Goal: Task Accomplishment & Management: Use online tool/utility

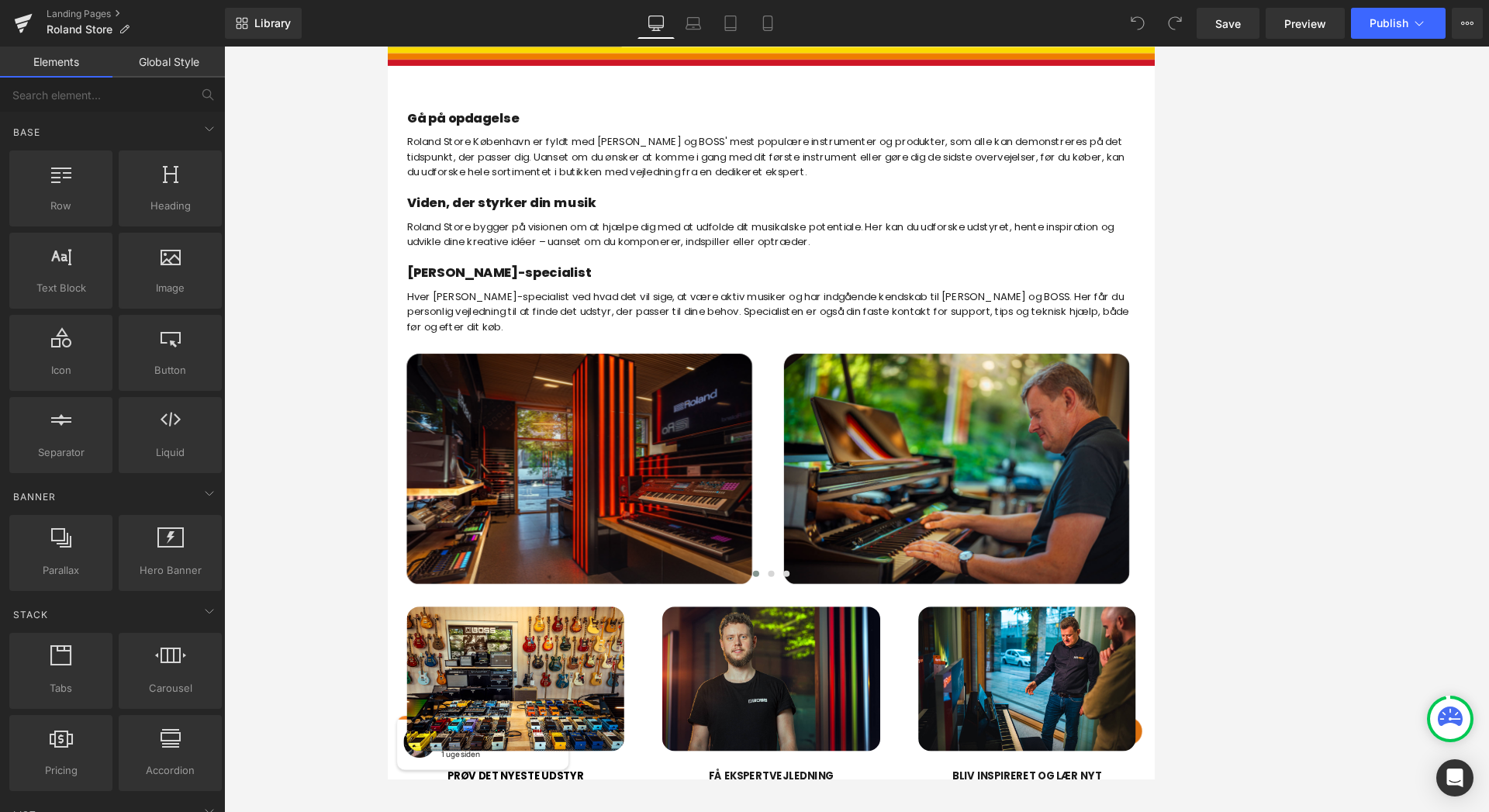
scroll to position [788, 0]
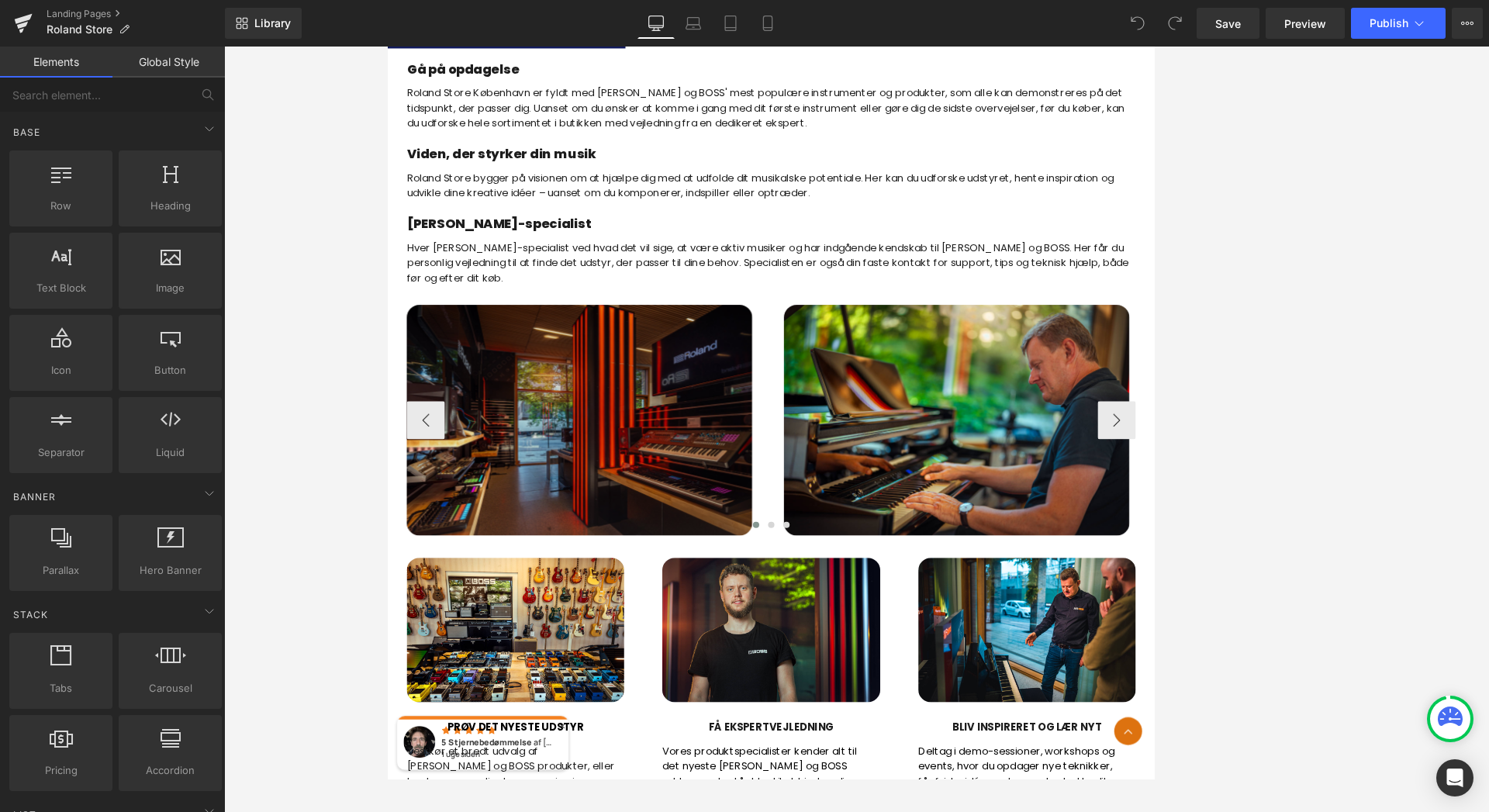
click at [623, 511] on div "Image" at bounding box center [621, 503] width 423 height 282
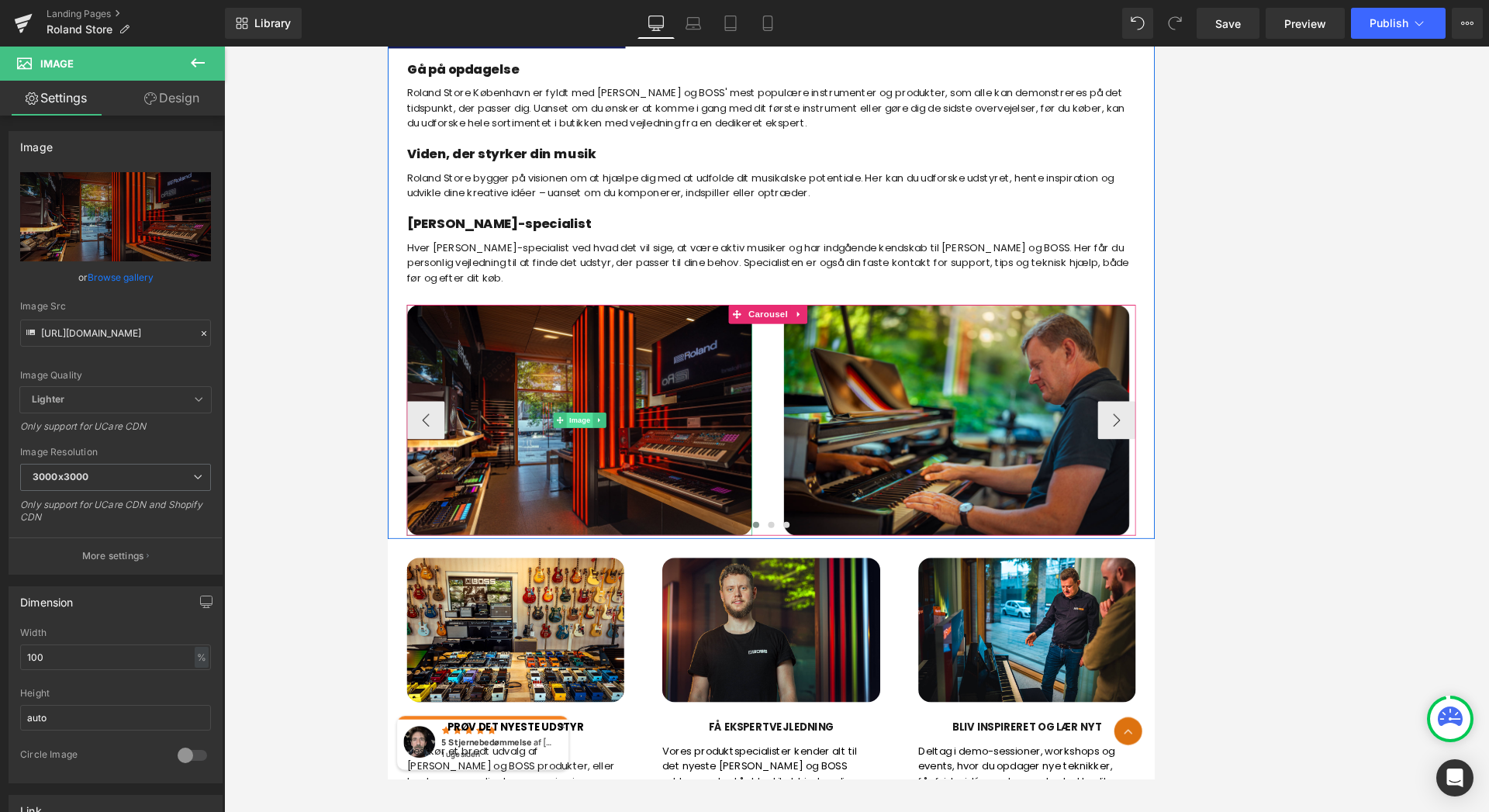
click at [623, 506] on span "Image" at bounding box center [621, 503] width 33 height 19
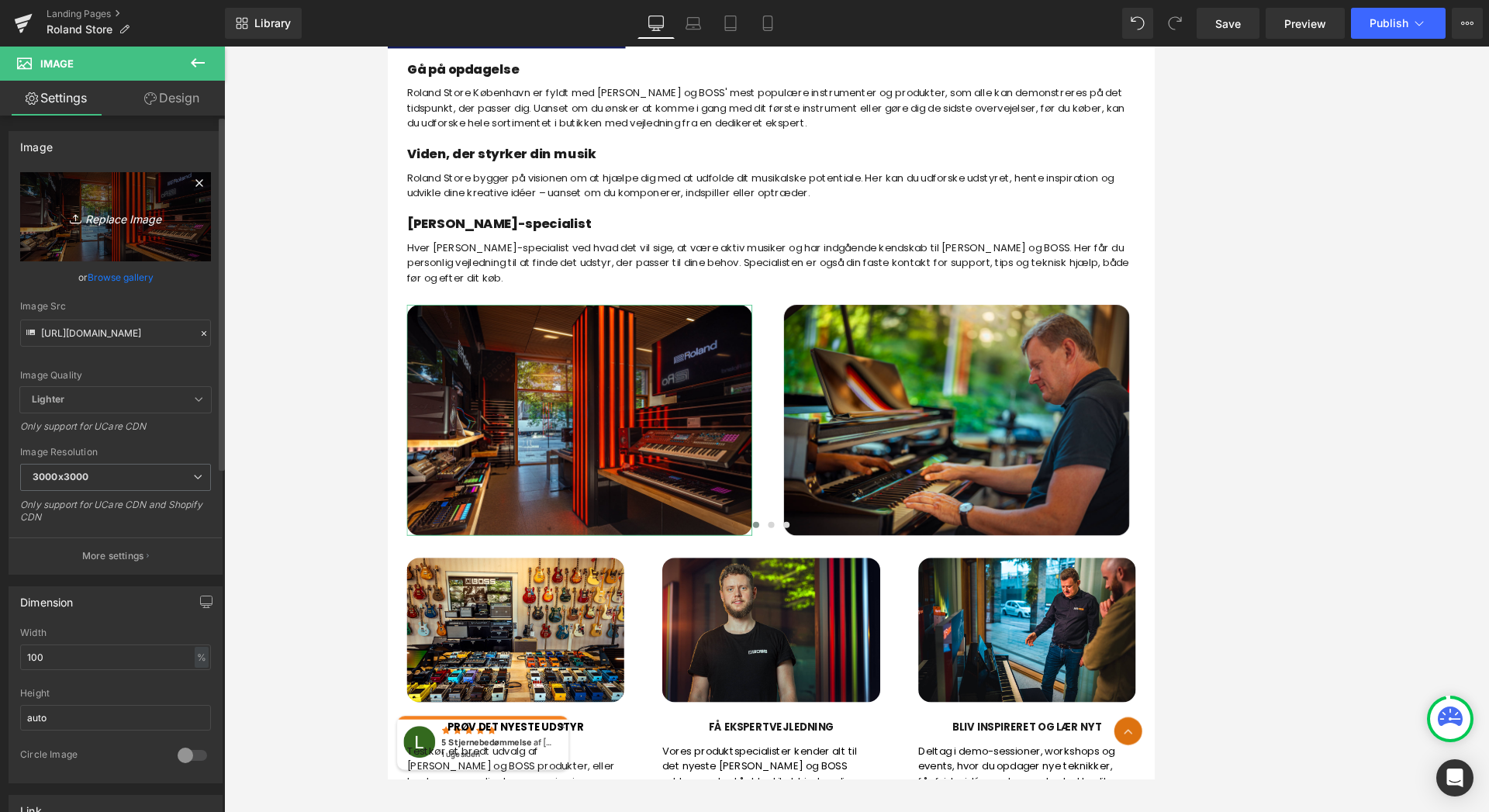
click at [110, 219] on icon "Replace Image" at bounding box center [115, 217] width 124 height 20
type input "C:\fakepath\IMG_0908_min.JPG"
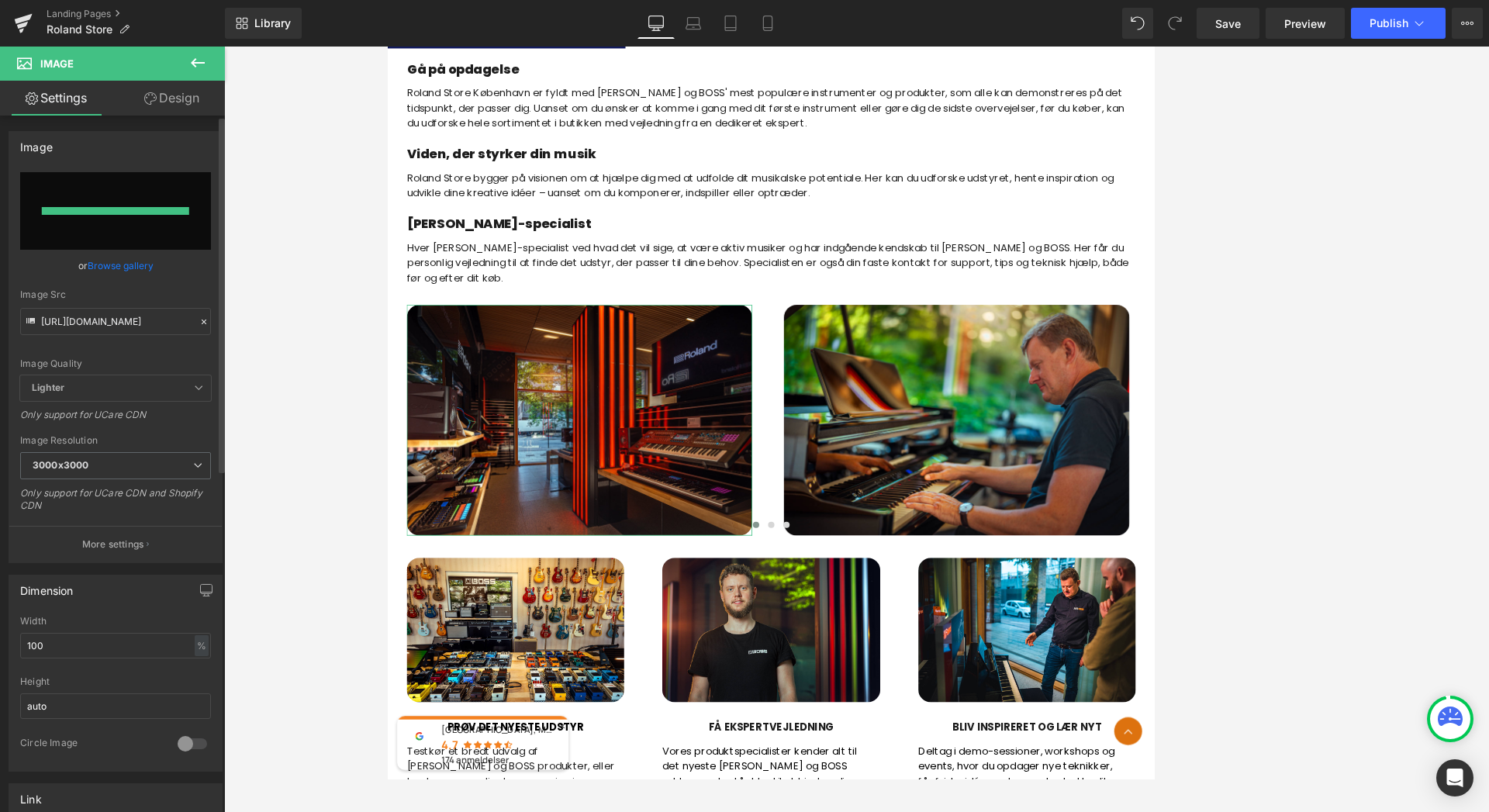
type input "[URL][DOMAIN_NAME]"
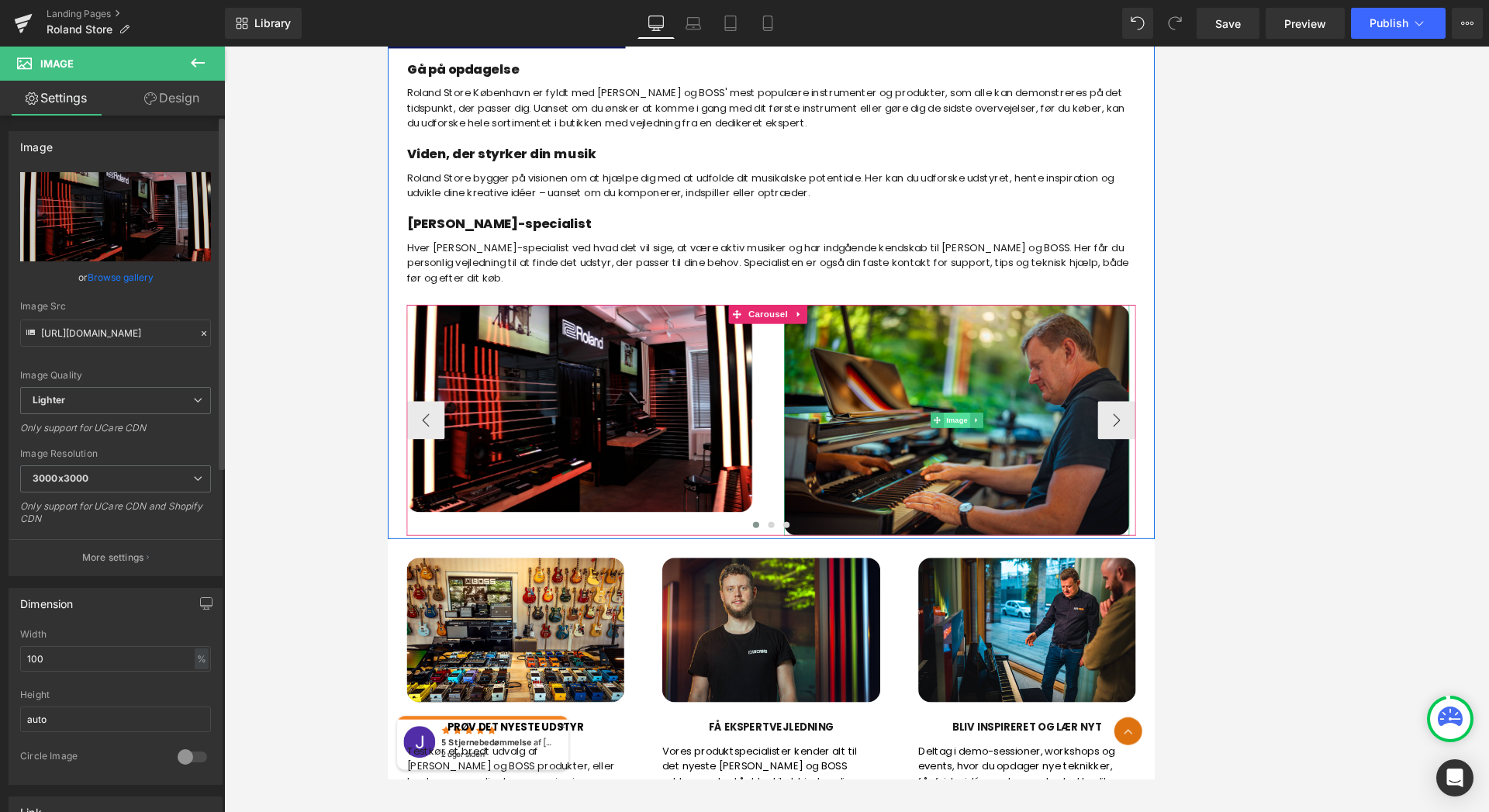
click at [1079, 503] on span "Image" at bounding box center [1083, 503] width 33 height 19
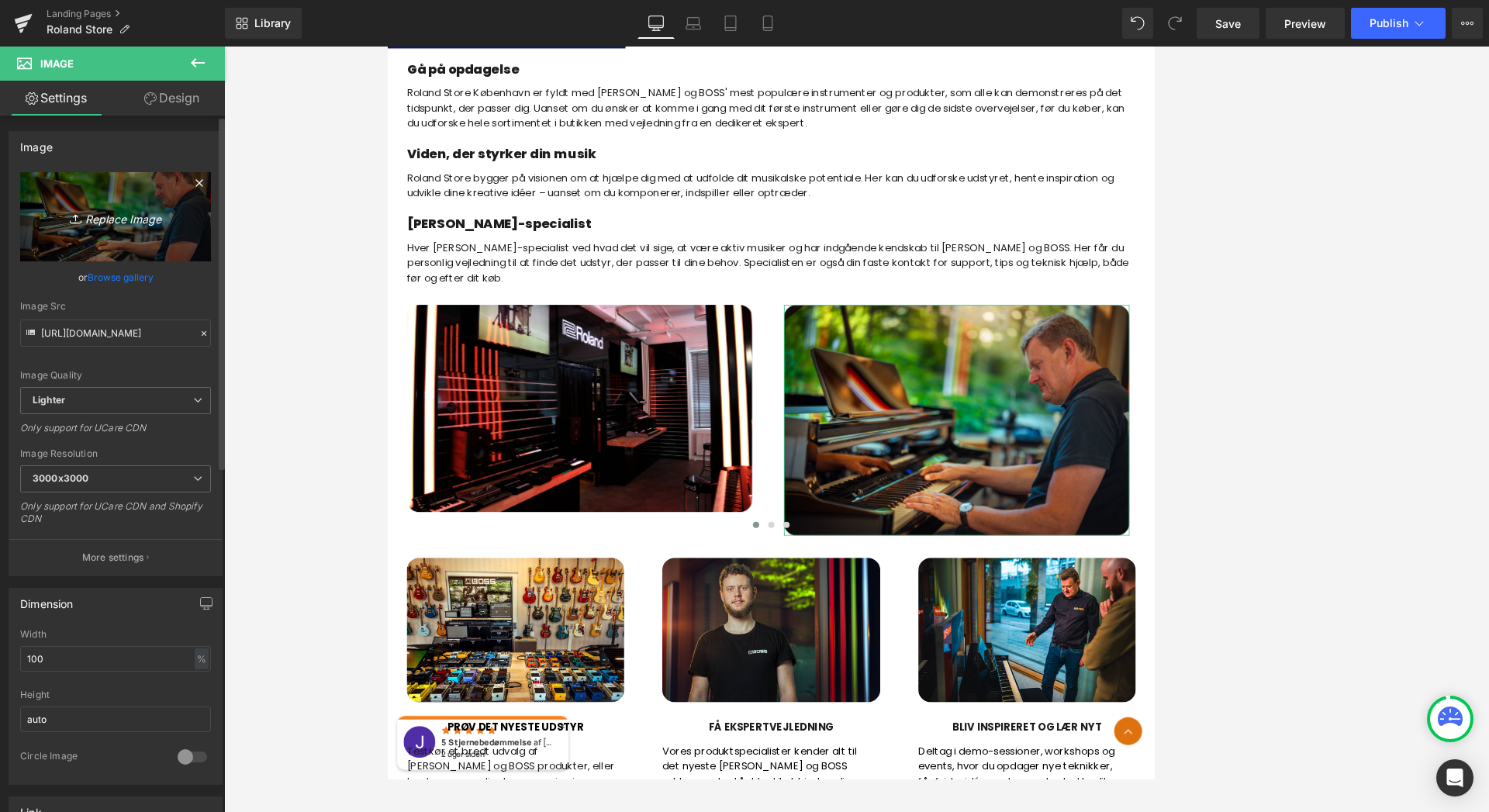
click at [123, 222] on icon "Replace Image" at bounding box center [115, 217] width 124 height 20
type input "C:\fakepath\IMG_0884_min.JPG"
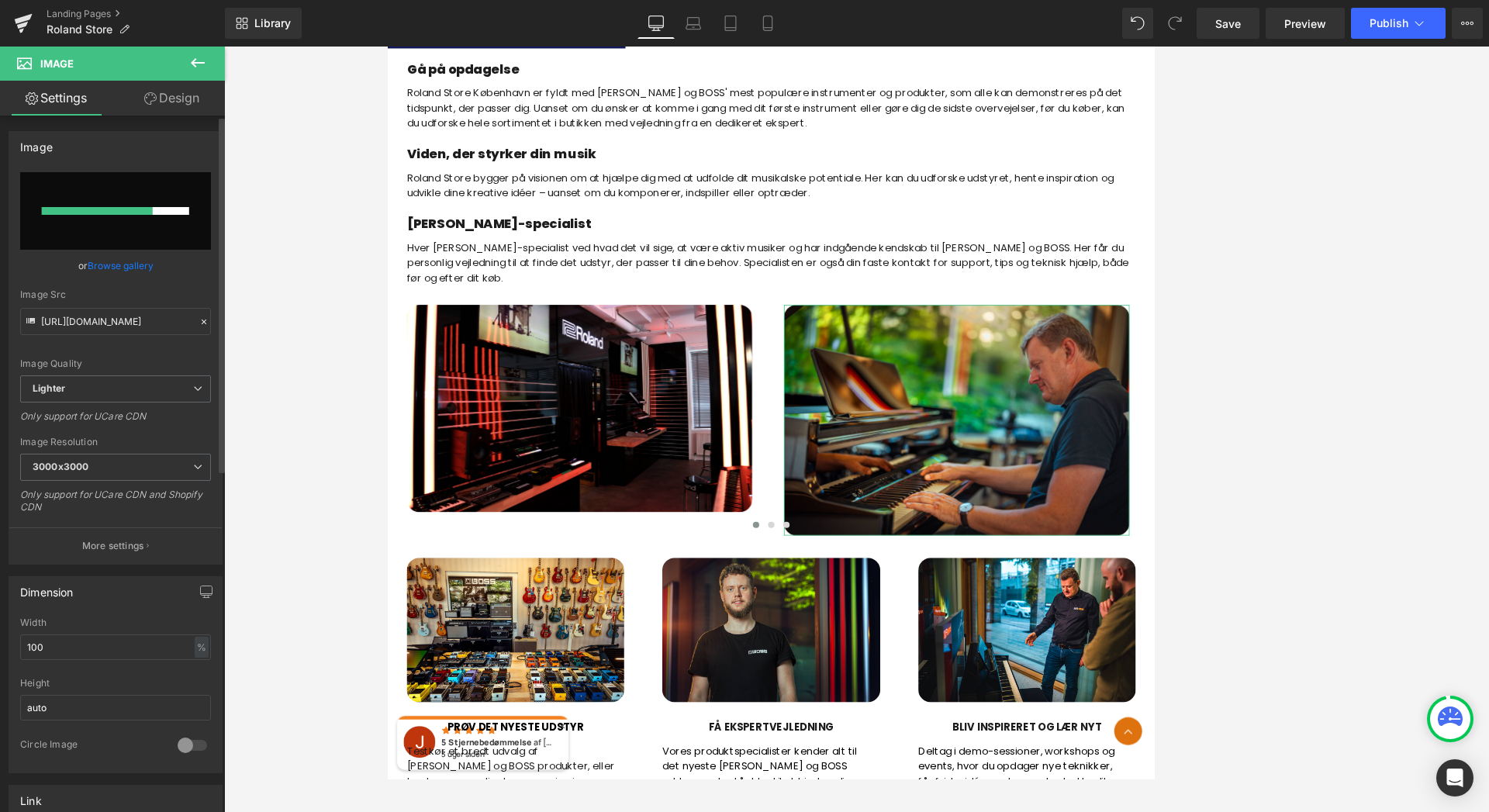
click at [139, 194] on input "file" at bounding box center [115, 210] width 191 height 77
type input "[URL][DOMAIN_NAME]"
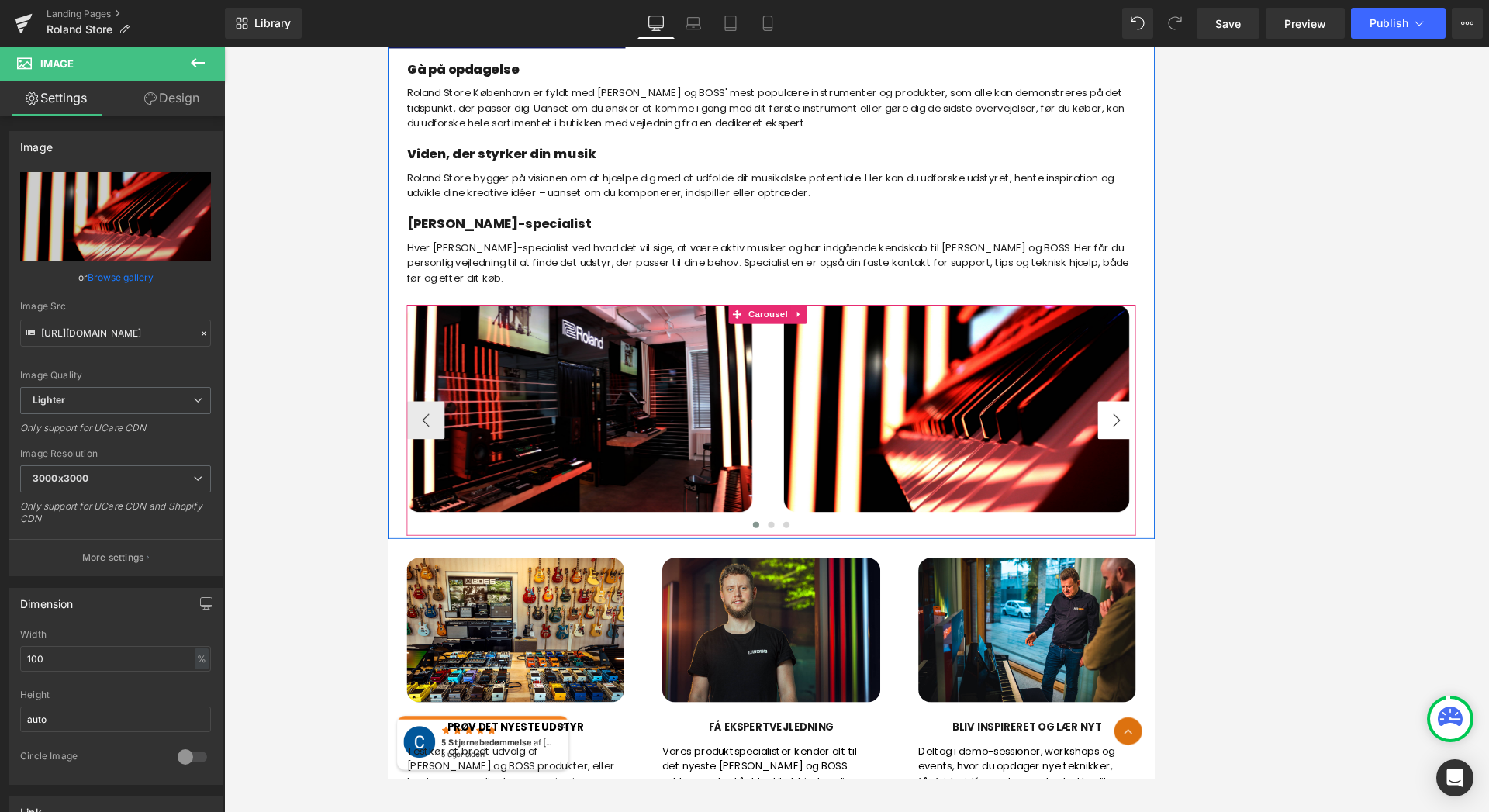
click at [1284, 495] on button "›" at bounding box center [1279, 503] width 47 height 47
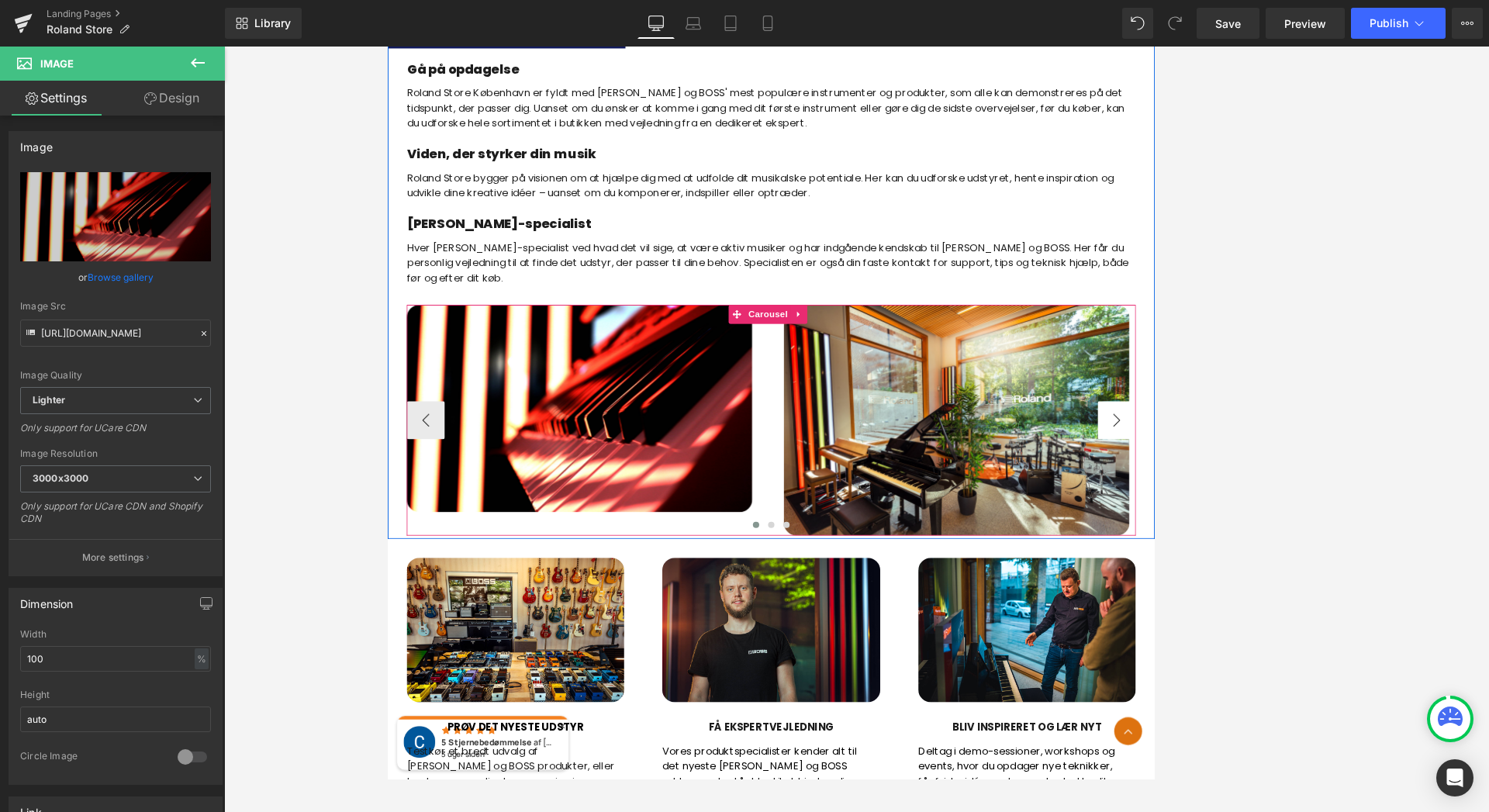
click at [1268, 503] on button "›" at bounding box center [1279, 503] width 47 height 47
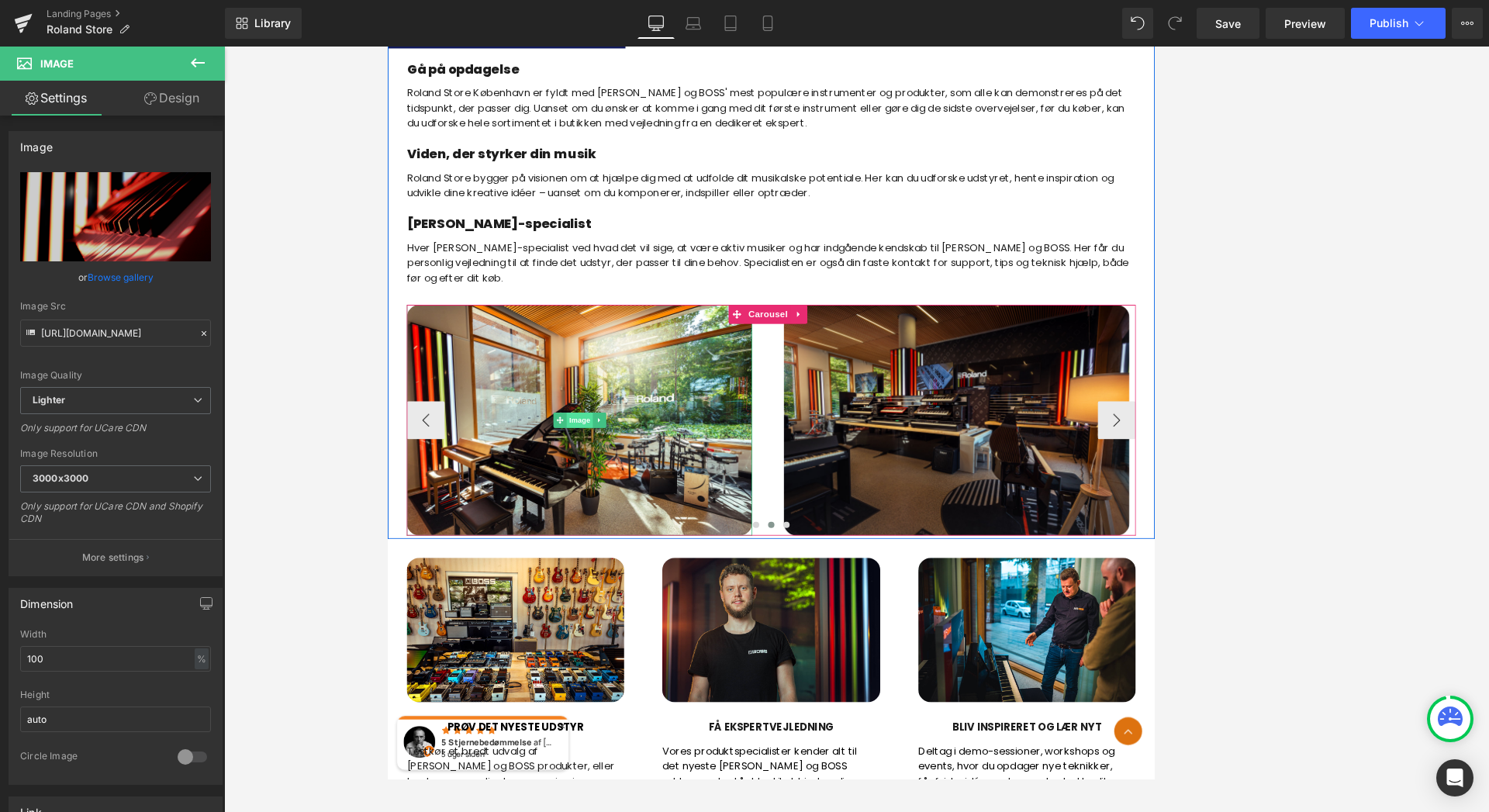
click at [619, 506] on span "Image" at bounding box center [621, 503] width 33 height 19
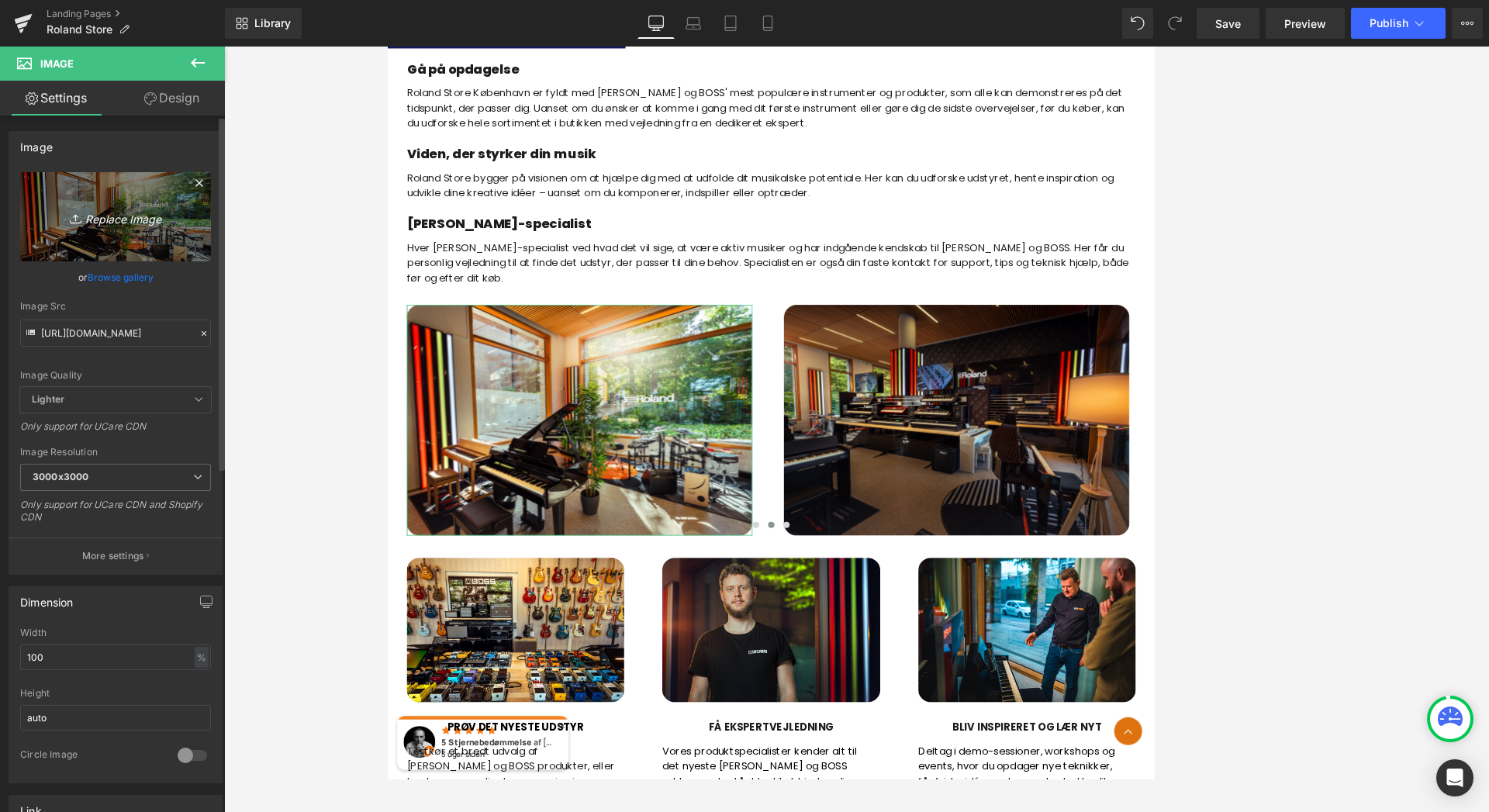
click at [121, 223] on icon "Replace Image" at bounding box center [115, 217] width 124 height 20
type input "C:\fakepath\IMG_0958_min.JPG"
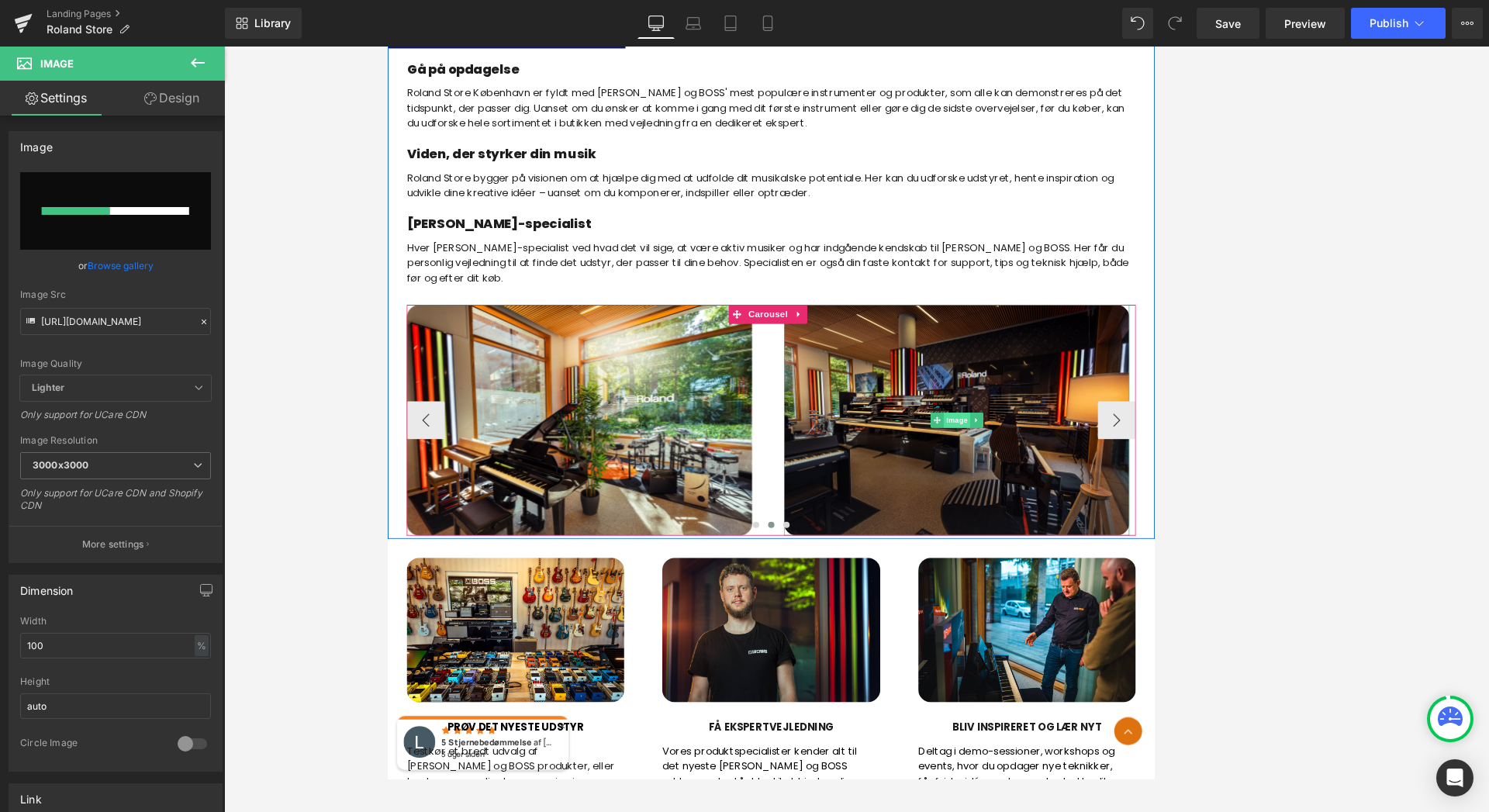
click at [1074, 510] on span "Image" at bounding box center [1083, 503] width 33 height 19
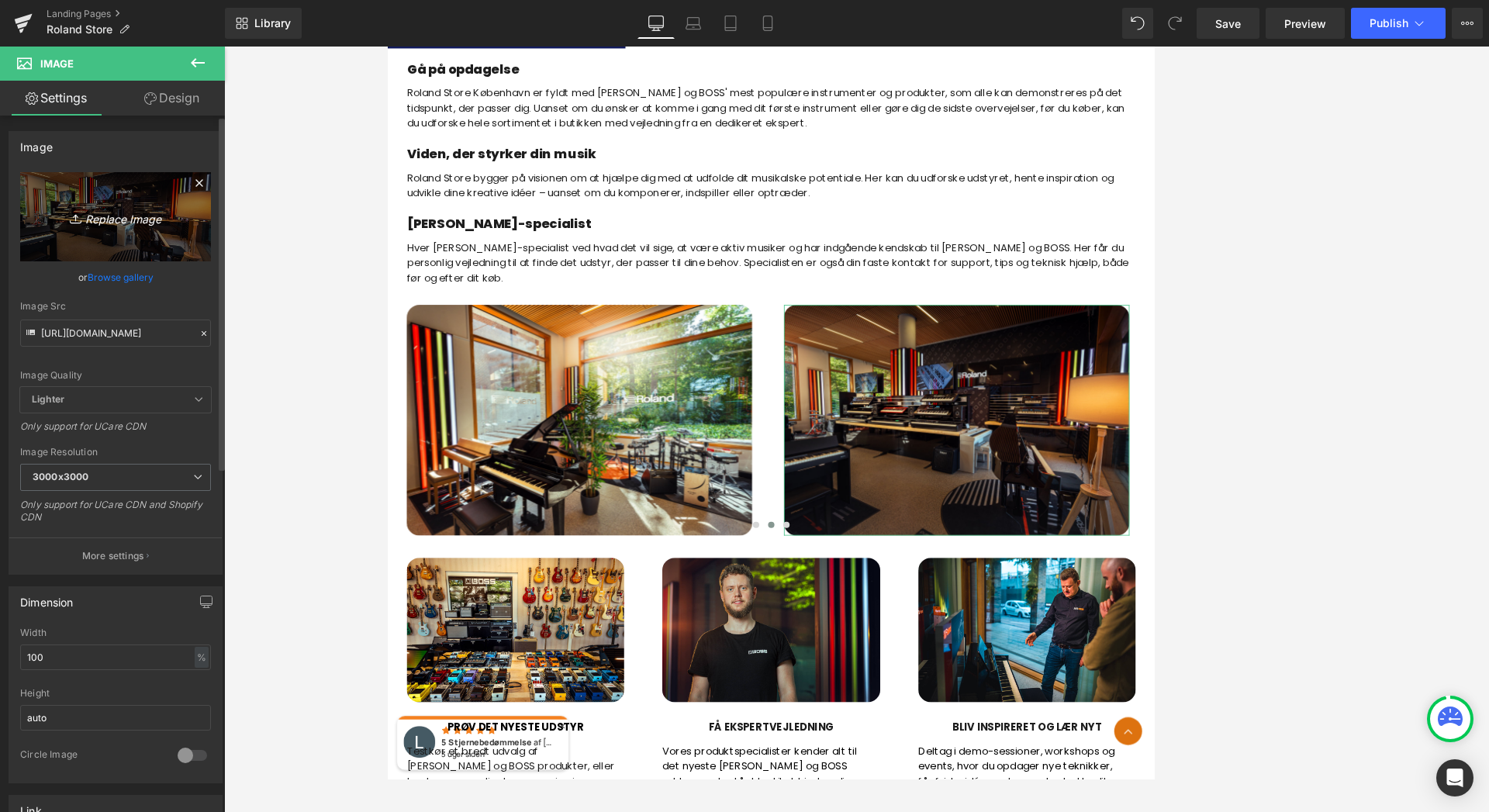
click at [134, 221] on icon "Replace Image" at bounding box center [115, 217] width 124 height 20
type input "C:\fakepath\IMG_0923_min.JPG"
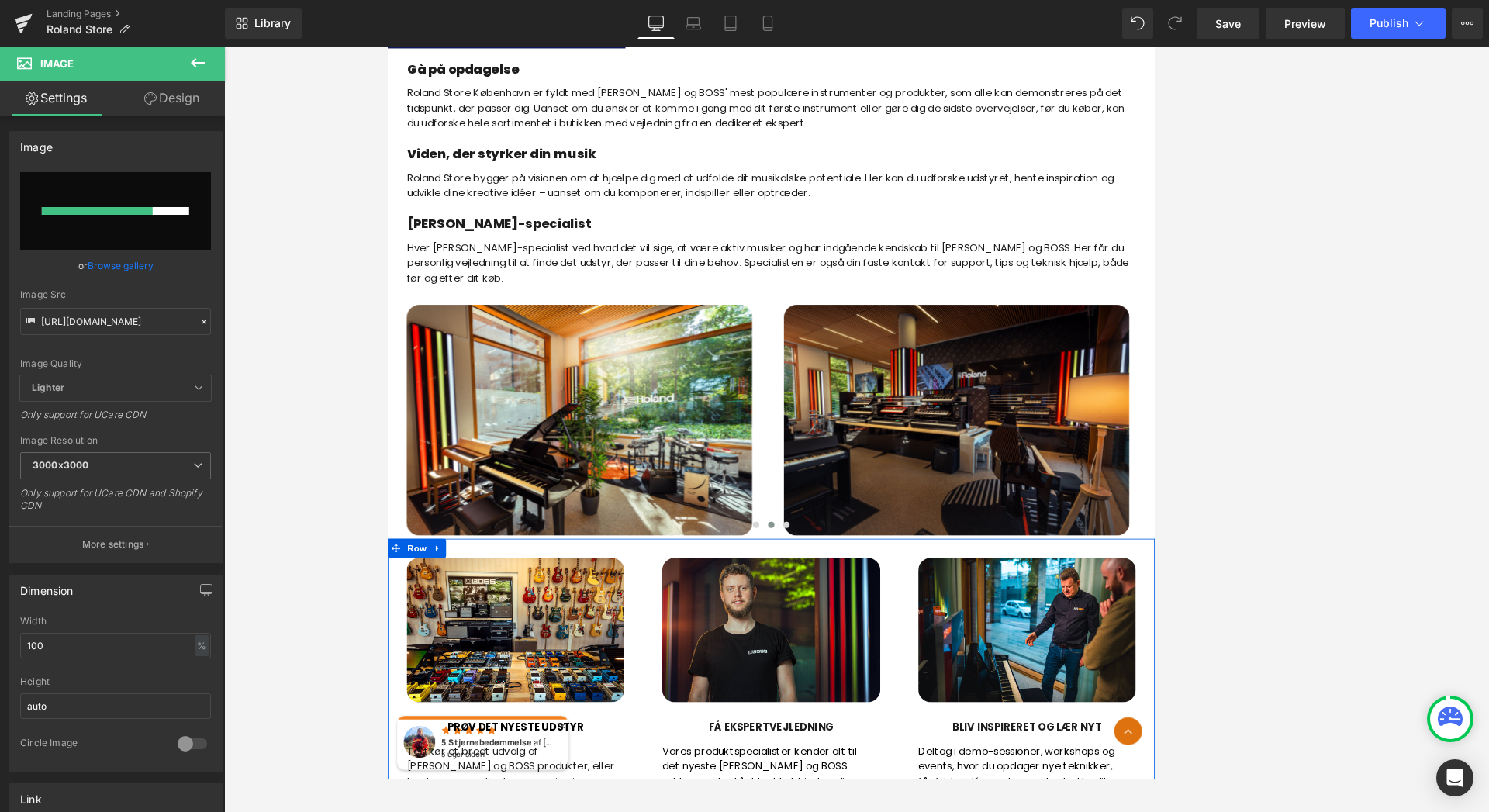
scroll to position [853, 0]
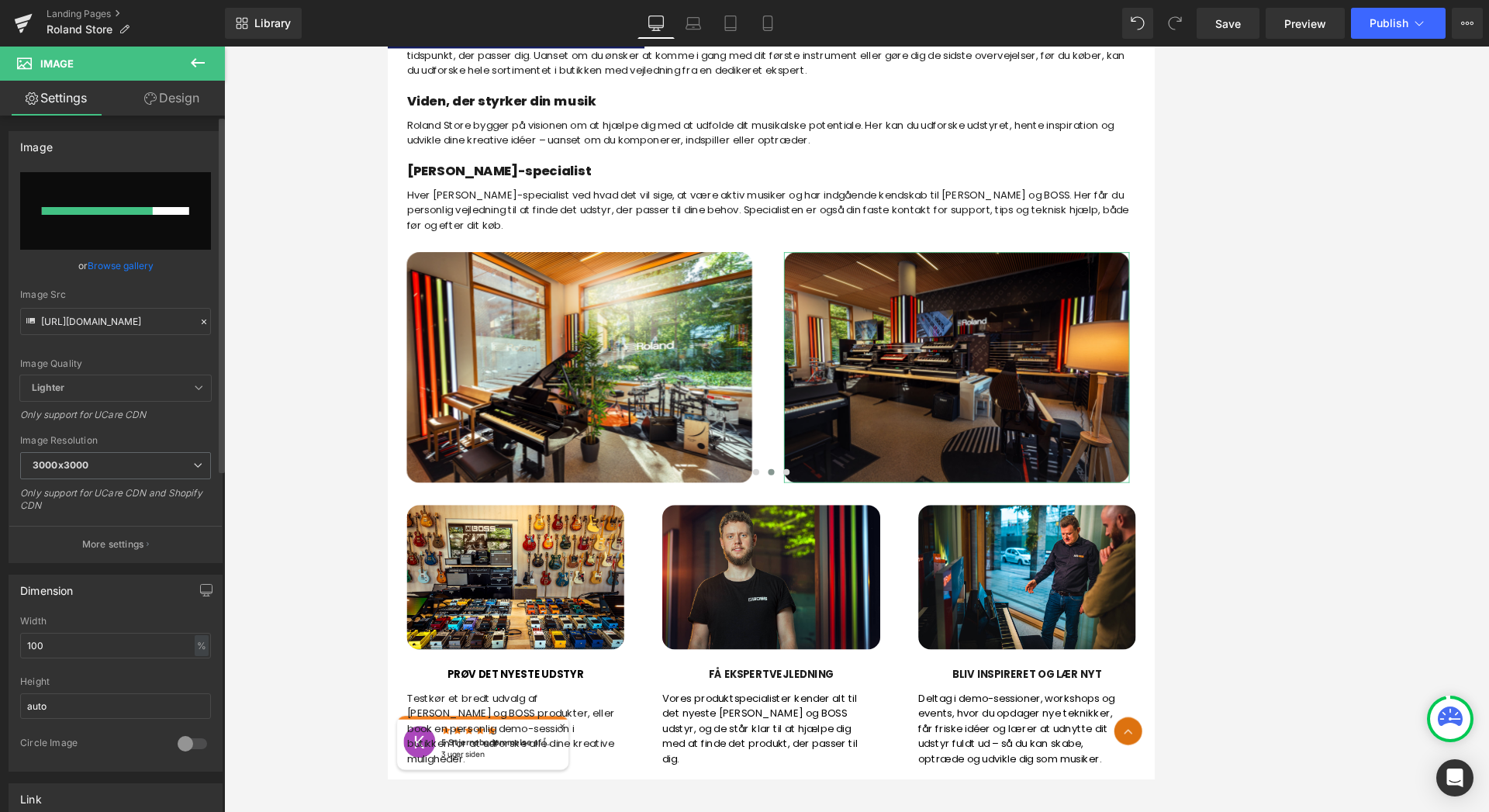
click at [178, 147] on div "Image" at bounding box center [115, 147] width 212 height 30
click at [170, 172] on div "Image [URL][DOMAIN_NAME] Replace Image Upload image or Browse gallery Image Src…" at bounding box center [116, 346] width 214 height 432
click at [163, 185] on input "file" at bounding box center [115, 210] width 191 height 77
click at [171, 183] on input "file" at bounding box center [115, 210] width 191 height 77
type input "C:\fakepath\IMG_0923_min.JPG"
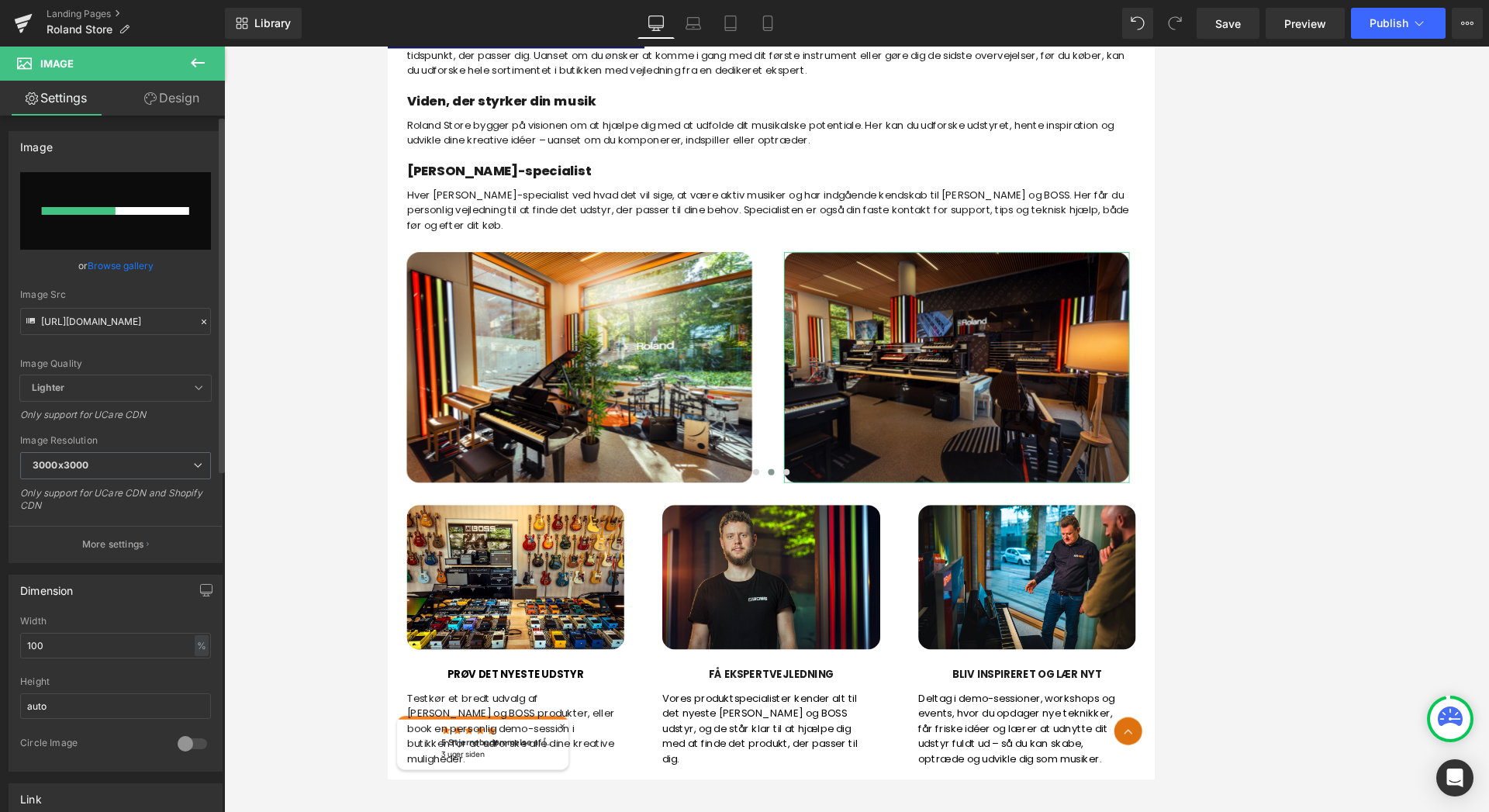
type input "[URL][DOMAIN_NAME]"
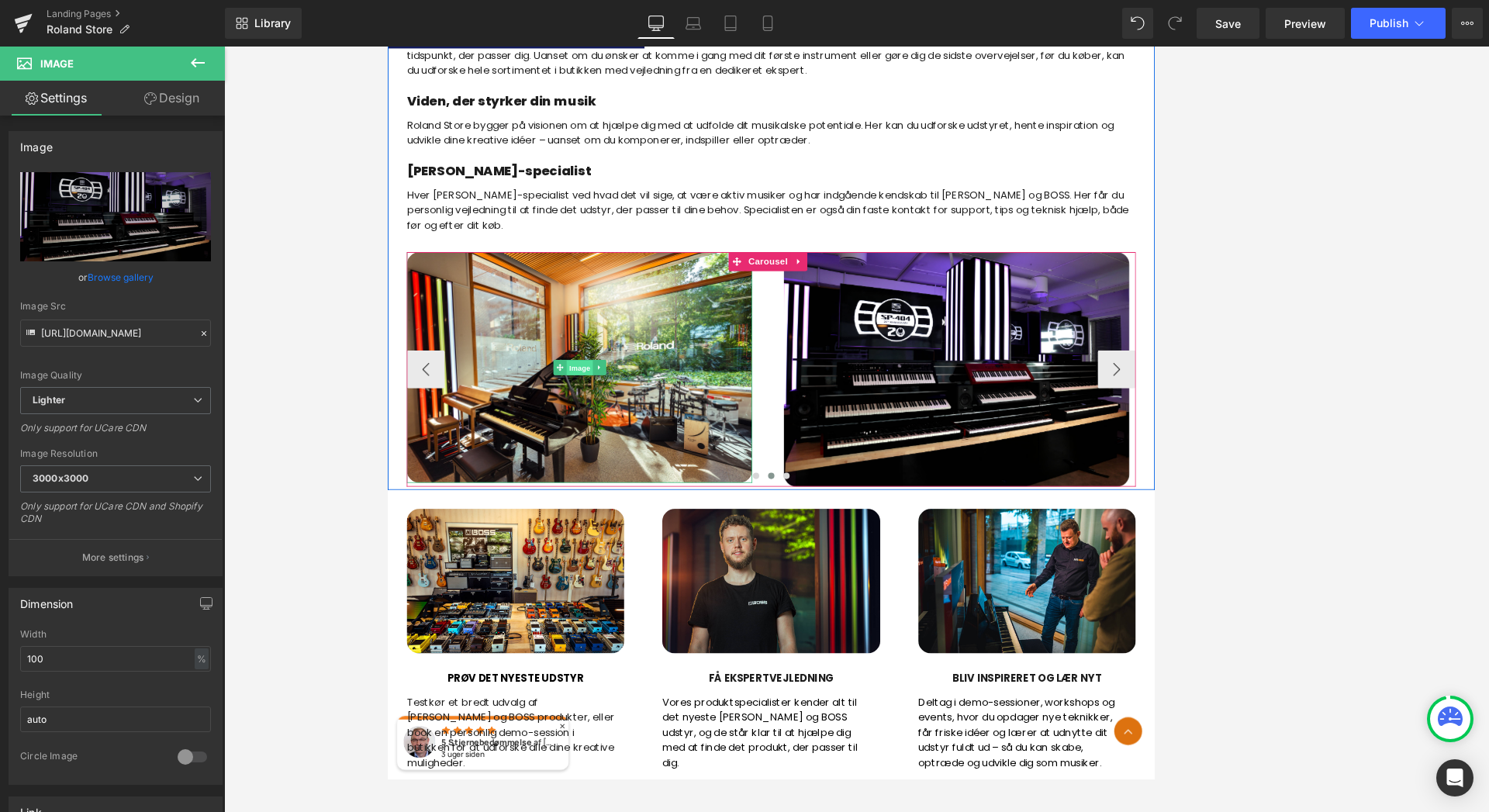
click at [617, 439] on span "Image" at bounding box center [621, 440] width 33 height 19
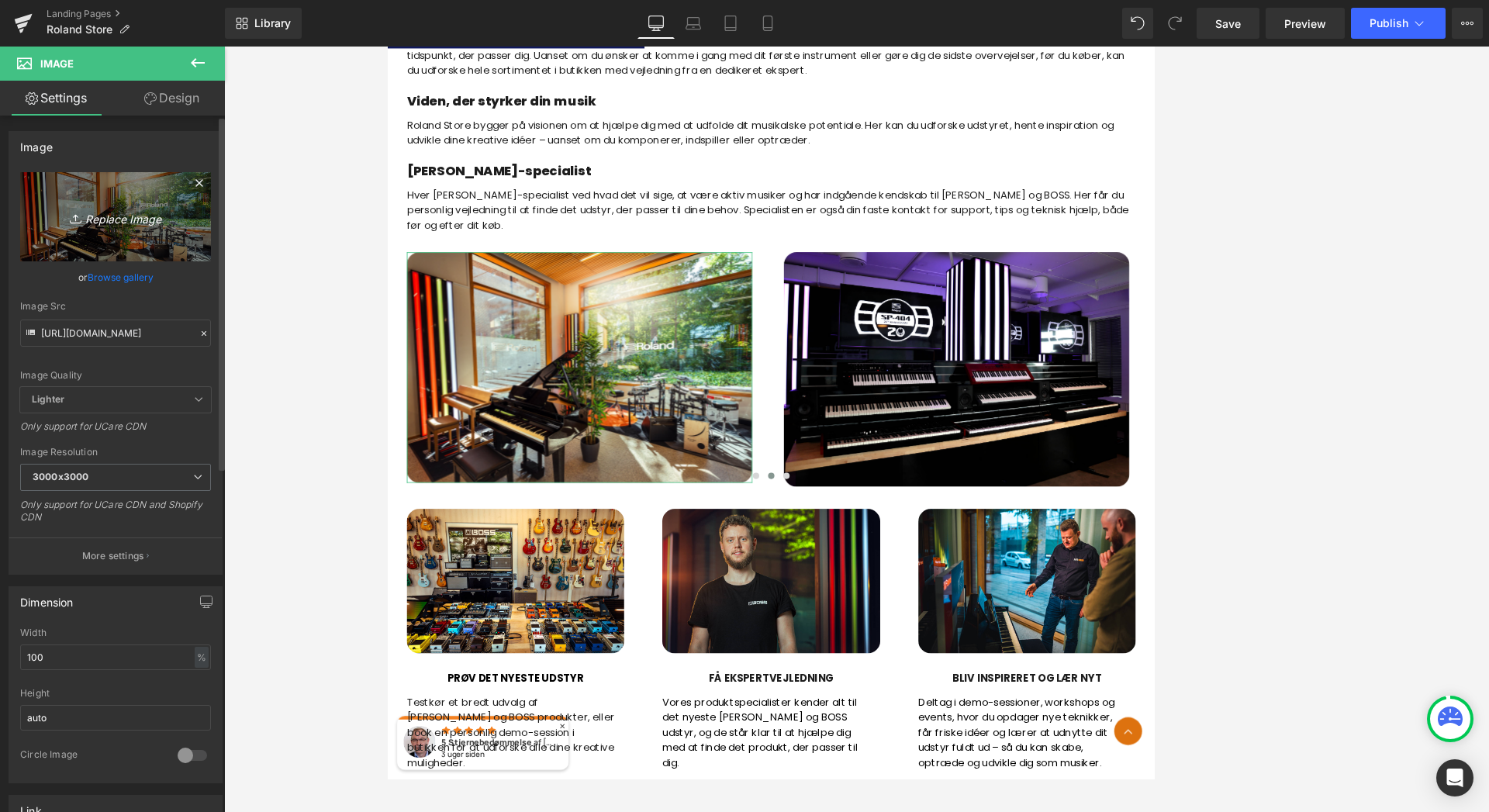
click at [127, 219] on icon "Replace Image" at bounding box center [115, 217] width 124 height 20
type input "C:\fakepath\IMG_0882_min.JPG"
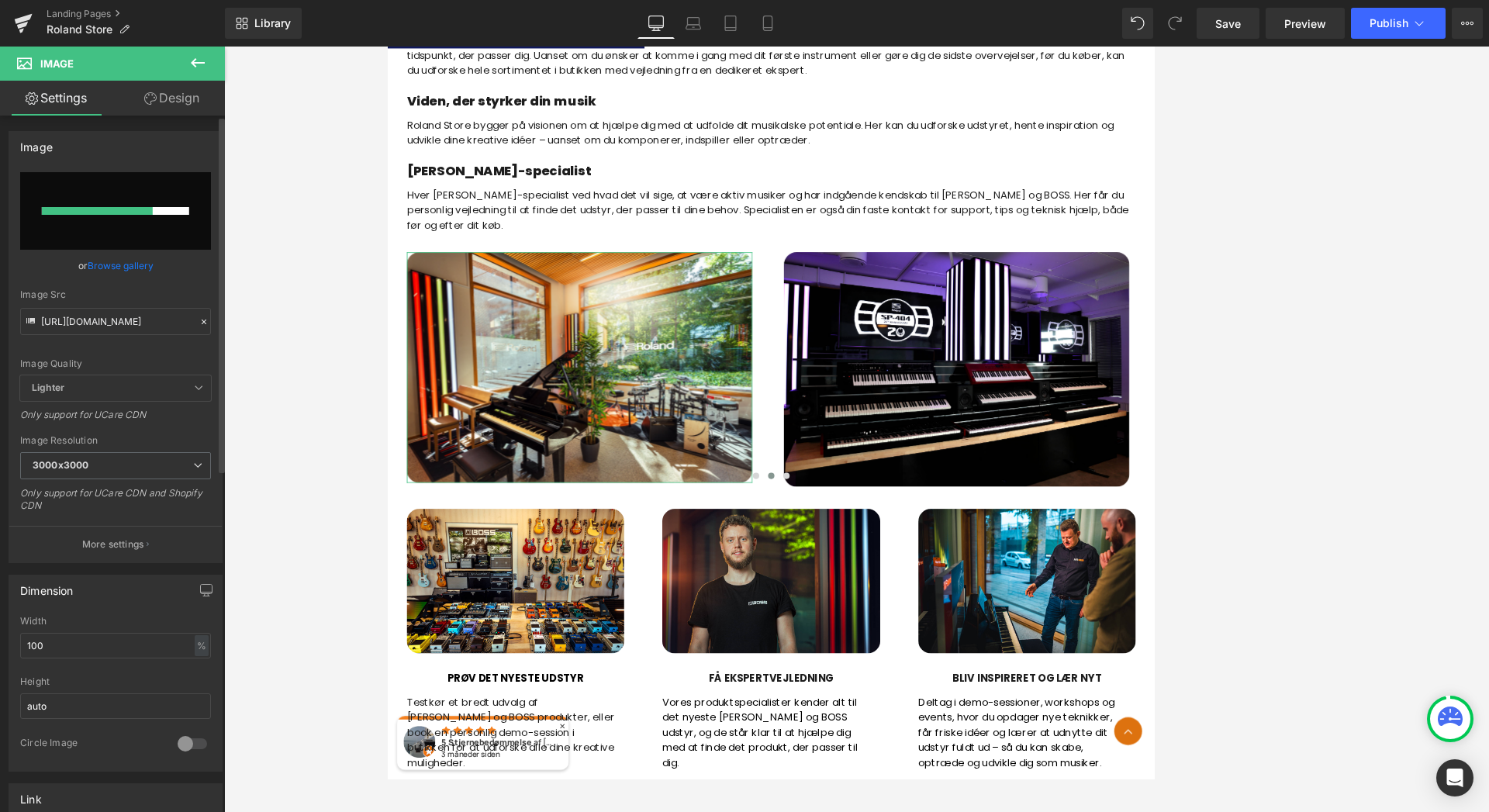
click at [134, 190] on input "file" at bounding box center [115, 210] width 191 height 77
click at [150, 187] on input "file" at bounding box center [115, 210] width 191 height 77
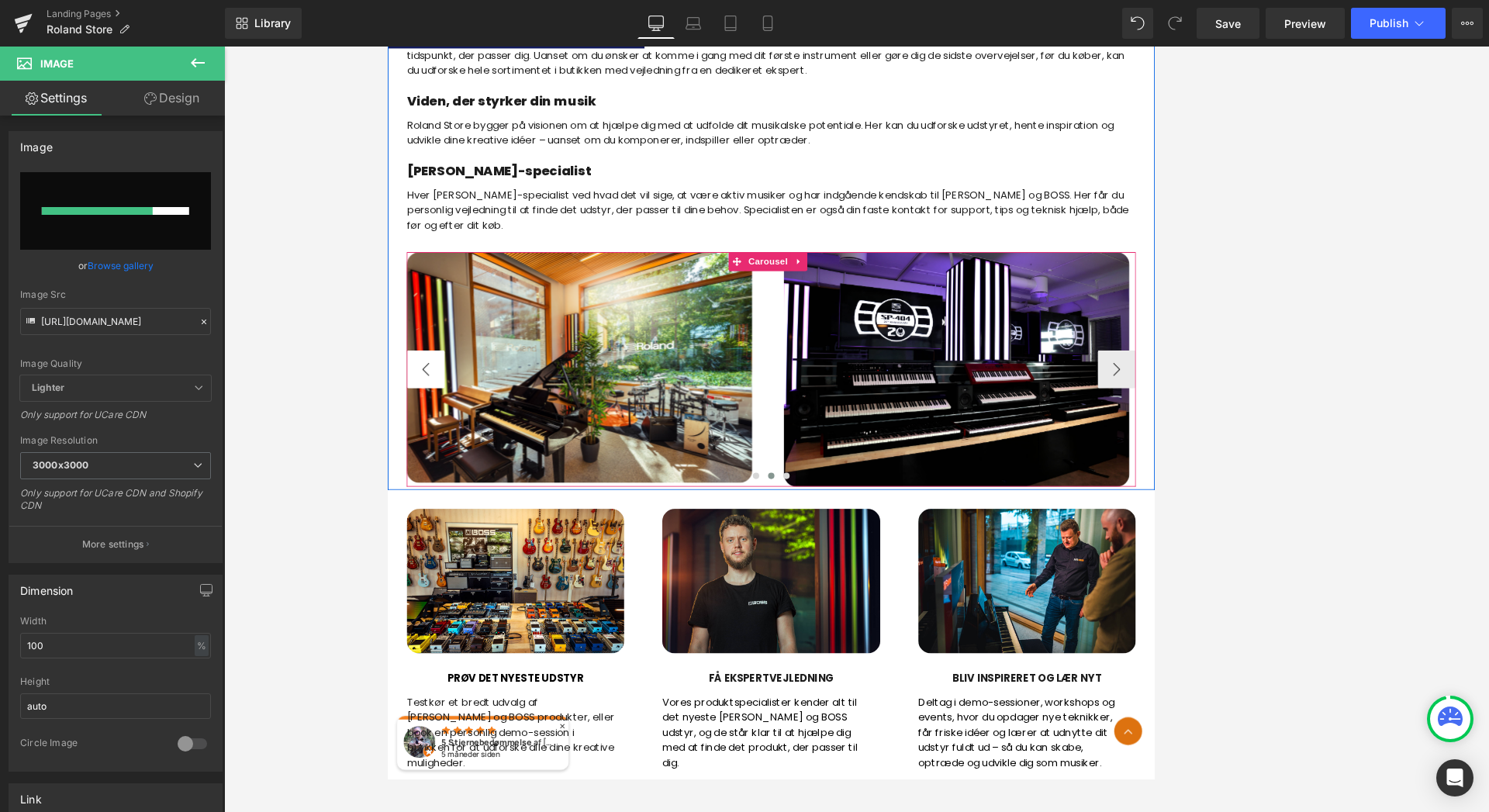
click at [427, 438] on button "‹" at bounding box center [433, 441] width 47 height 47
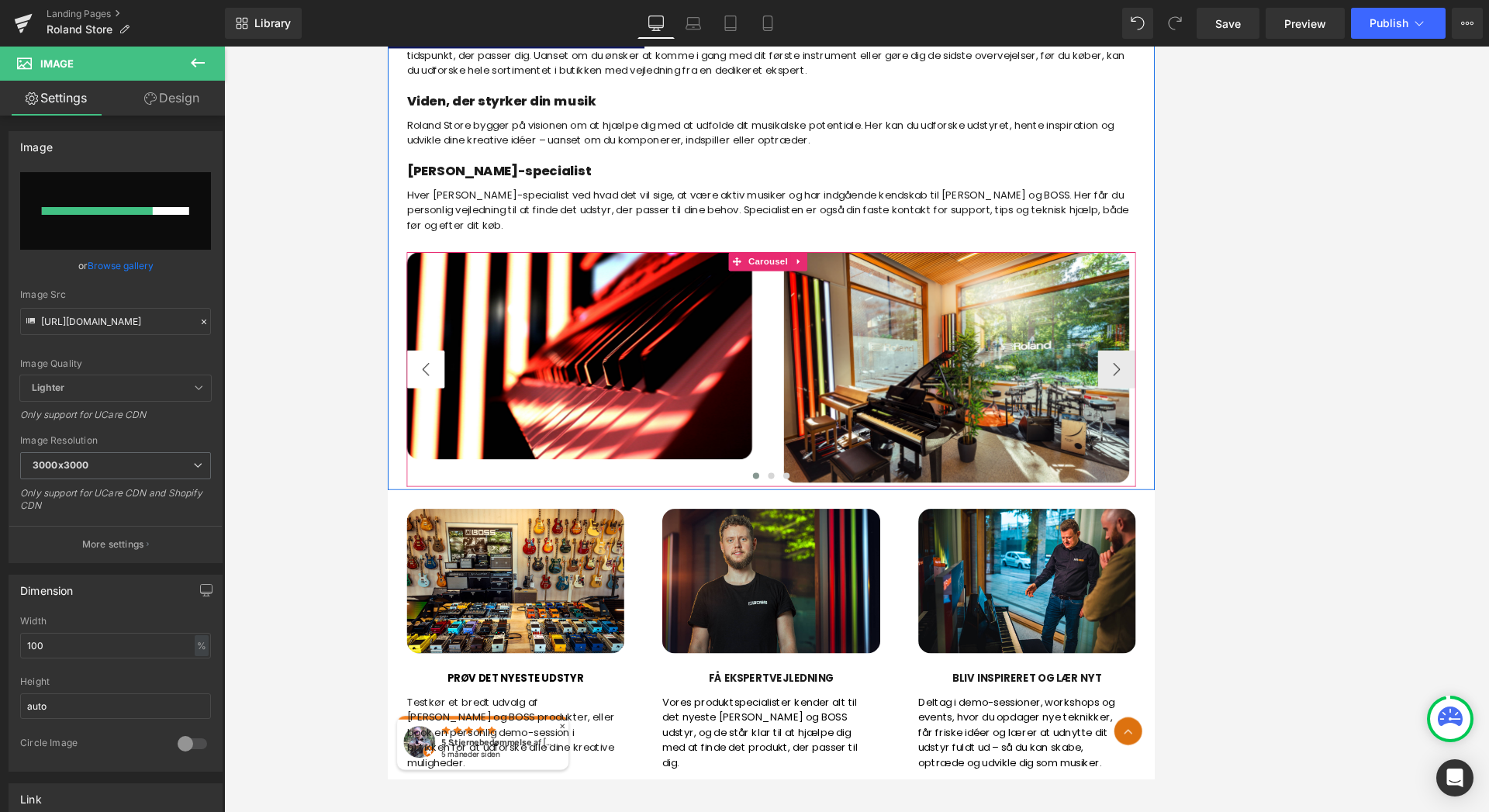
click at [427, 438] on button "‹" at bounding box center [433, 441] width 47 height 47
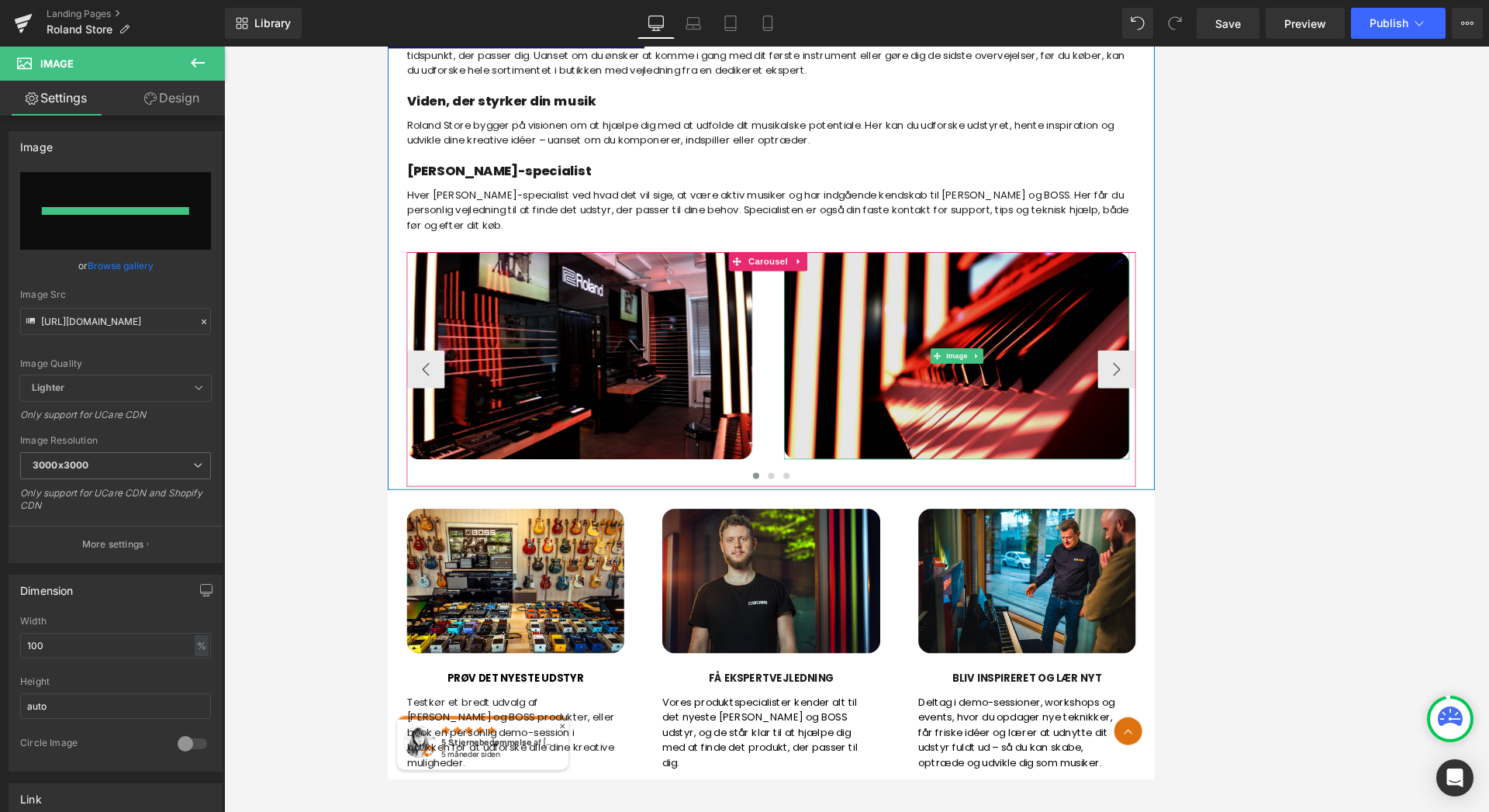
type input "[URL][DOMAIN_NAME]"
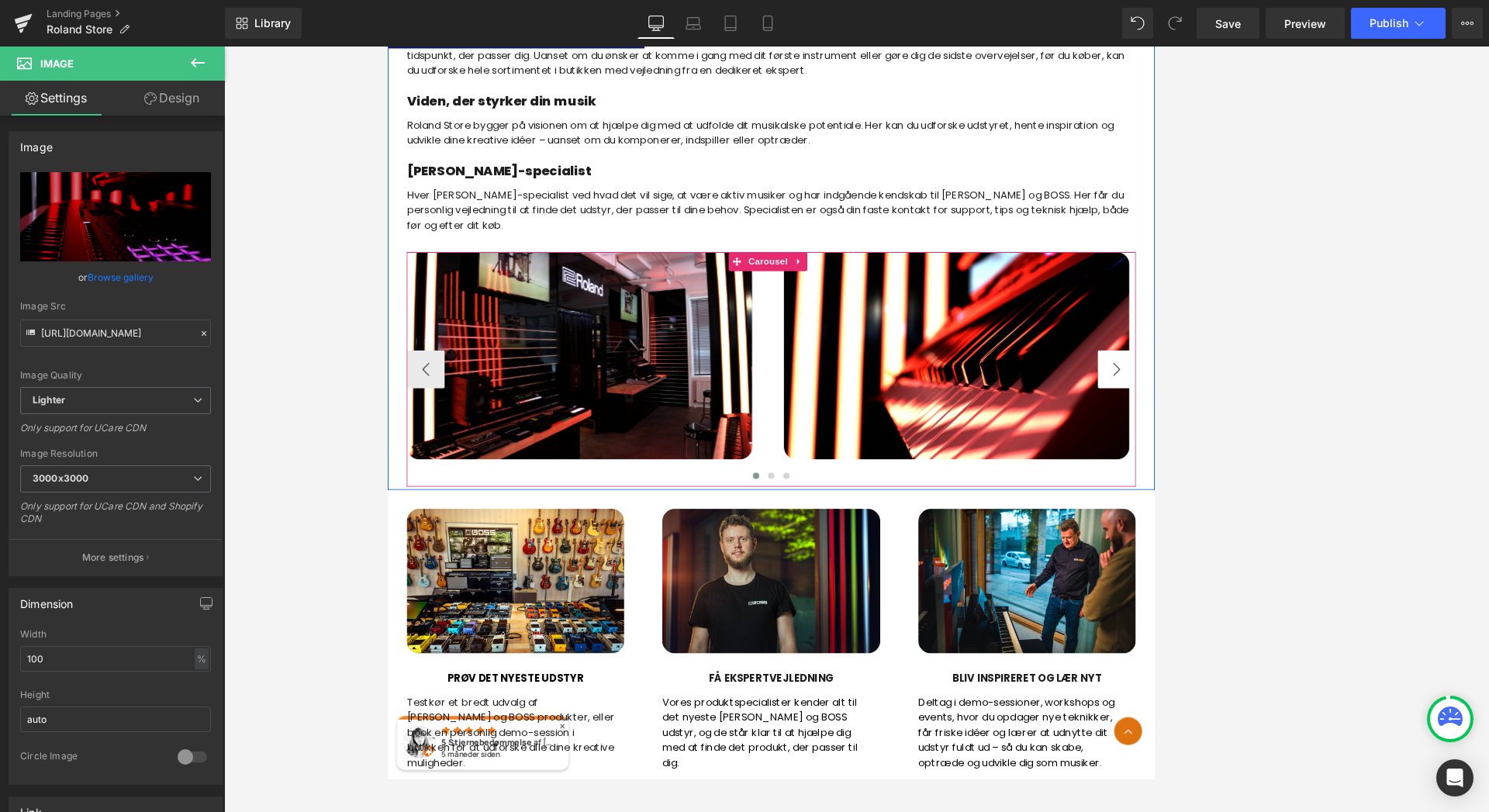
click at [1274, 436] on button "›" at bounding box center [1279, 441] width 47 height 47
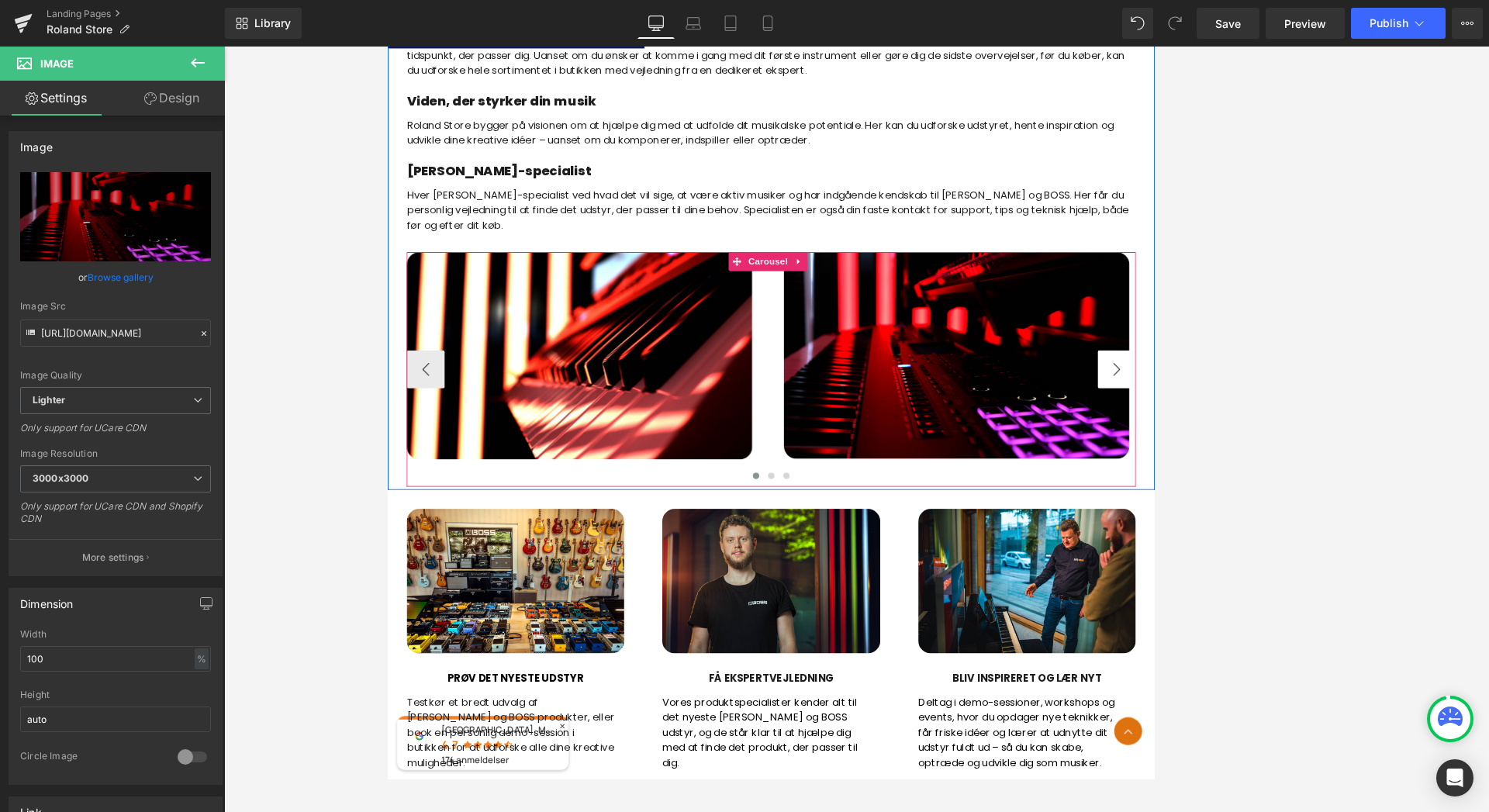
click at [1274, 436] on button "›" at bounding box center [1279, 441] width 47 height 47
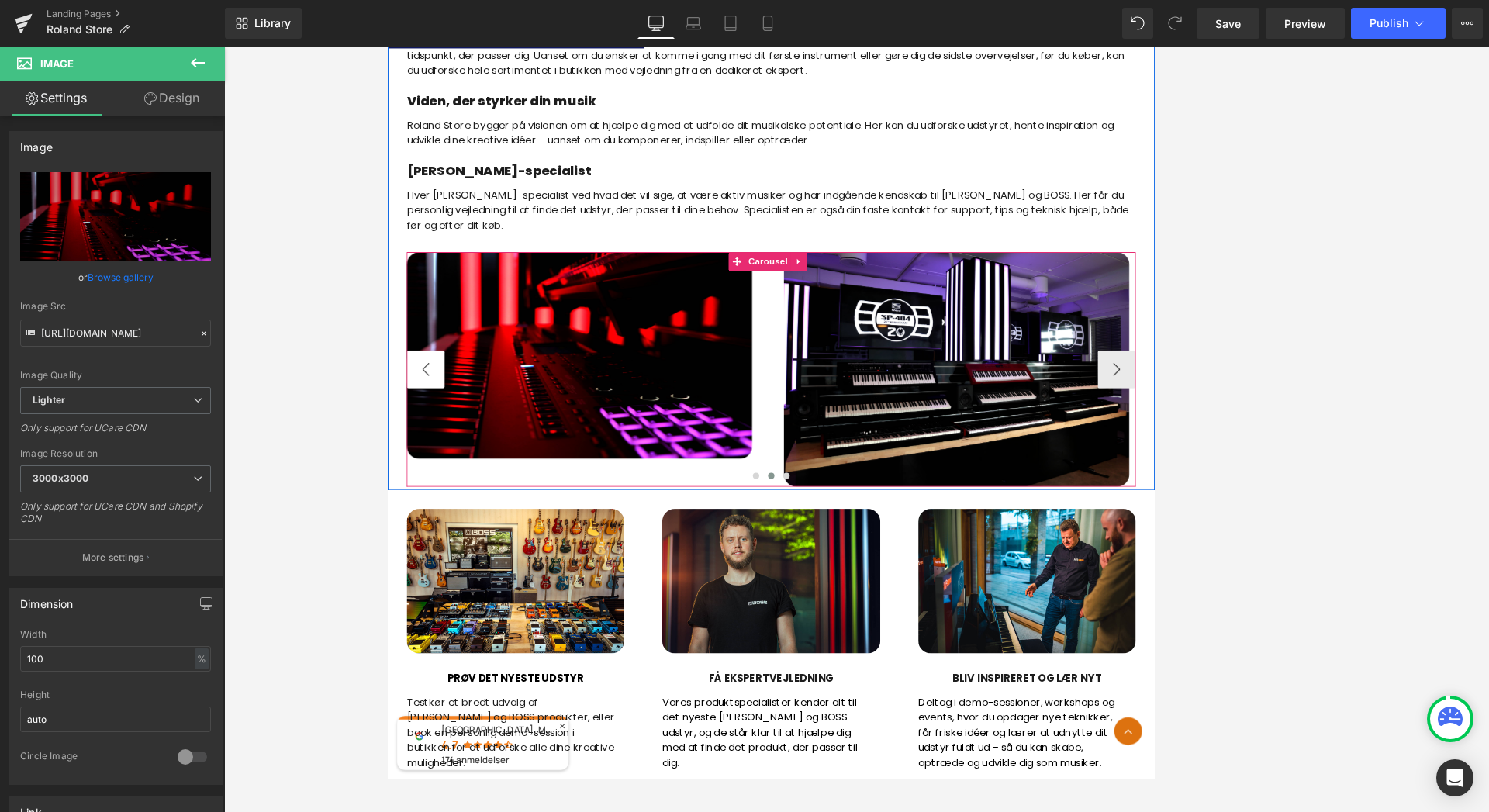
click at [430, 441] on button "‹" at bounding box center [433, 441] width 47 height 47
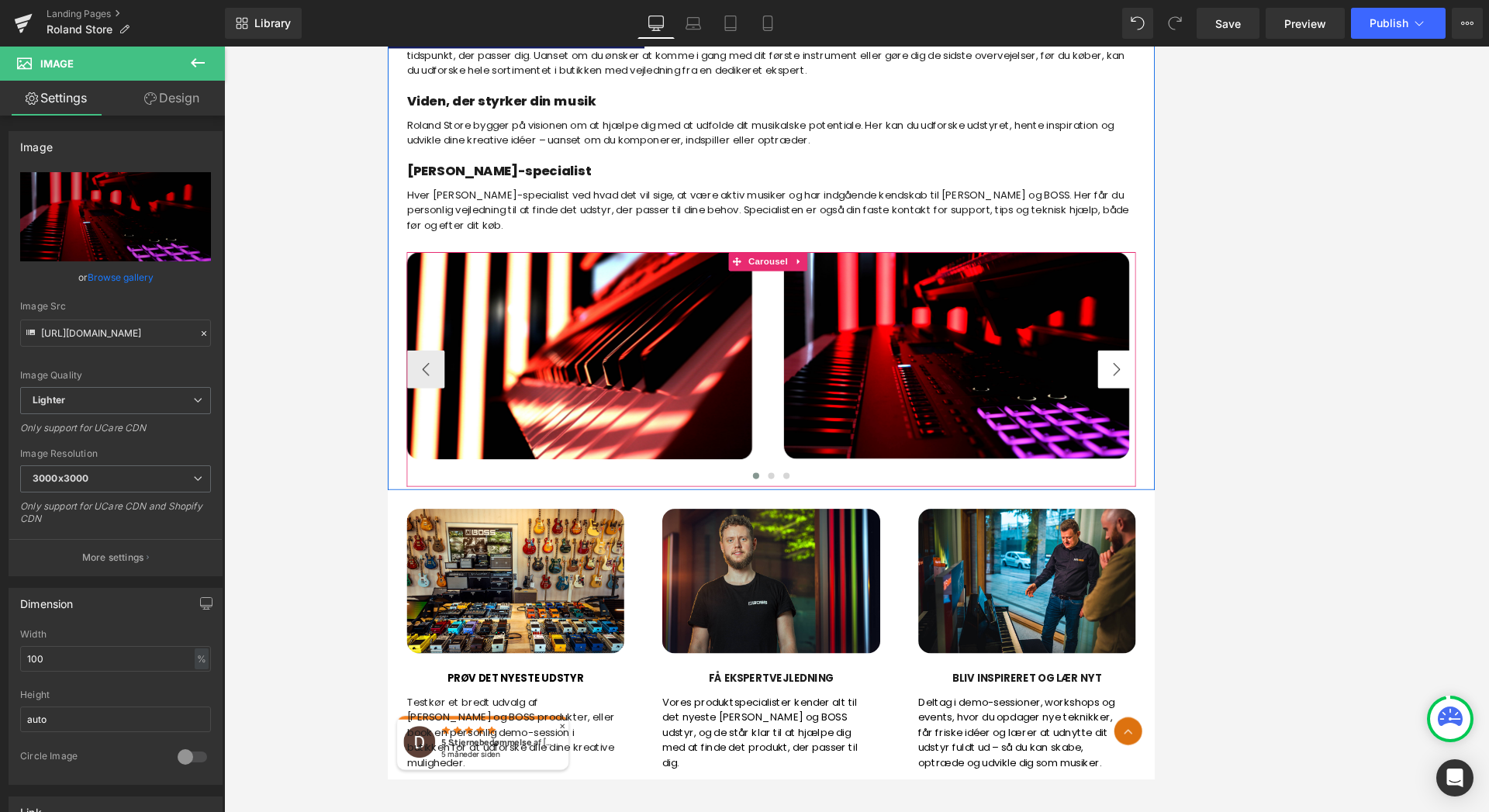
click at [1272, 441] on button "›" at bounding box center [1279, 441] width 47 height 47
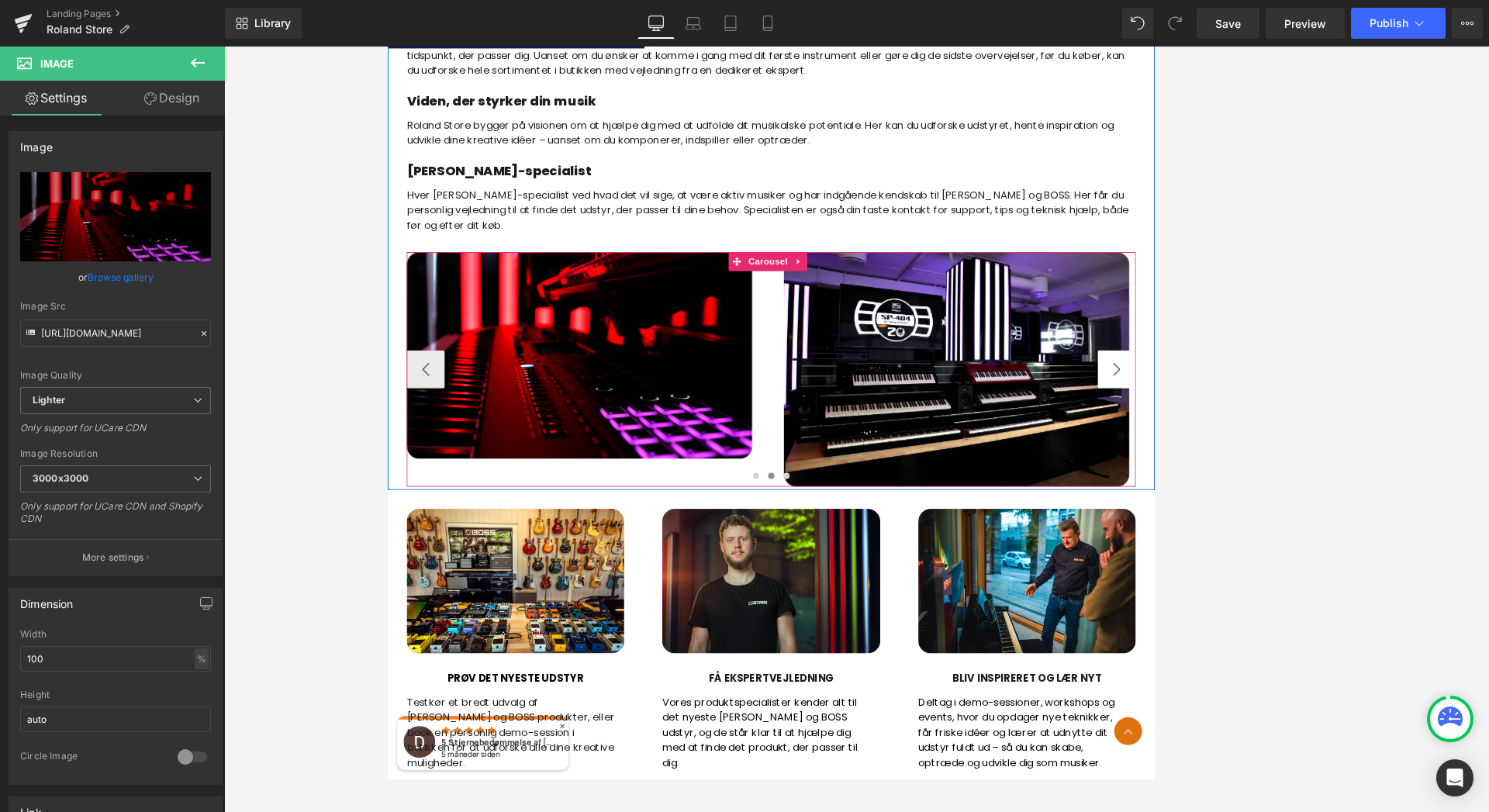
click at [1272, 441] on button "›" at bounding box center [1279, 441] width 47 height 47
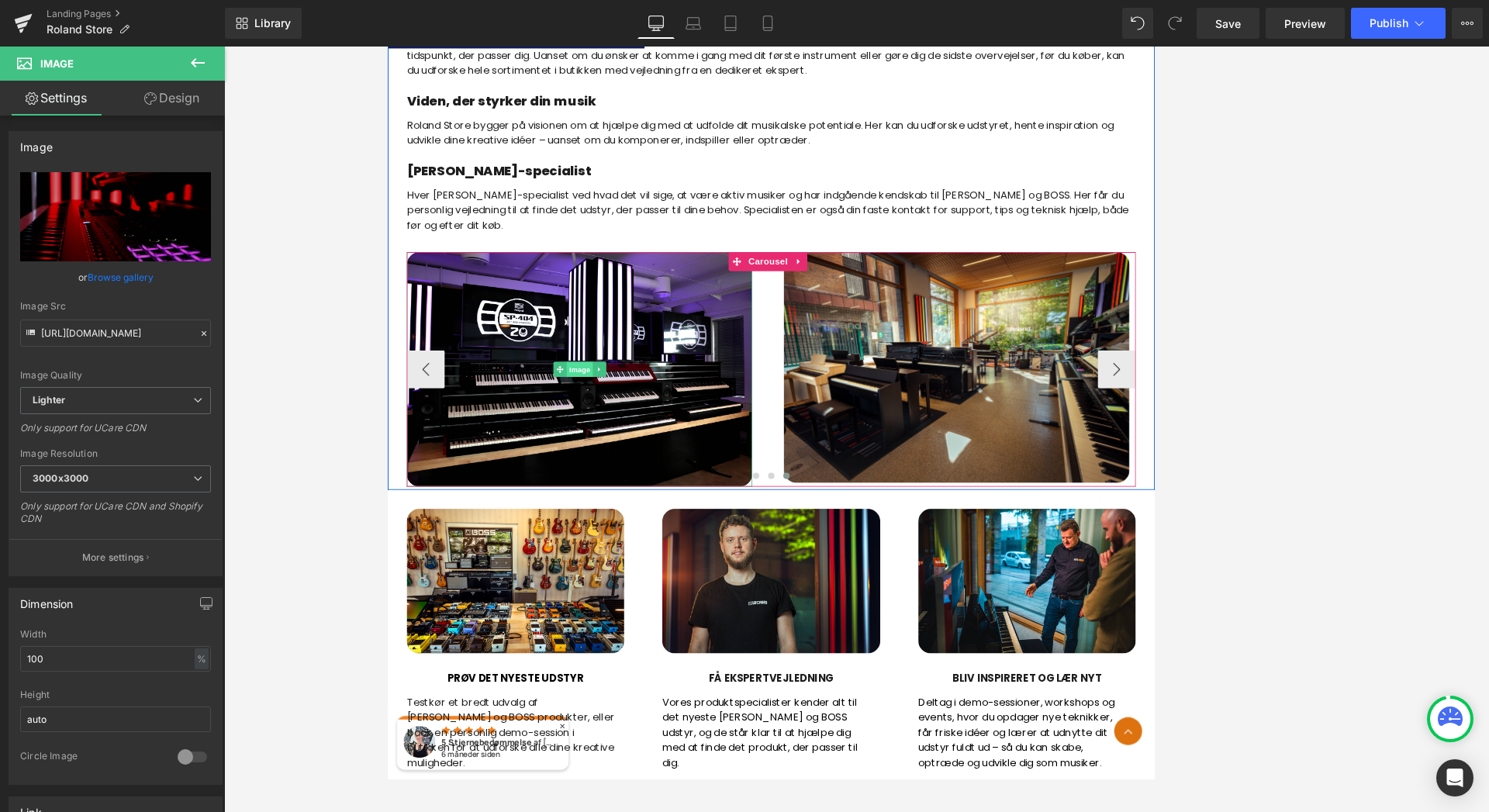
click at [619, 442] on span "Image" at bounding box center [621, 441] width 33 height 19
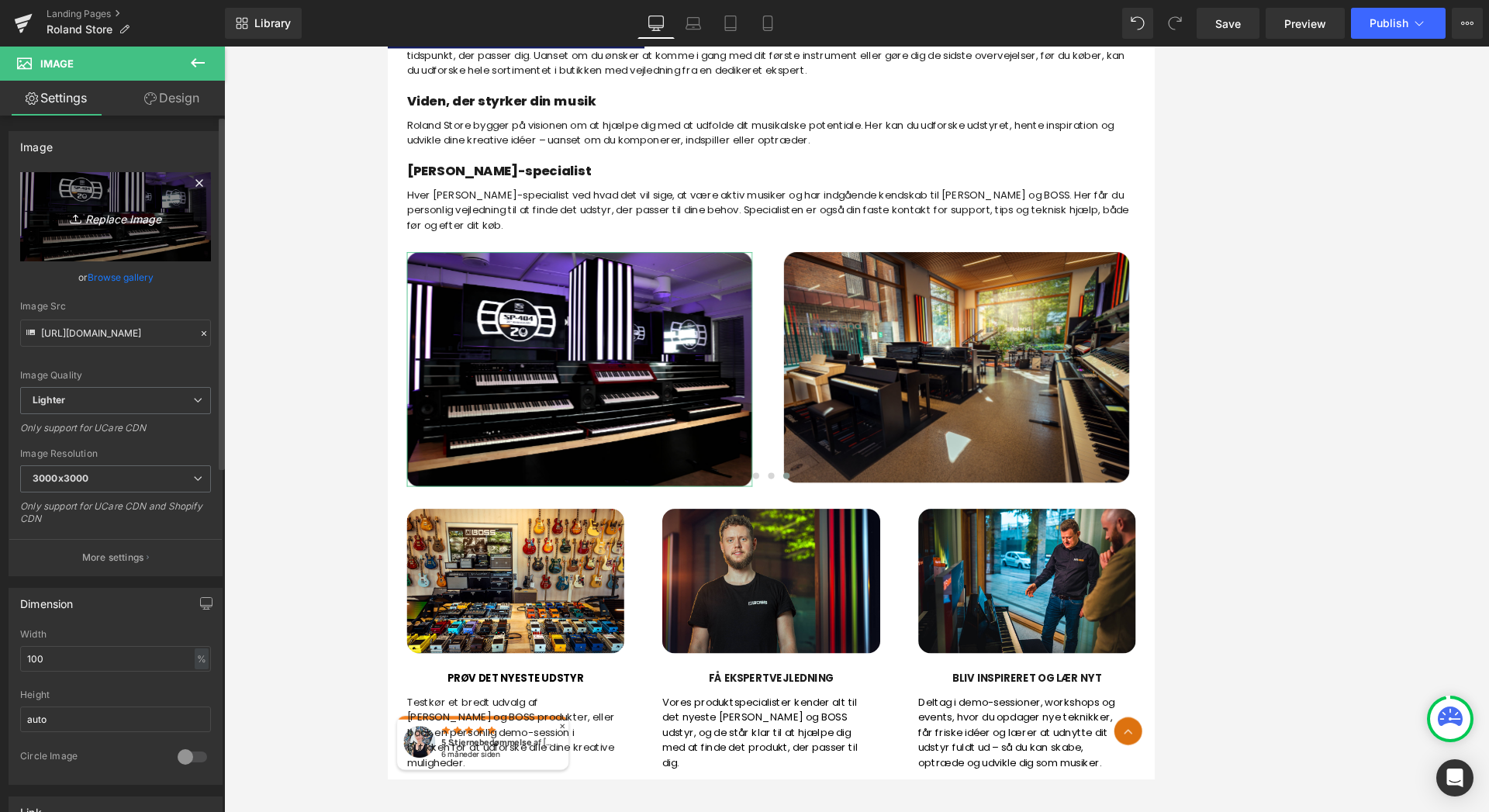
click at [111, 221] on icon "Replace Image" at bounding box center [115, 217] width 124 height 20
type input "C:\fakepath\IMG_0928_min.JPG"
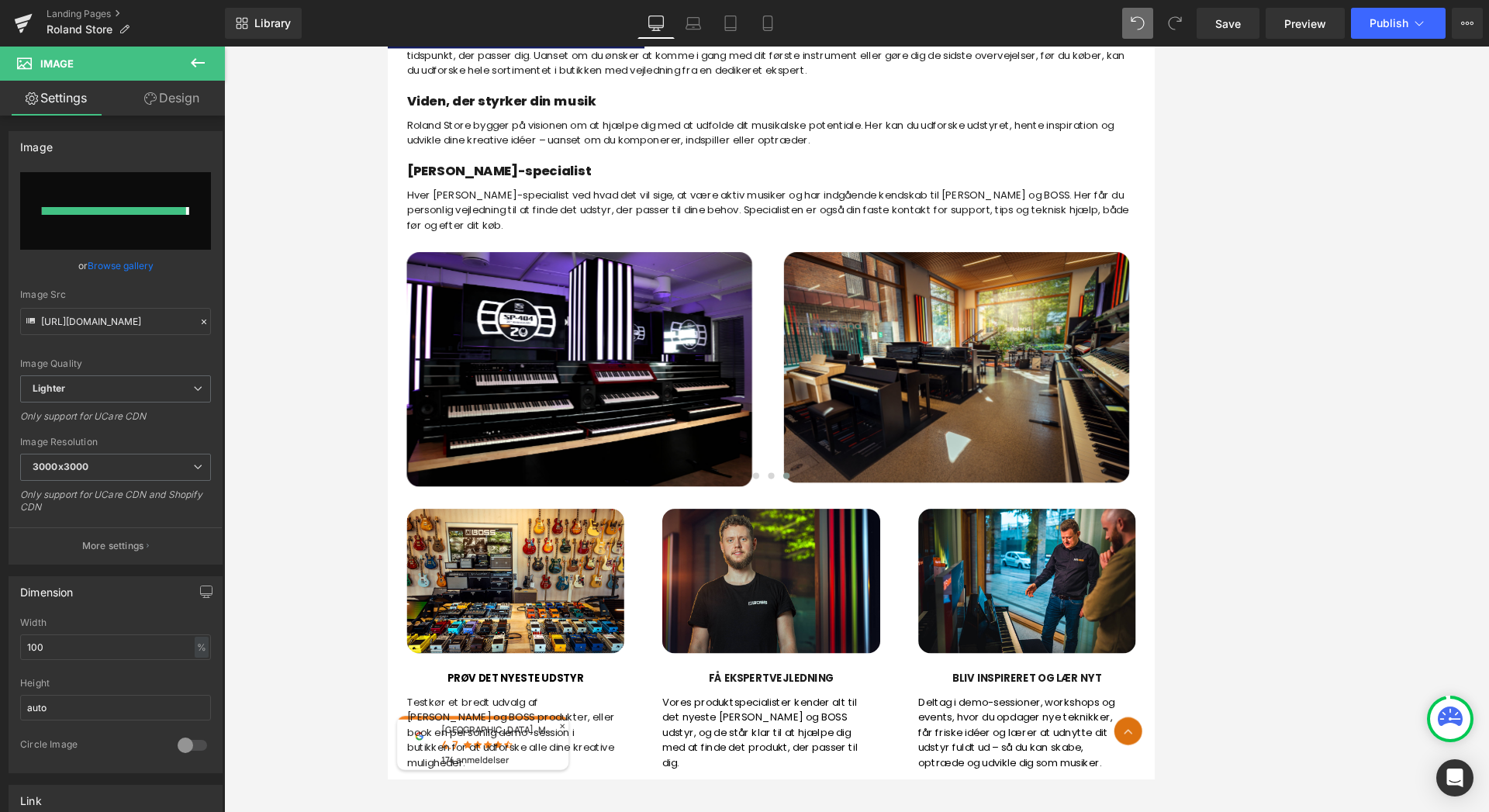
type input "[URL][DOMAIN_NAME]"
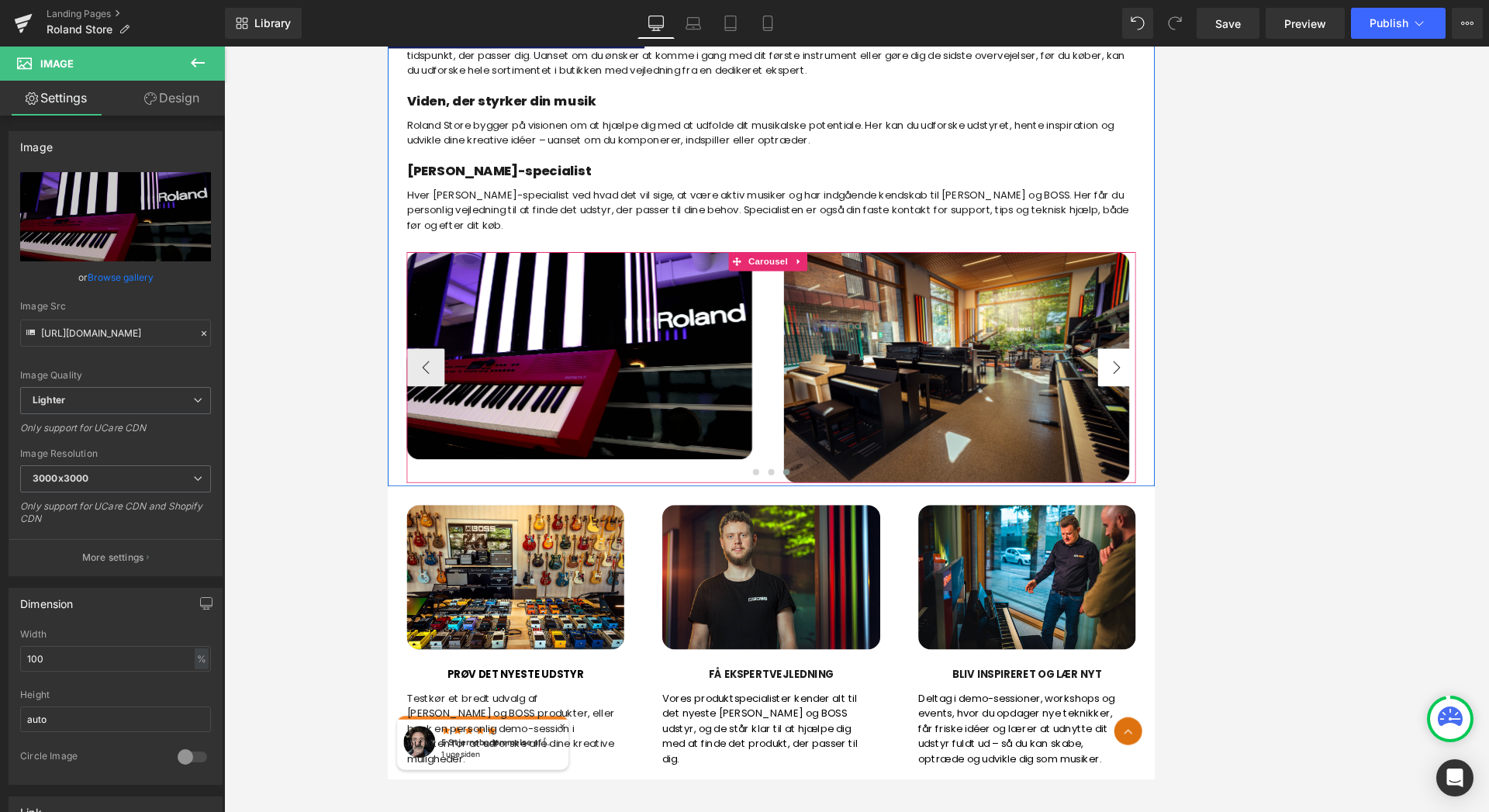
click at [1277, 442] on button "›" at bounding box center [1279, 439] width 47 height 47
click at [1084, 438] on span "Image" at bounding box center [1083, 439] width 33 height 19
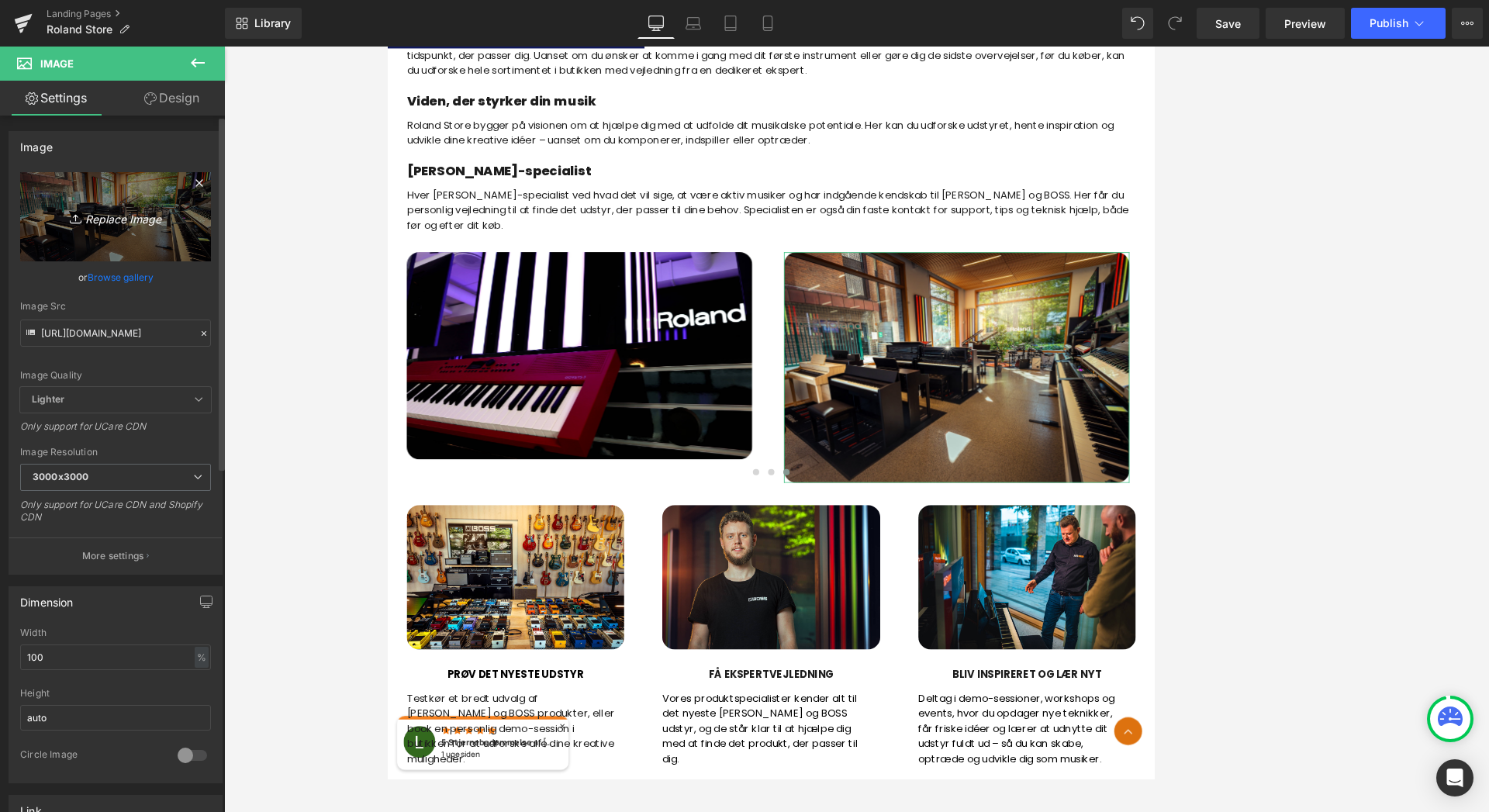
click at [102, 218] on icon "Replace Image" at bounding box center [115, 217] width 124 height 20
type input "C:\fakepath\IMG_0958_min.JPG"
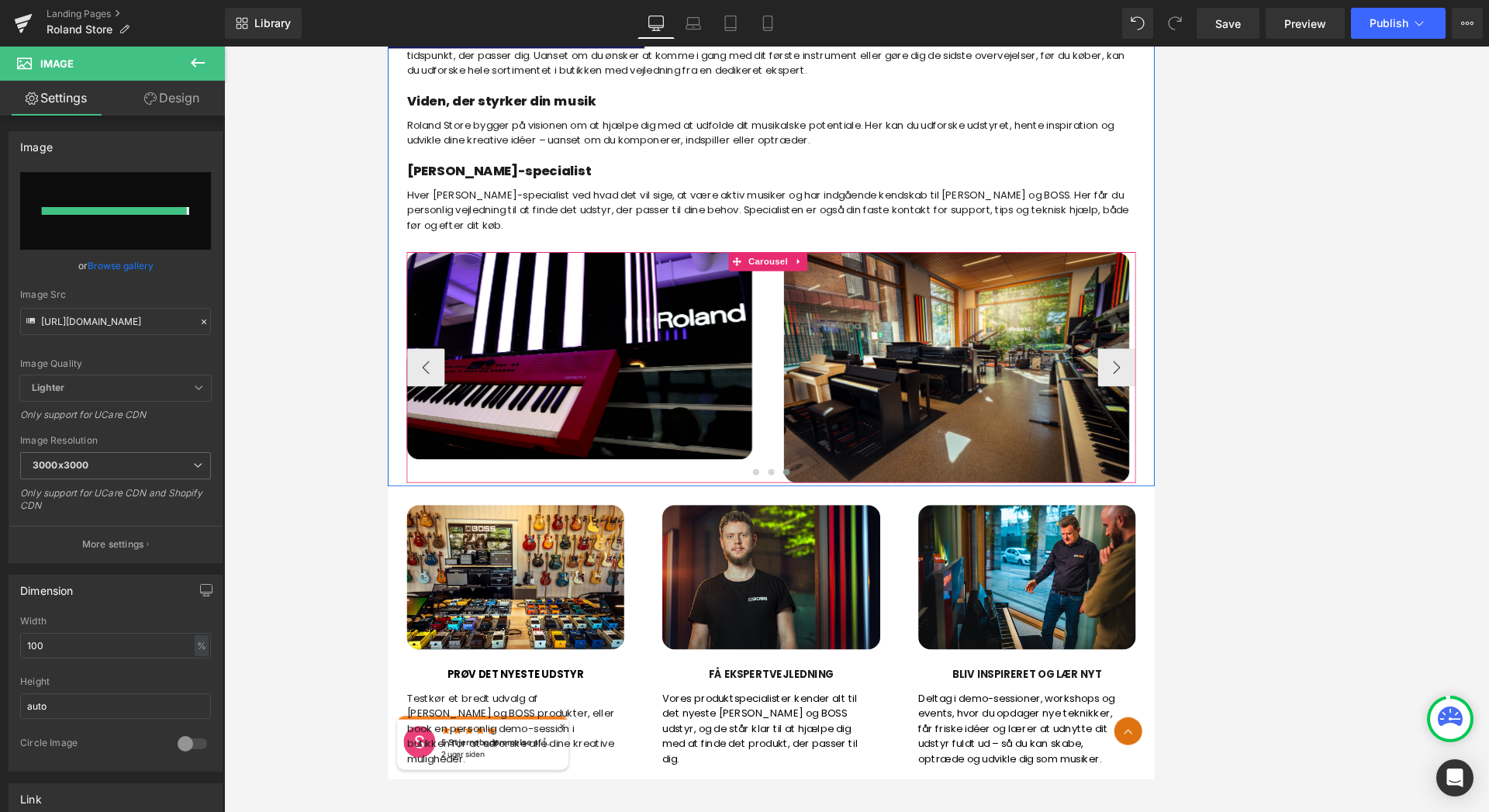
type input "[URL][DOMAIN_NAME]"
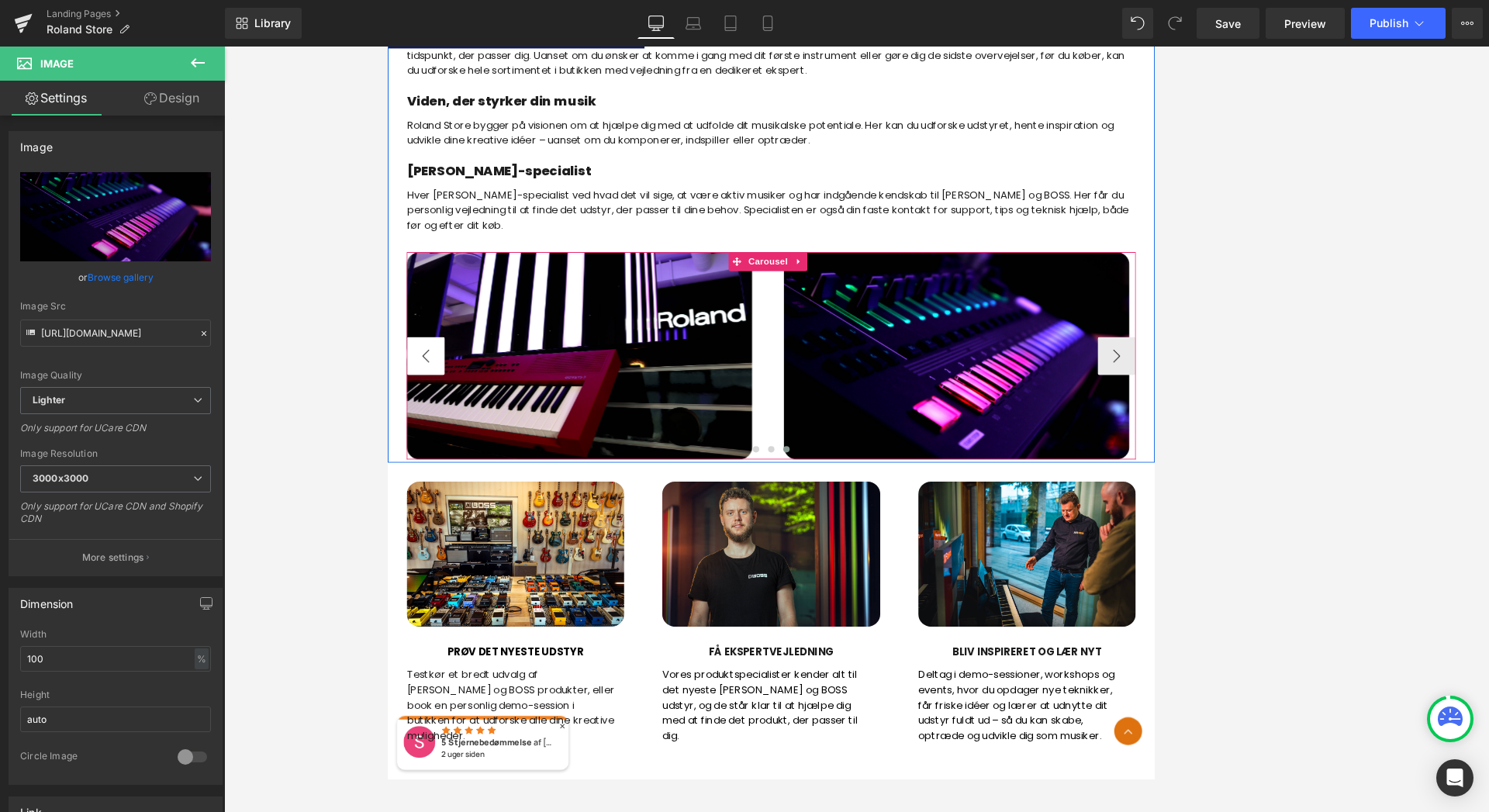
click at [441, 430] on button "‹" at bounding box center [433, 425] width 47 height 47
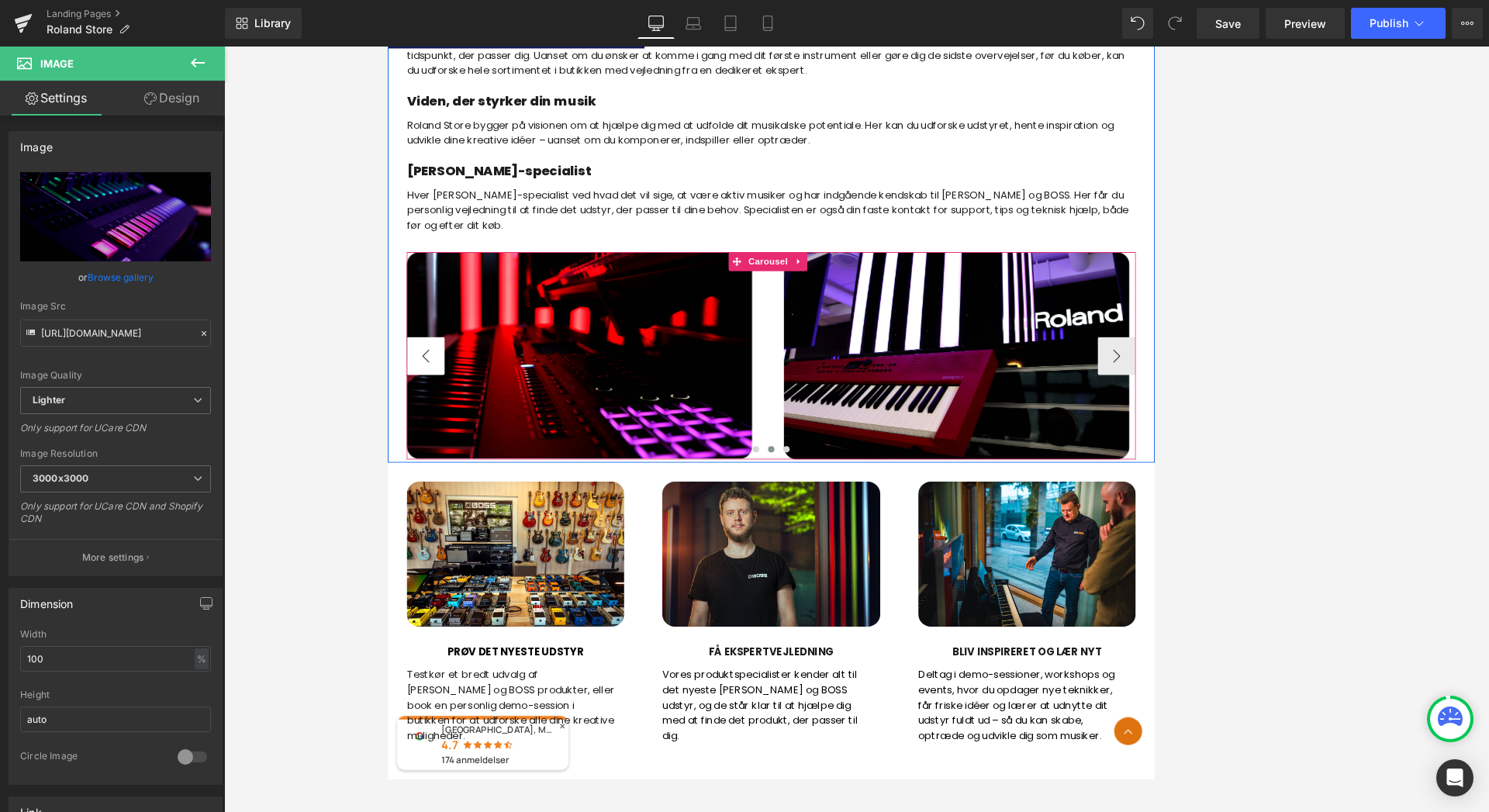
click at [441, 430] on button "‹" at bounding box center [433, 425] width 47 height 47
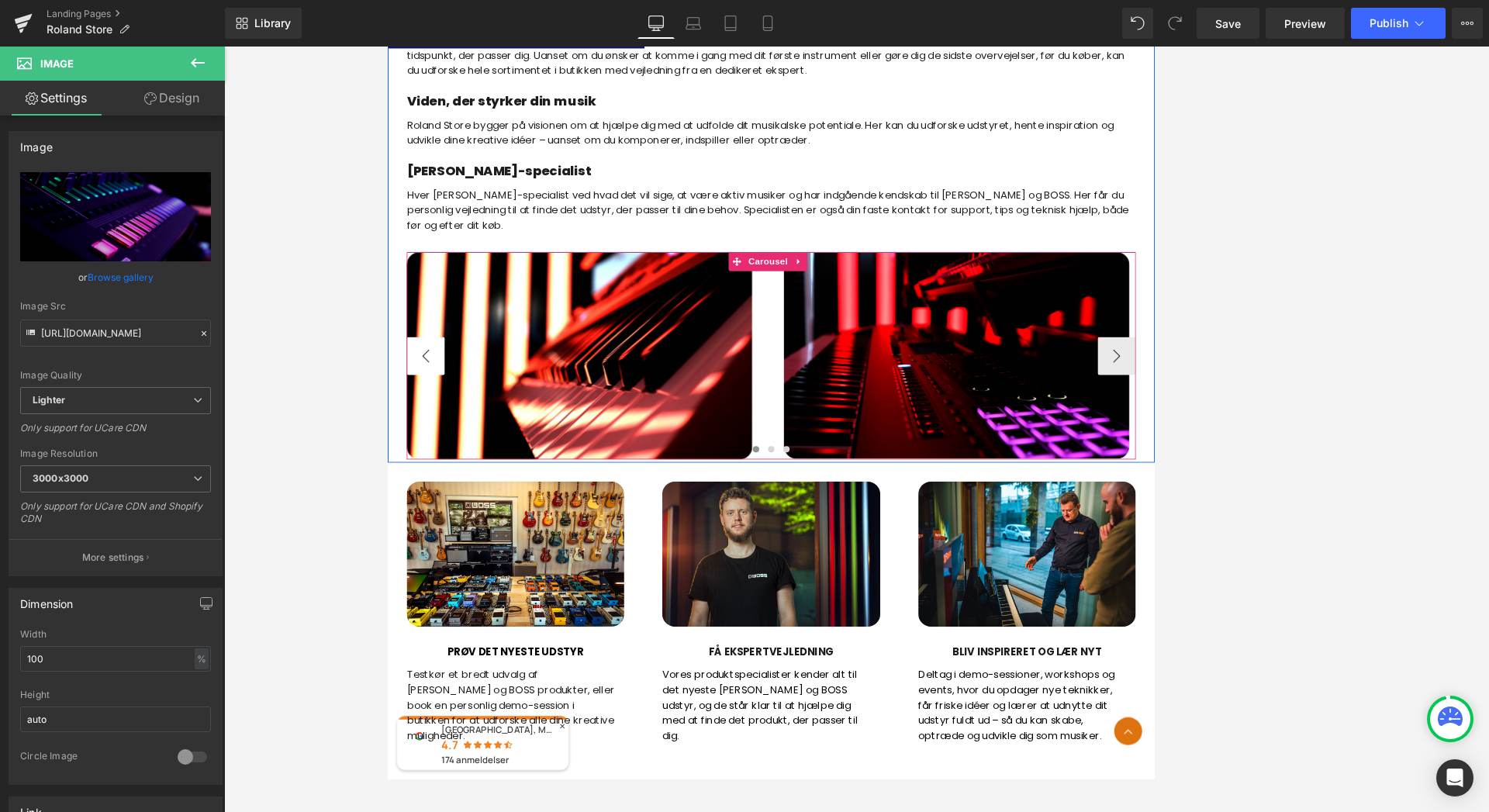
click at [441, 430] on button "‹" at bounding box center [433, 425] width 47 height 47
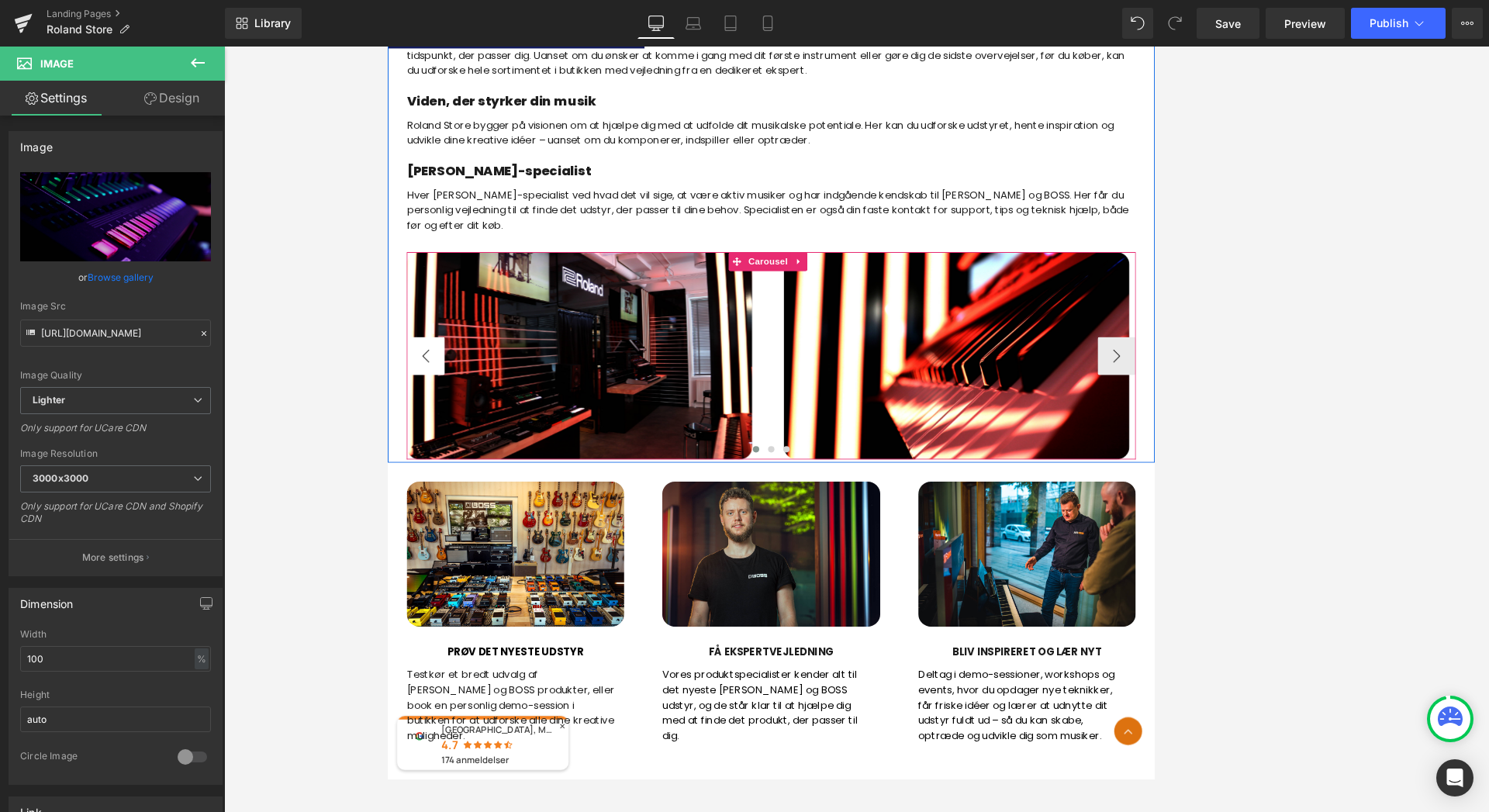
click at [441, 430] on button "‹" at bounding box center [433, 425] width 47 height 47
click at [616, 422] on span "Image" at bounding box center [621, 425] width 33 height 19
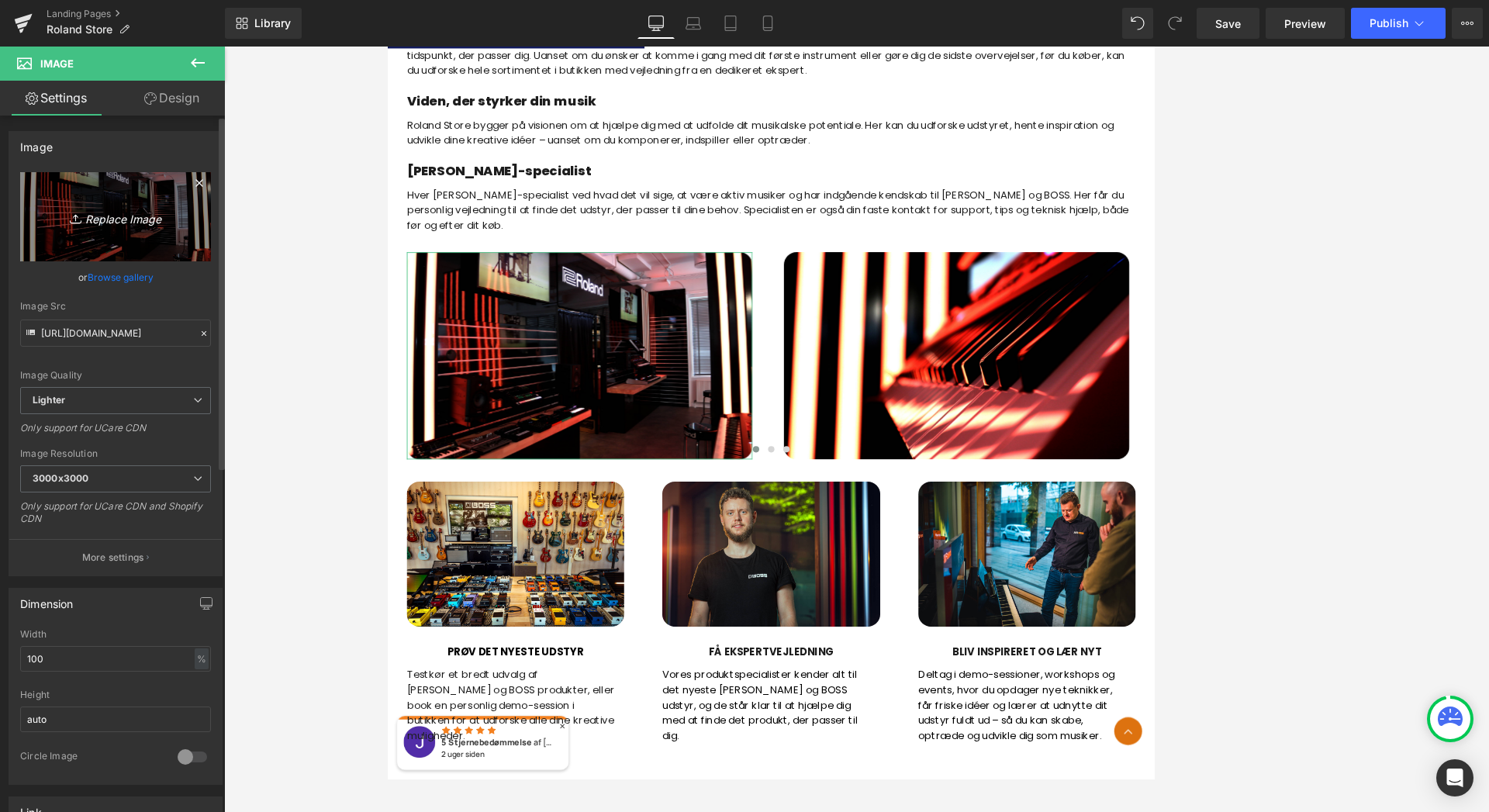
click at [108, 218] on icon "Replace Image" at bounding box center [115, 217] width 124 height 20
type input "C:\fakepath\IMG_0944_min.JPG"
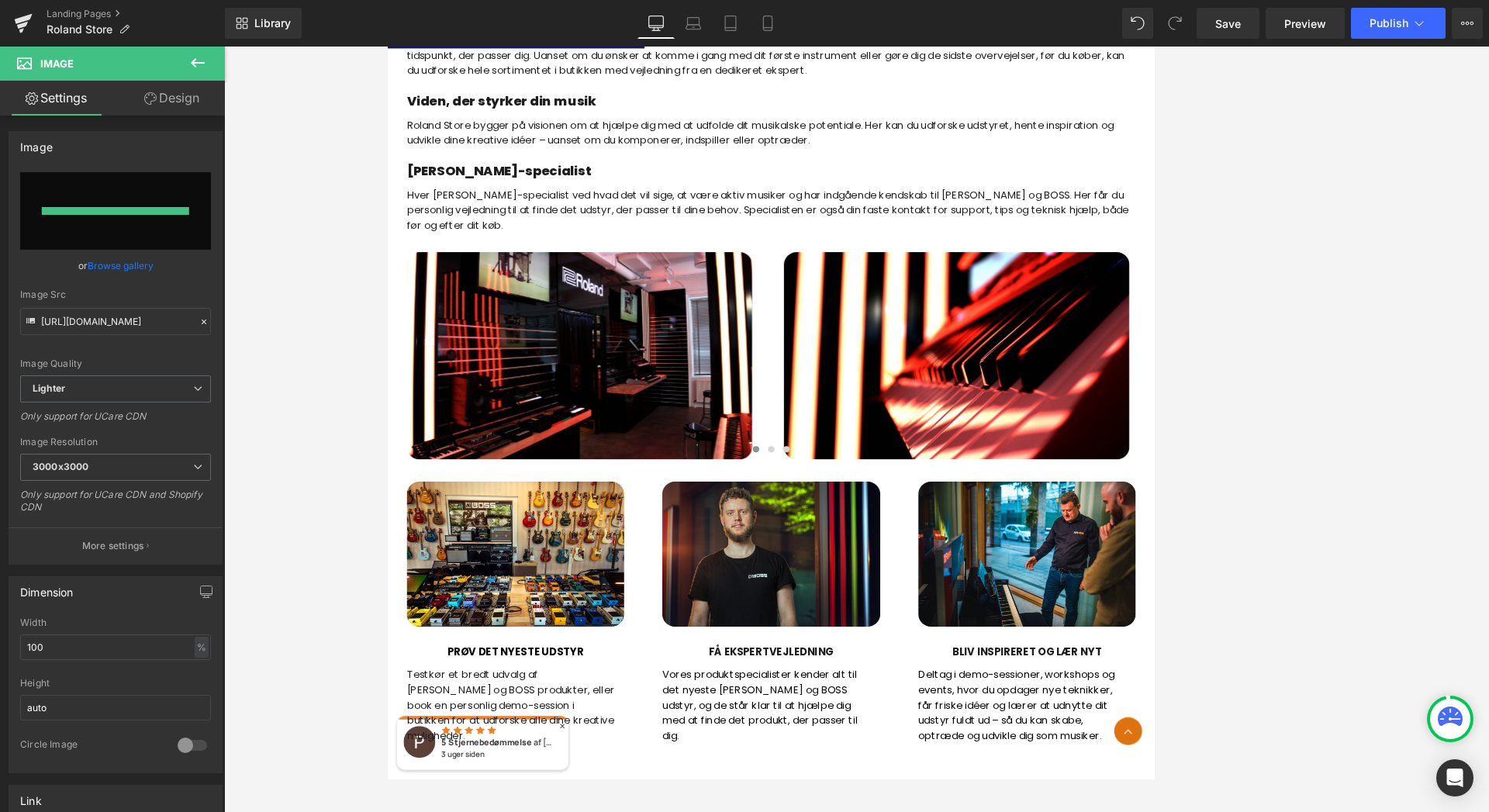
type input "[URL][DOMAIN_NAME]"
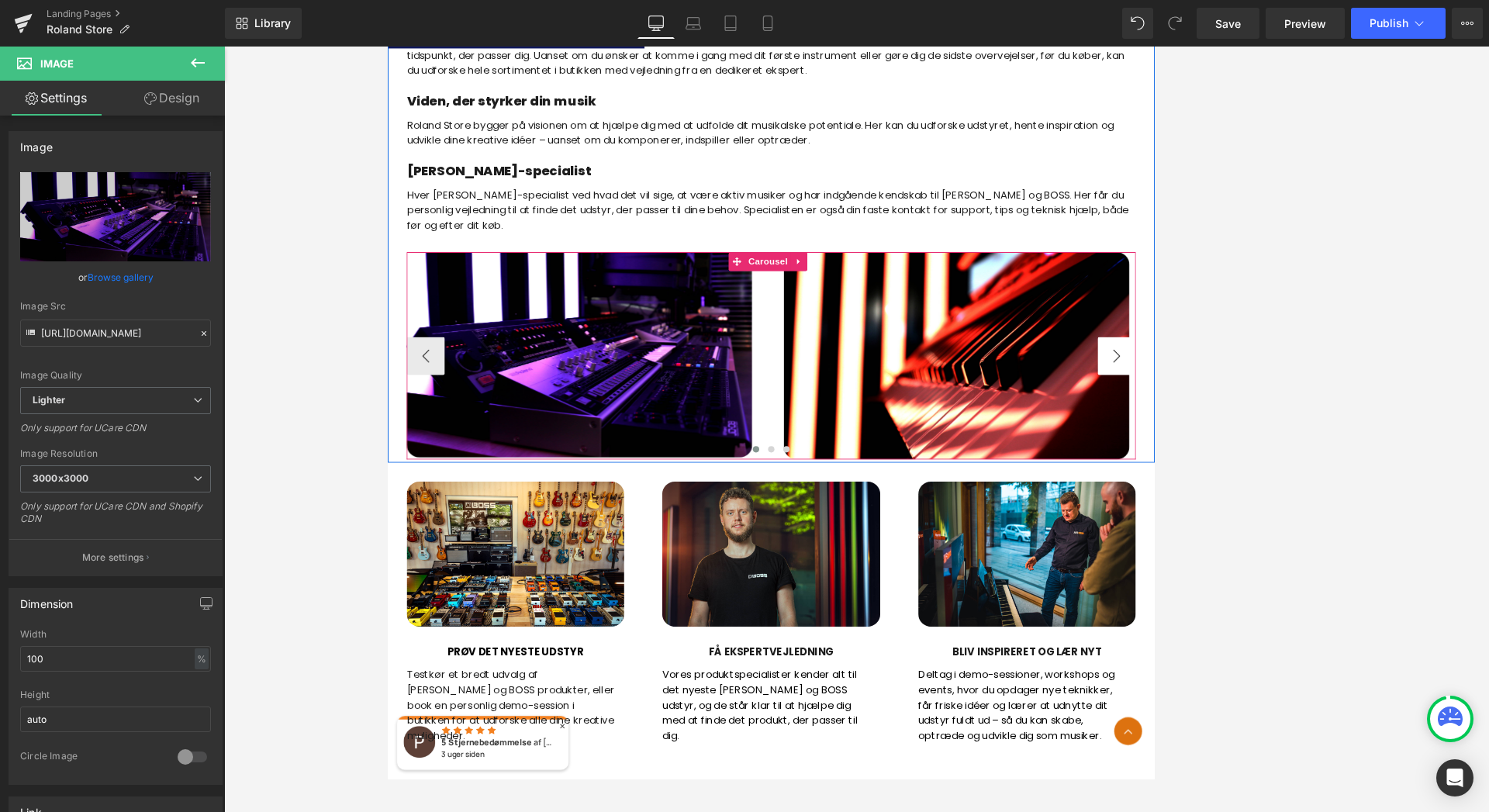
click at [1268, 424] on button "›" at bounding box center [1279, 425] width 47 height 47
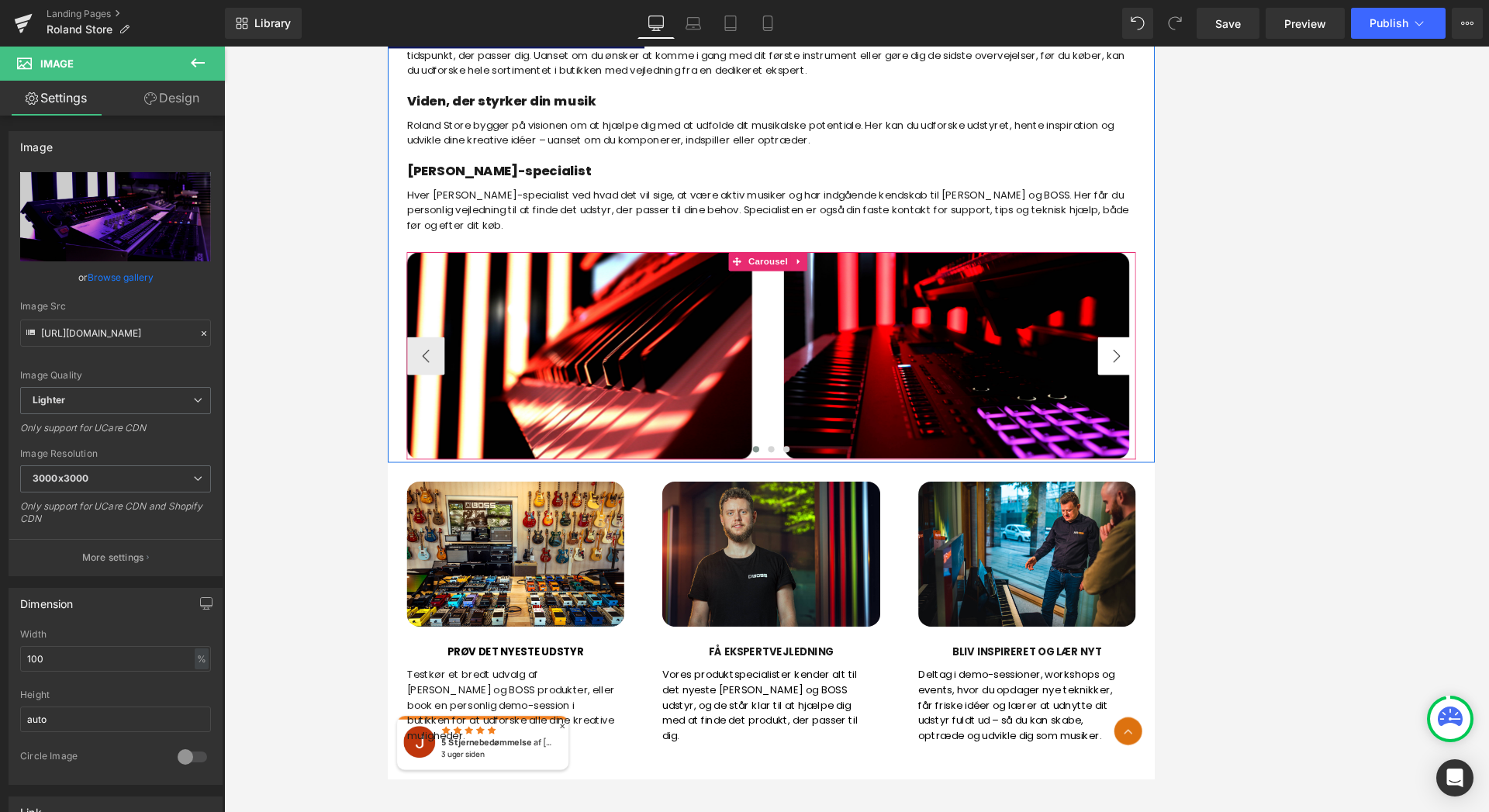
click at [1268, 424] on button "›" at bounding box center [1279, 425] width 47 height 47
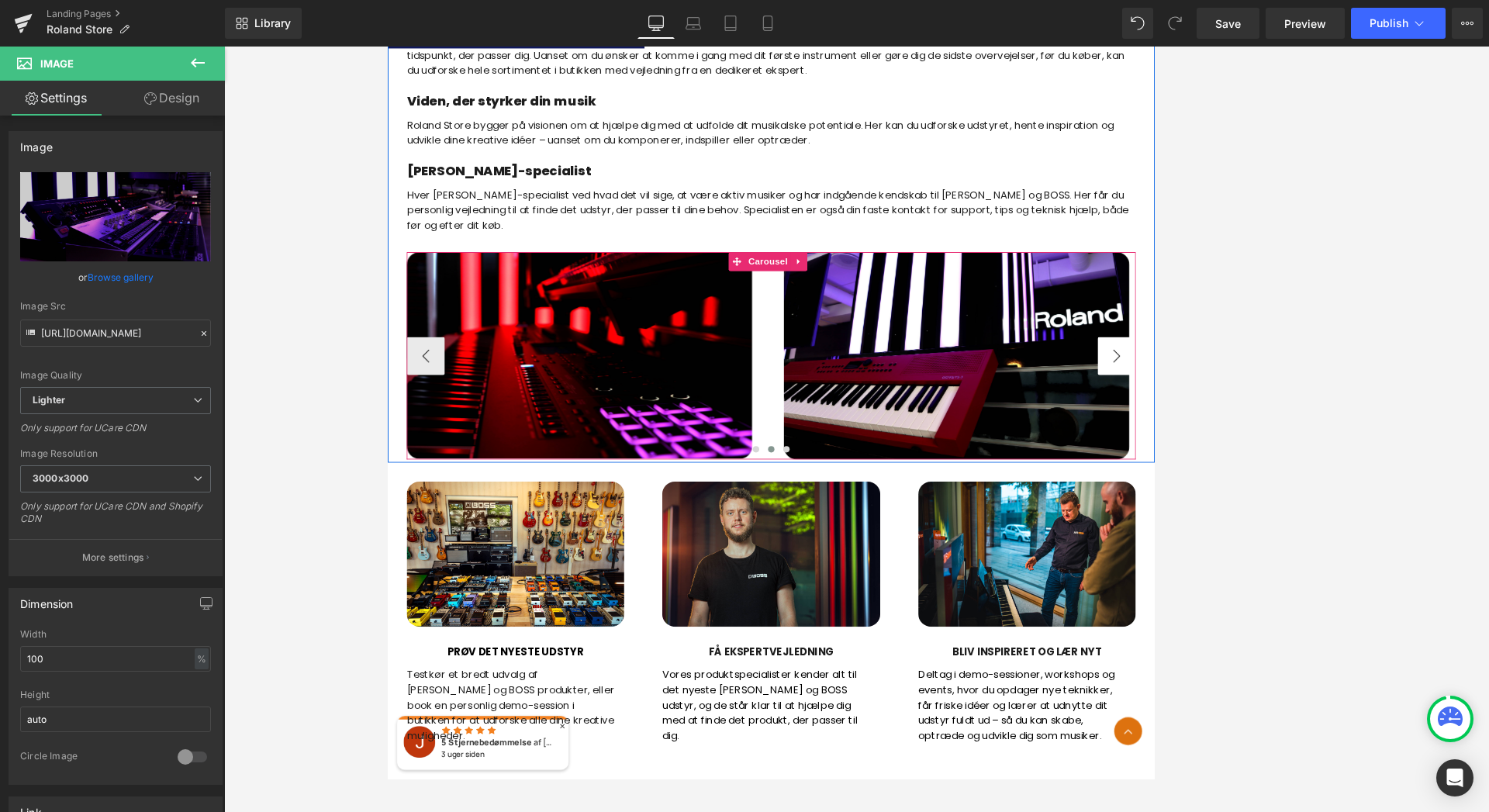
click at [1268, 424] on button "›" at bounding box center [1279, 425] width 47 height 47
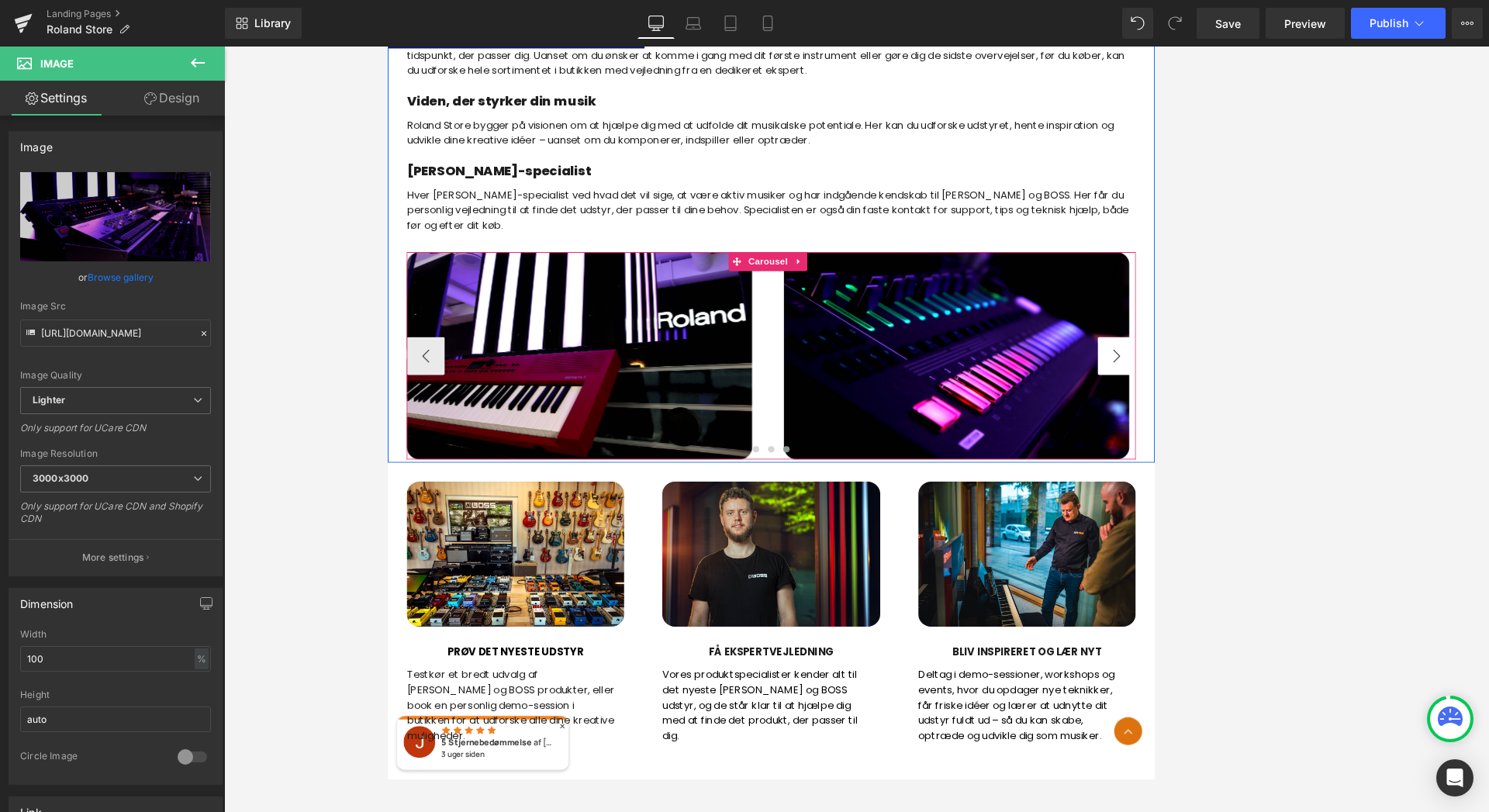
click at [1268, 424] on button "›" at bounding box center [1279, 425] width 47 height 47
click at [616, 427] on span "Image" at bounding box center [621, 425] width 33 height 19
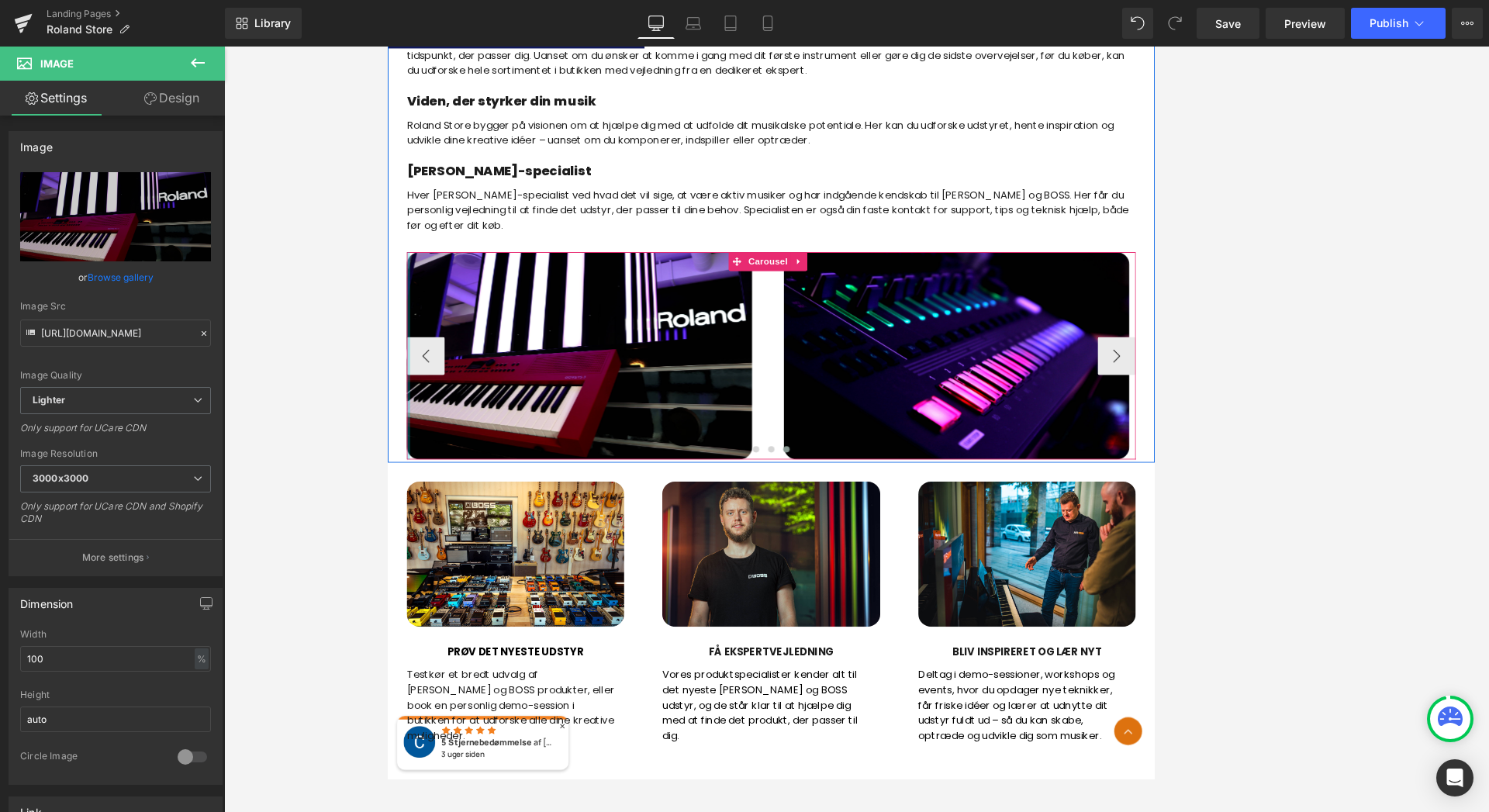
click at [412, 427] on div at bounding box center [412, 425] width 4 height 254
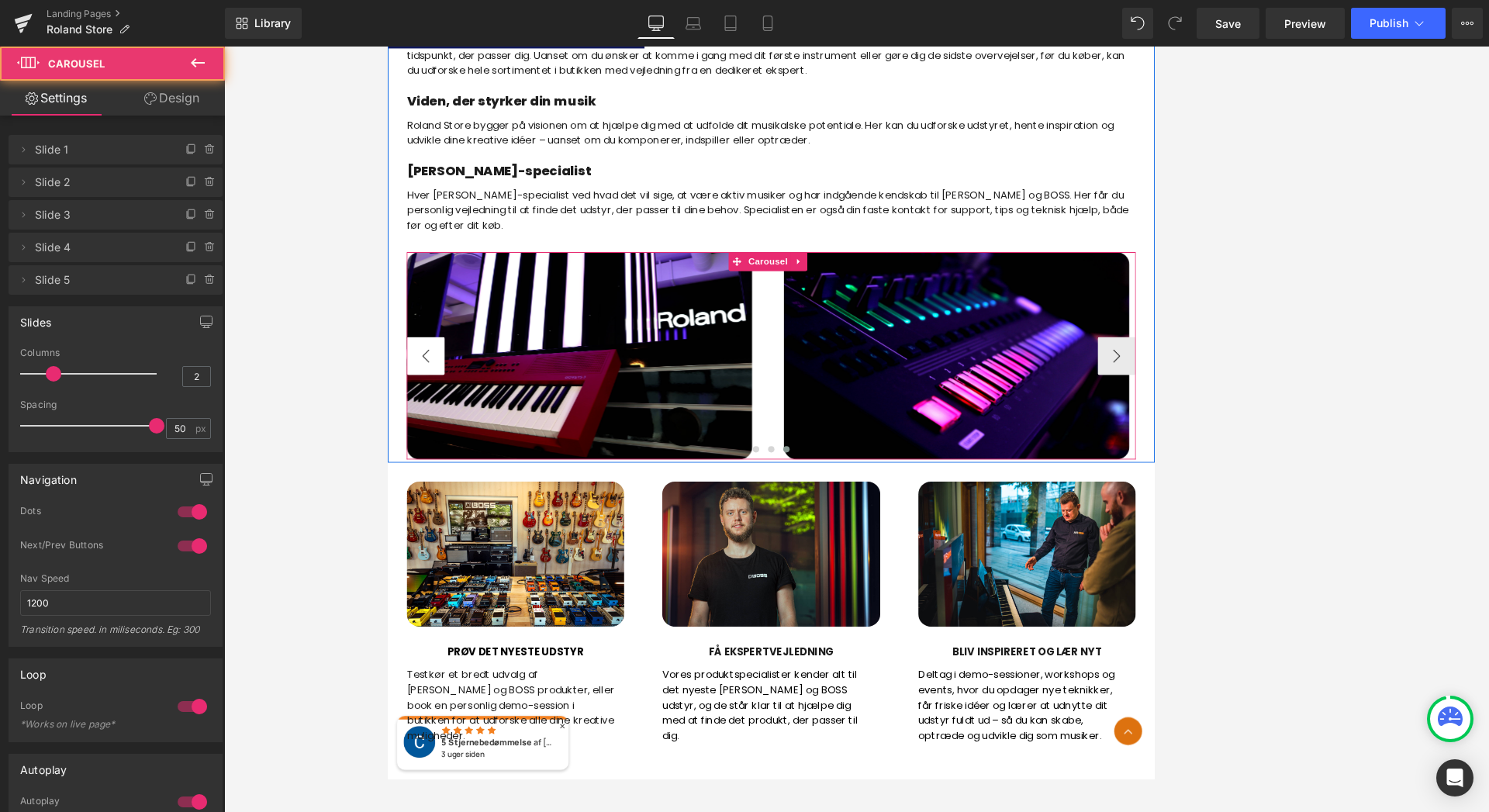
click at [426, 427] on button "‹" at bounding box center [433, 425] width 47 height 47
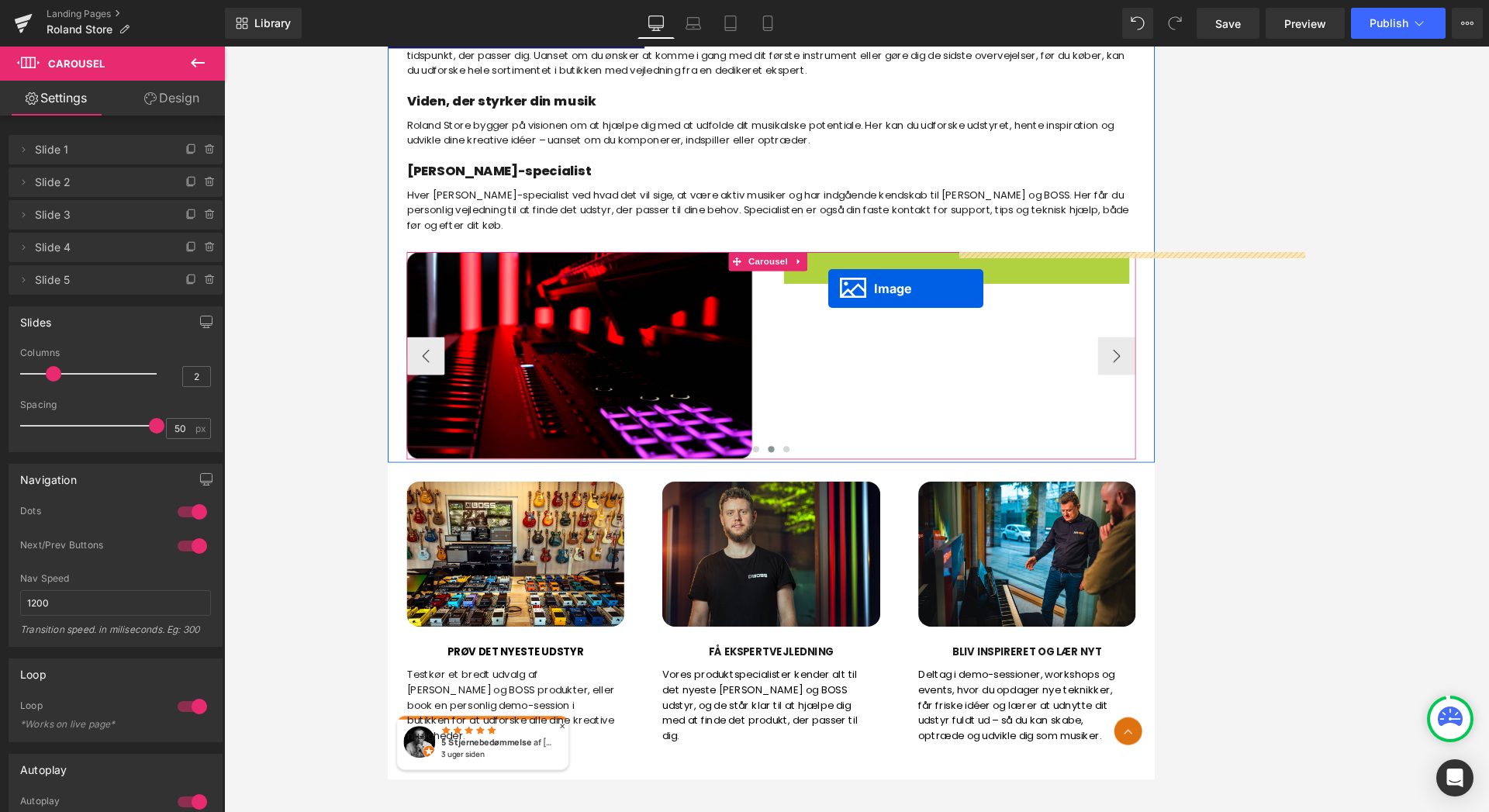
drag, startPoint x: 1062, startPoint y: 424, endPoint x: 926, endPoint y: 342, distance: 158.8
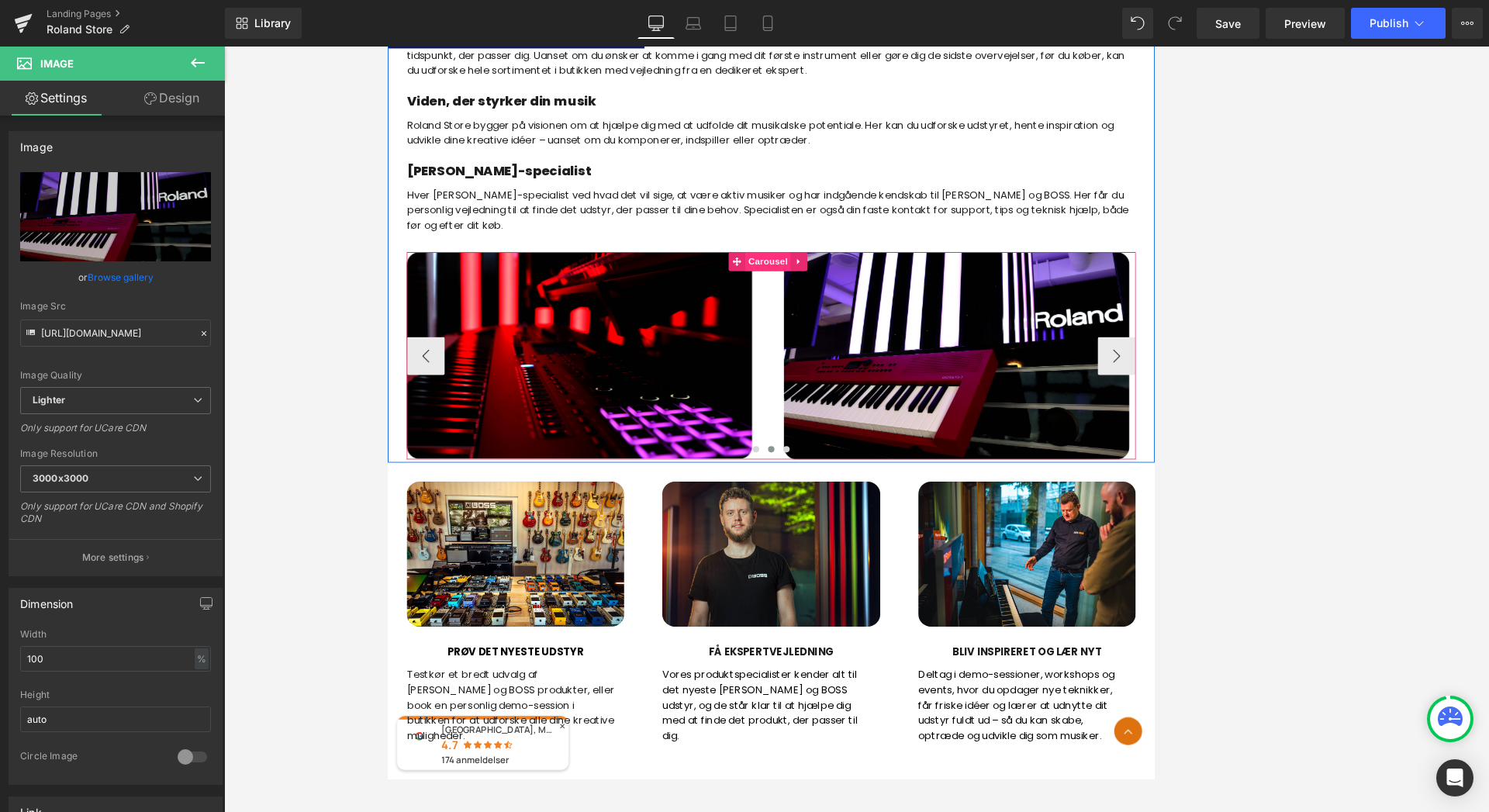
click at [840, 311] on span "Carousel" at bounding box center [853, 309] width 56 height 23
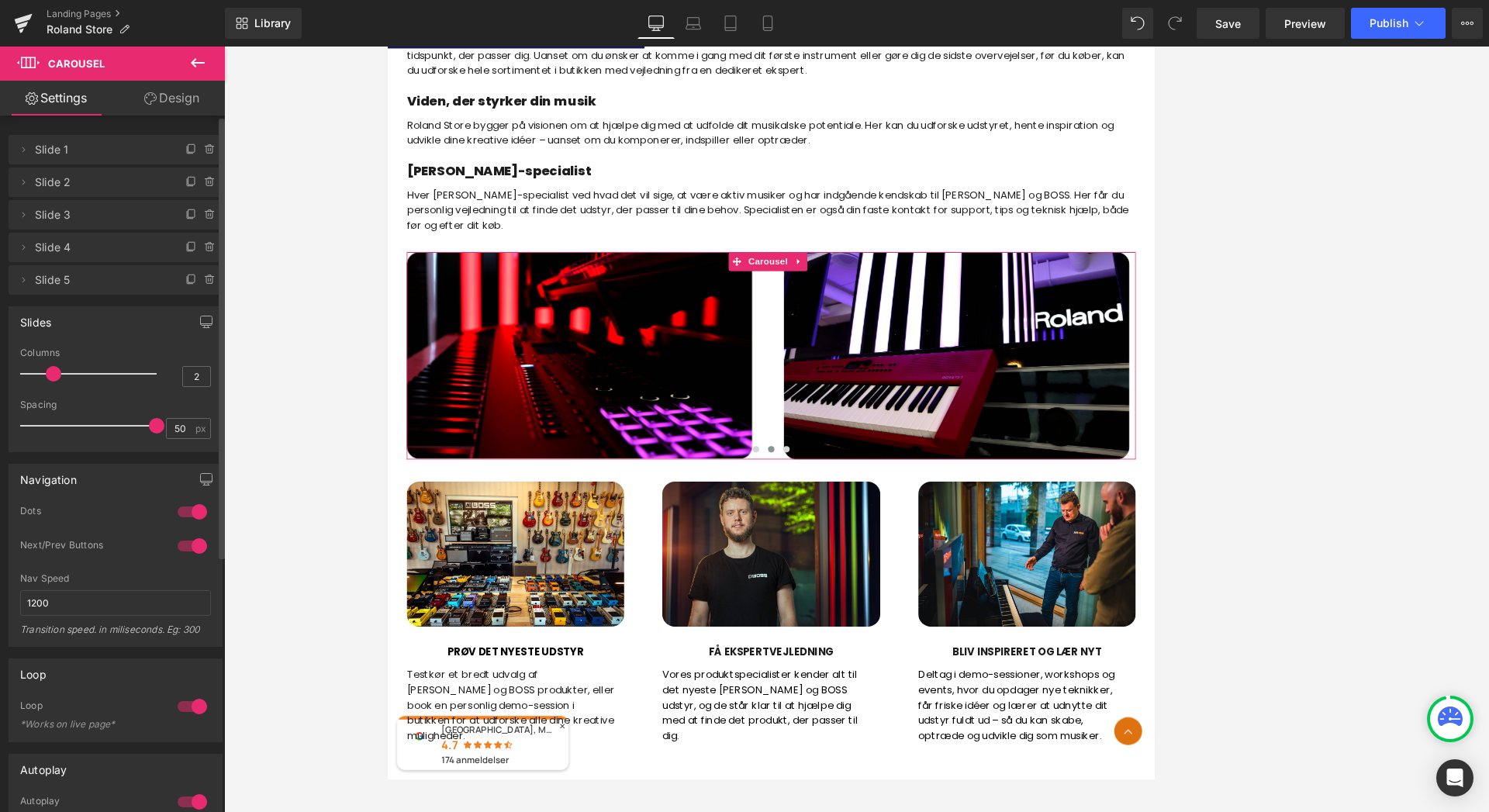
click at [34, 285] on li "Delete Cancel Slide 5 Slide 5 Name Slide 5" at bounding box center [116, 280] width 214 height 30
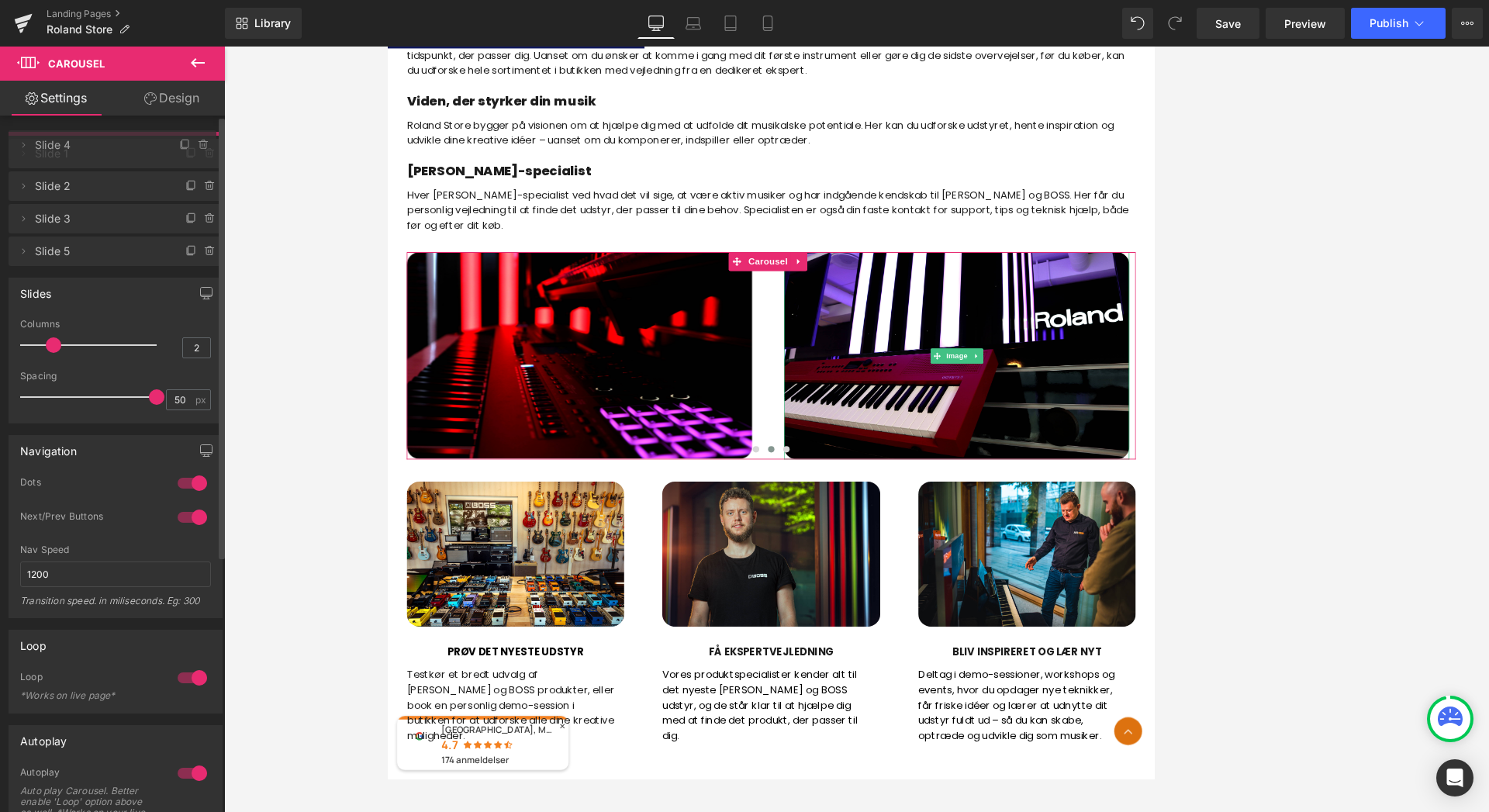
drag, startPoint x: 61, startPoint y: 249, endPoint x: 62, endPoint y: 146, distance: 103.0
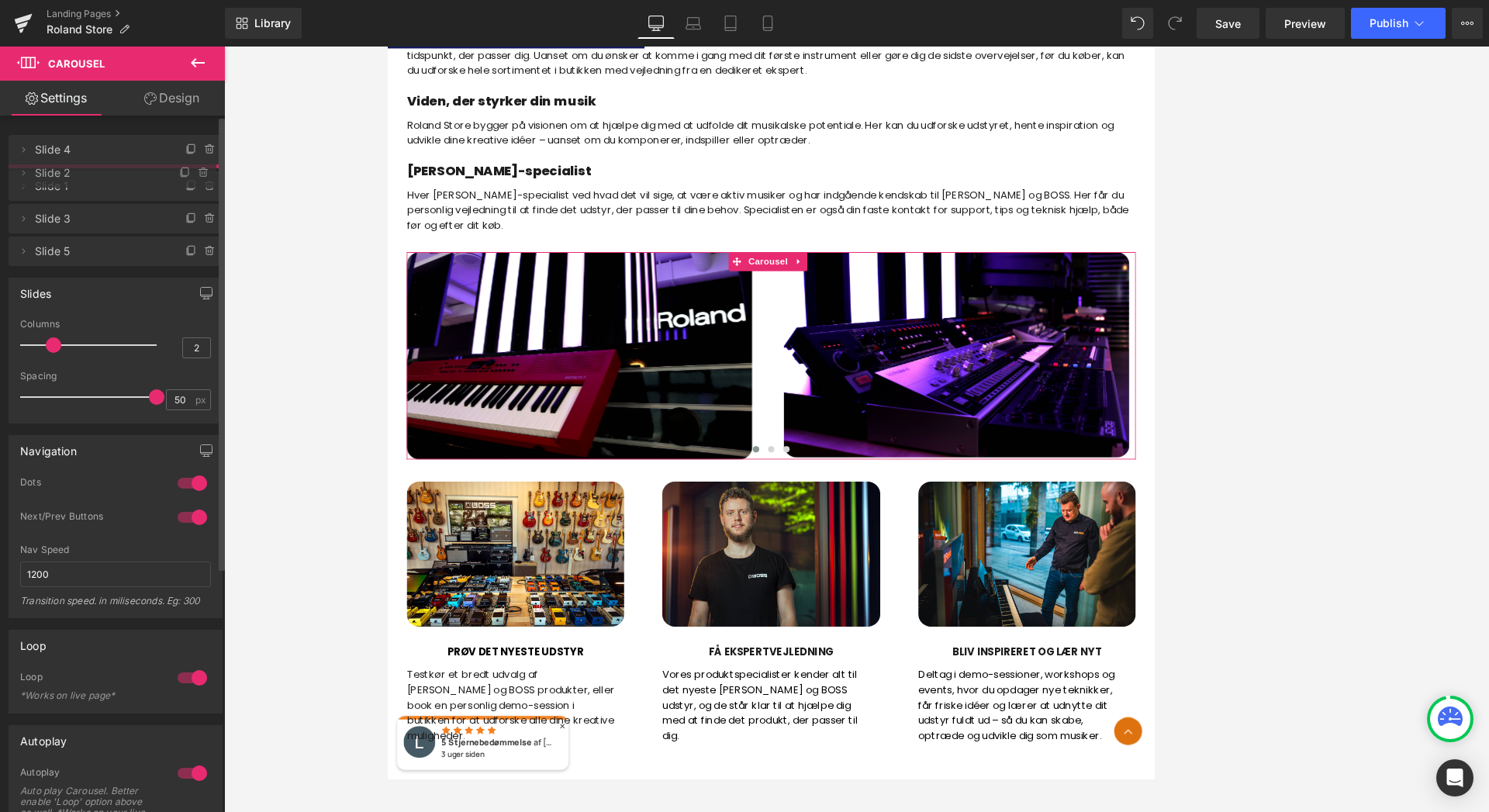
drag, startPoint x: 66, startPoint y: 216, endPoint x: 68, endPoint y: 175, distance: 41.0
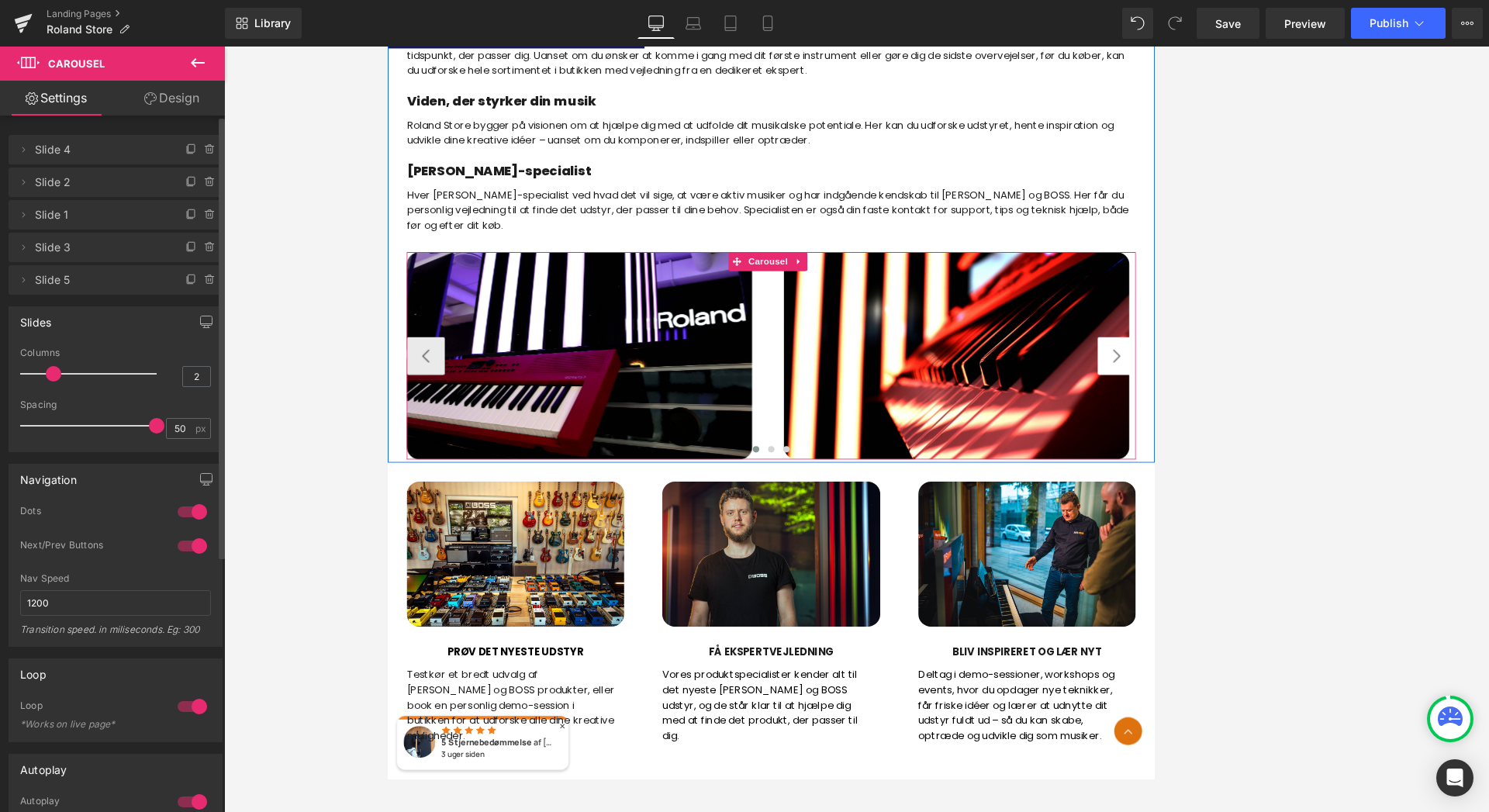
click at [1277, 430] on button "›" at bounding box center [1279, 425] width 47 height 47
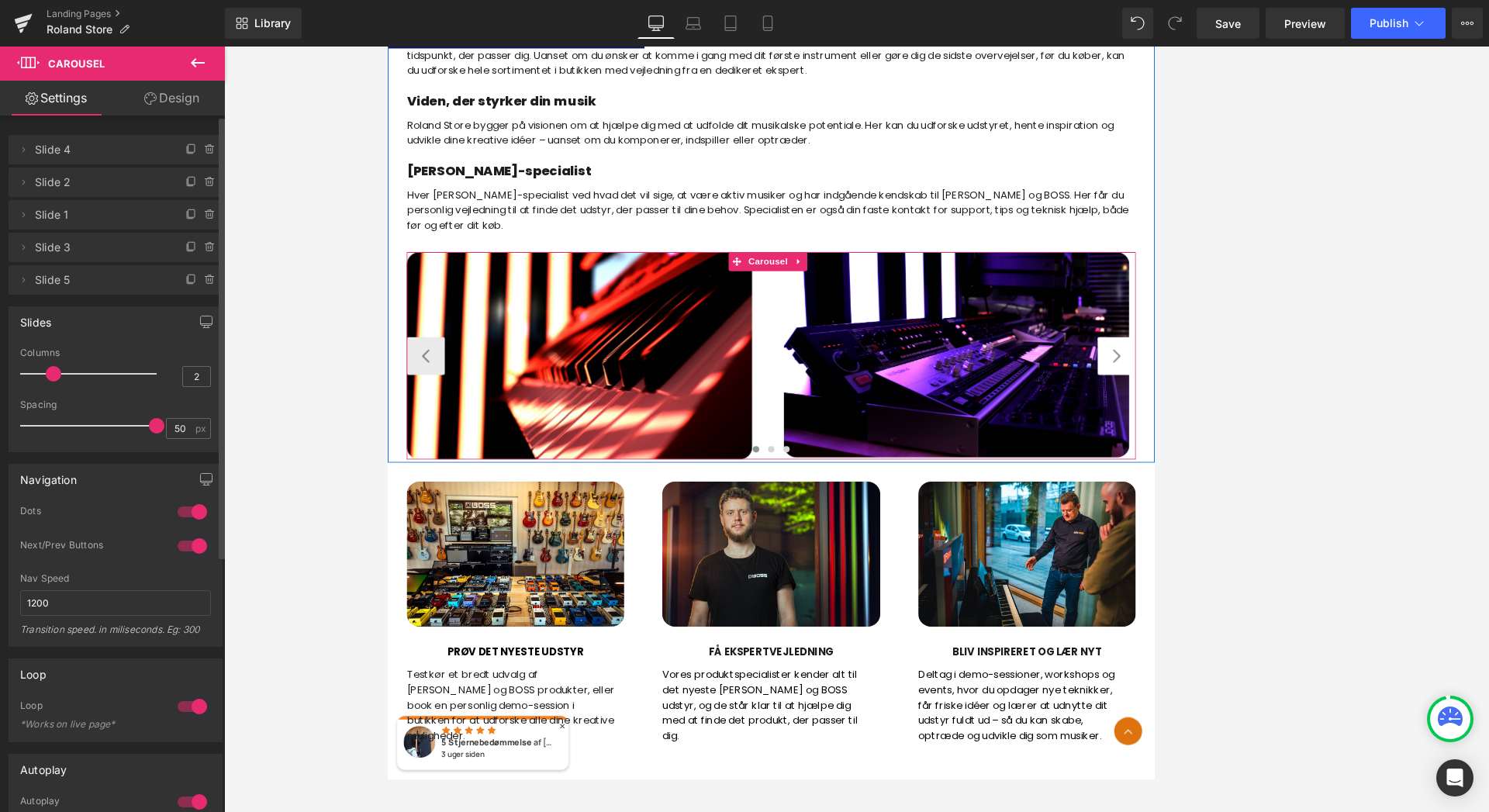
click at [1277, 430] on button "›" at bounding box center [1279, 425] width 47 height 47
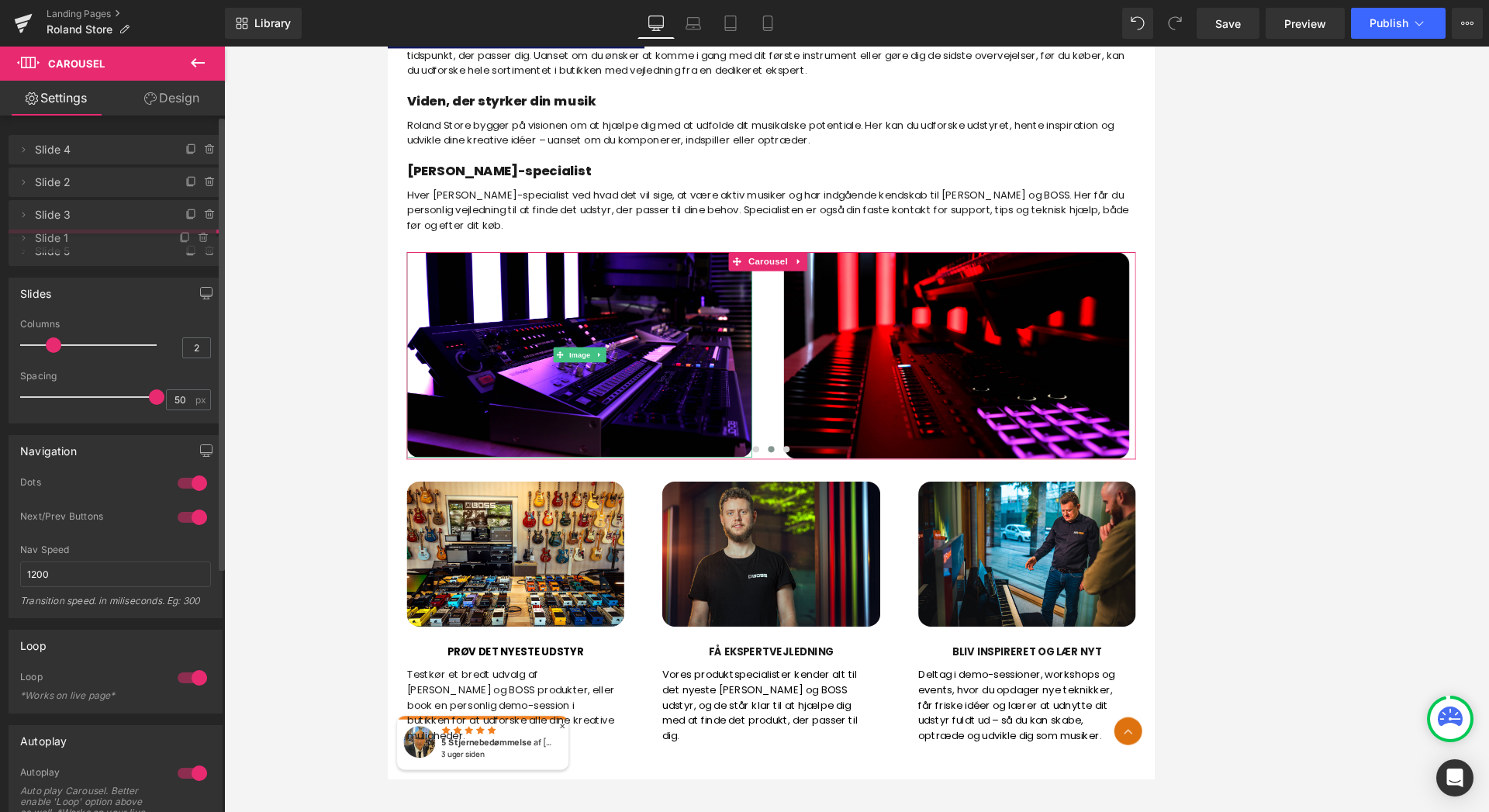
drag, startPoint x: 63, startPoint y: 217, endPoint x: 64, endPoint y: 240, distance: 23.0
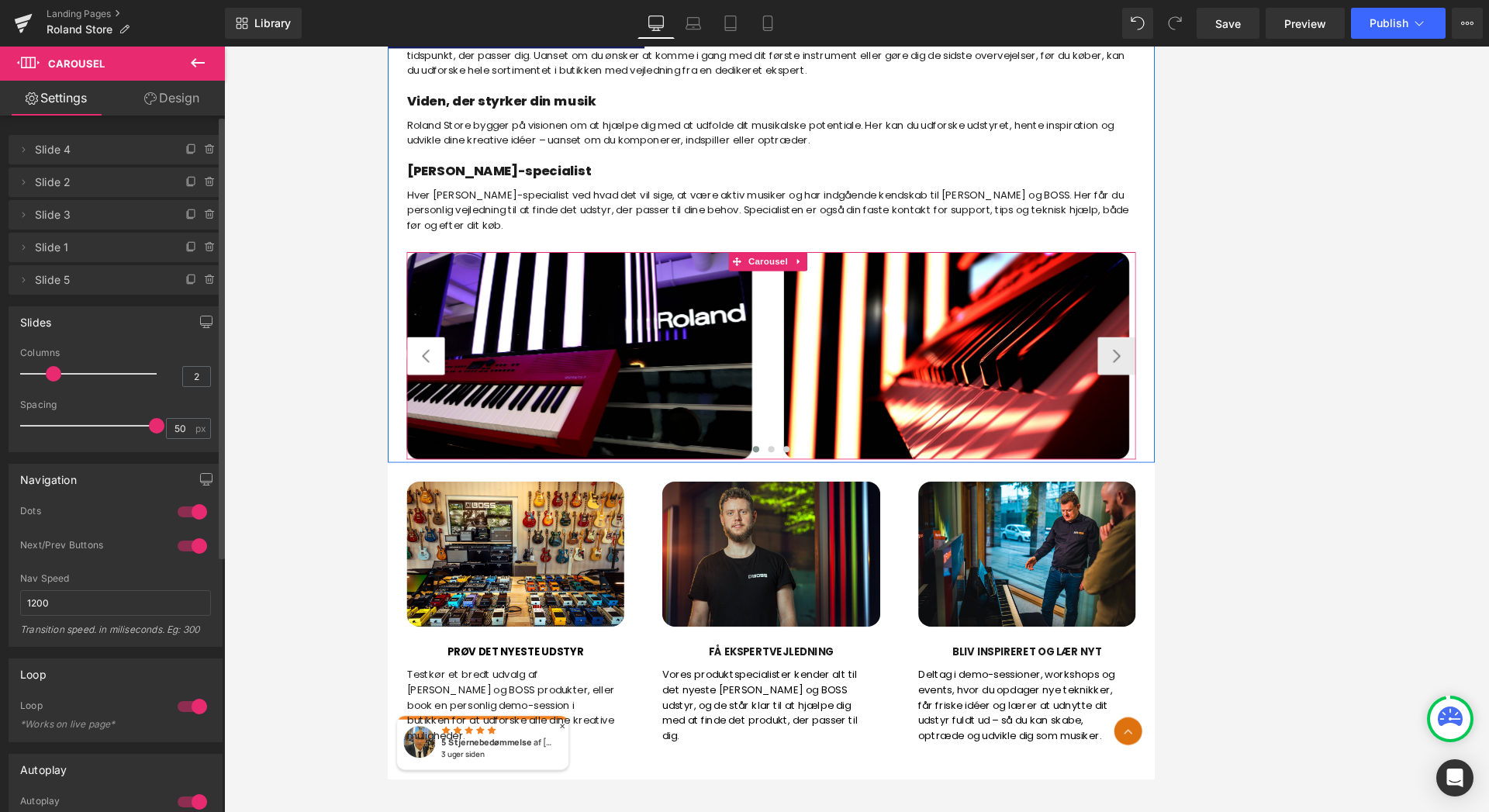
click at [430, 427] on button "‹" at bounding box center [433, 425] width 47 height 47
click at [1275, 431] on button "›" at bounding box center [1279, 425] width 47 height 47
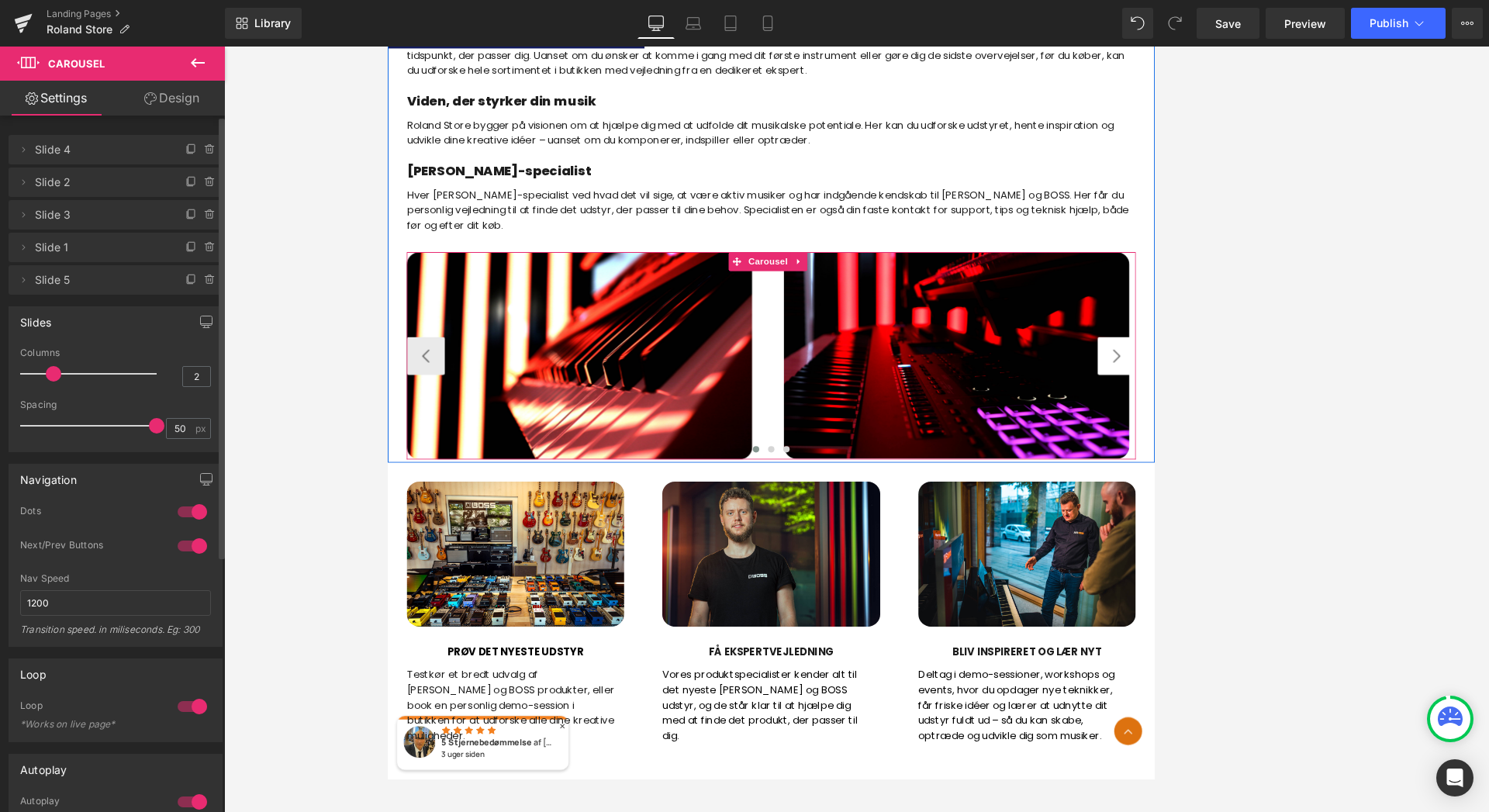
click at [1275, 431] on button "›" at bounding box center [1279, 425] width 47 height 47
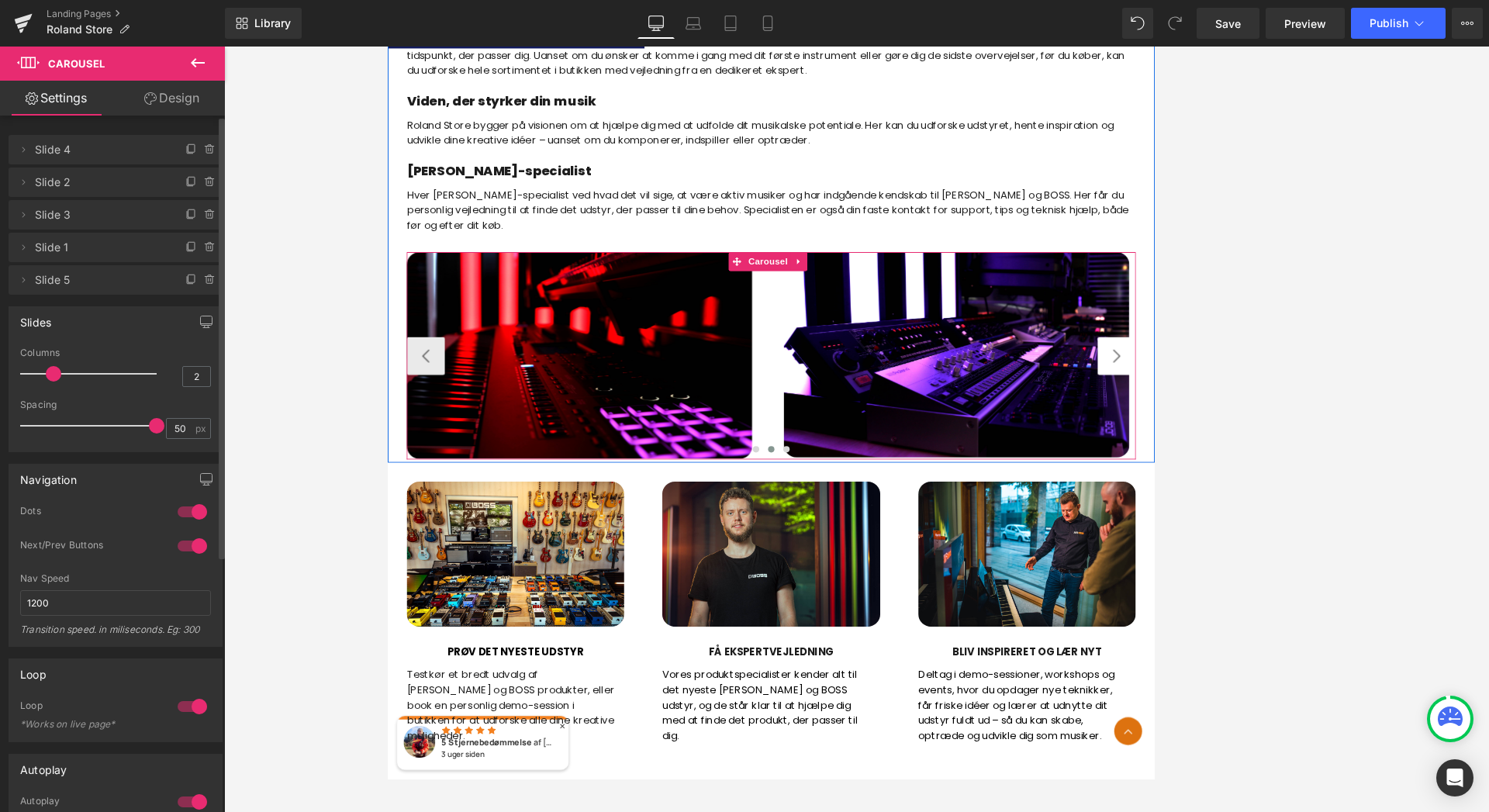
click at [1275, 431] on button "›" at bounding box center [1279, 425] width 47 height 47
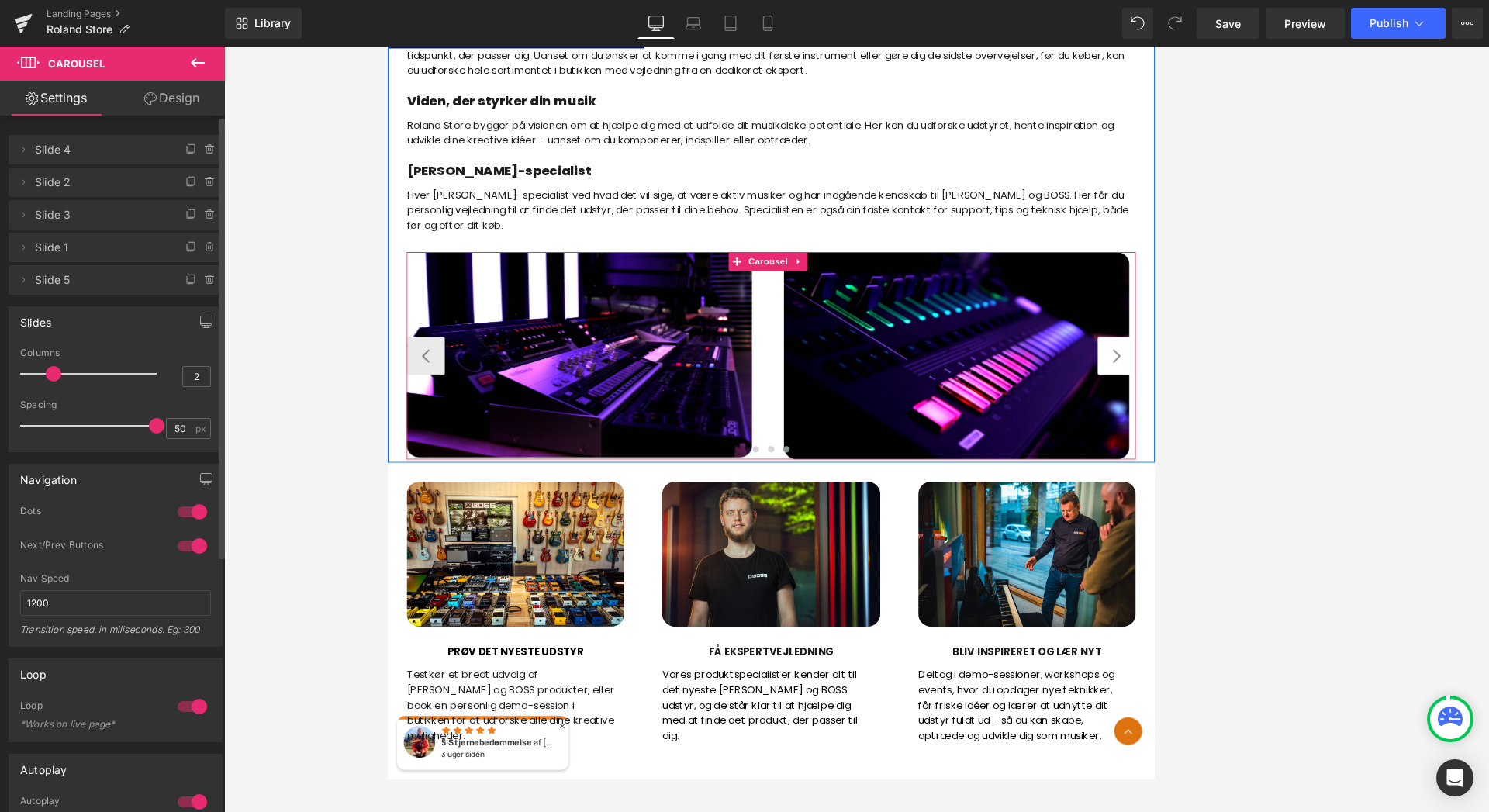
click at [1275, 431] on button "›" at bounding box center [1279, 425] width 47 height 47
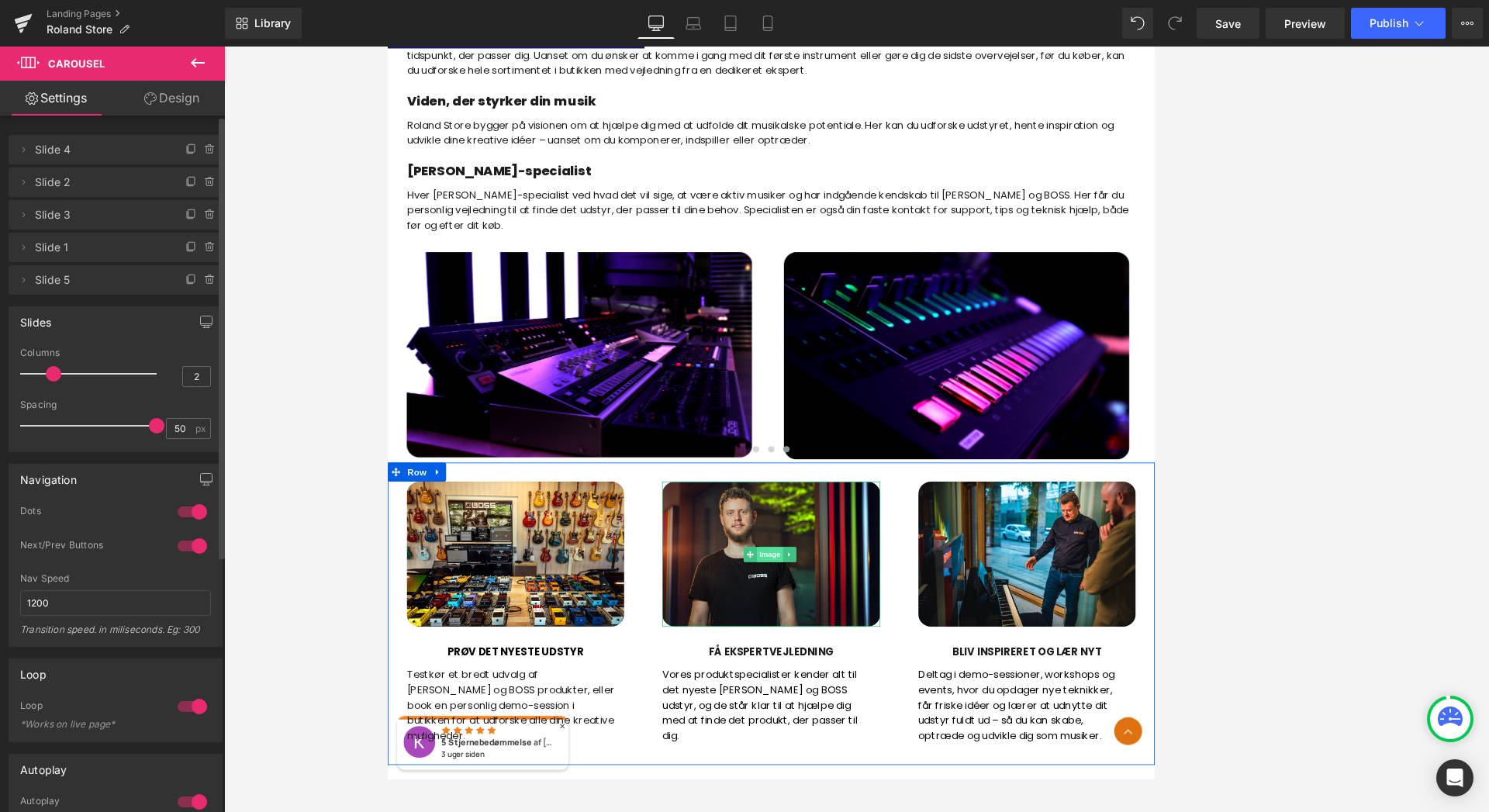
click at [854, 669] on span "Image" at bounding box center [856, 667] width 33 height 19
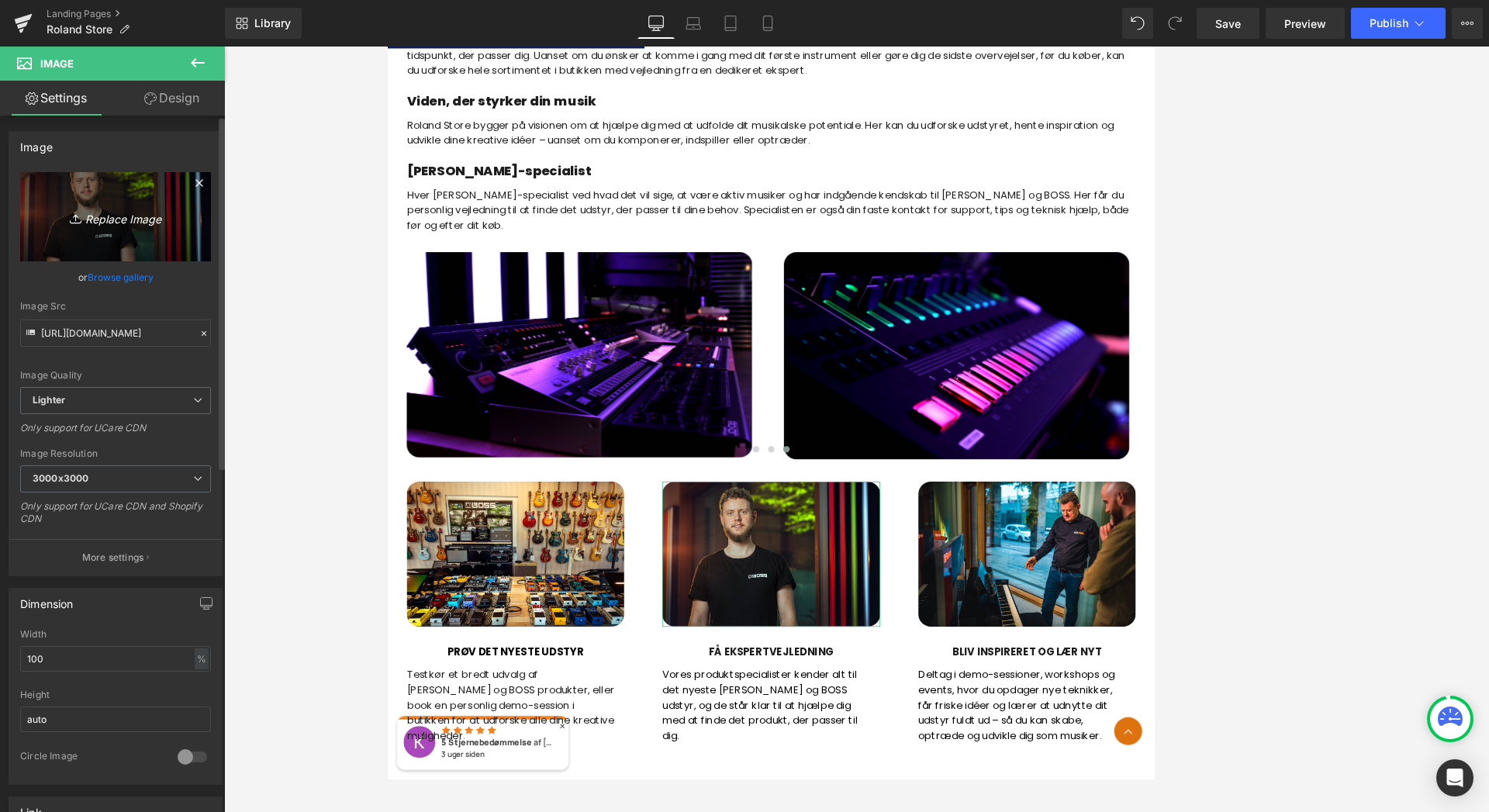
click at [102, 221] on icon "Replace Image" at bounding box center [115, 217] width 124 height 20
click at [118, 275] on link "Browse gallery" at bounding box center [120, 277] width 66 height 27
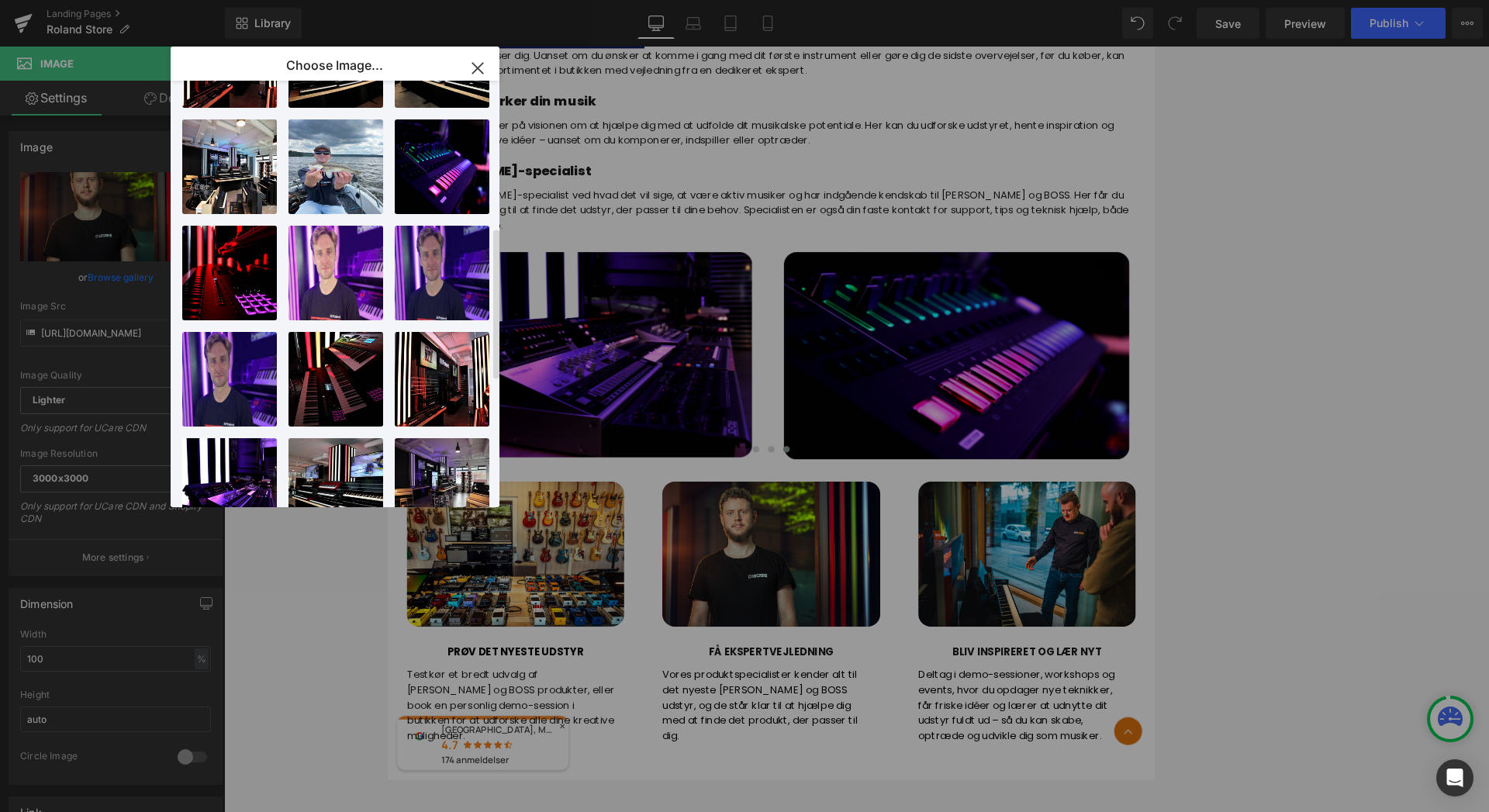
scroll to position [413, 0]
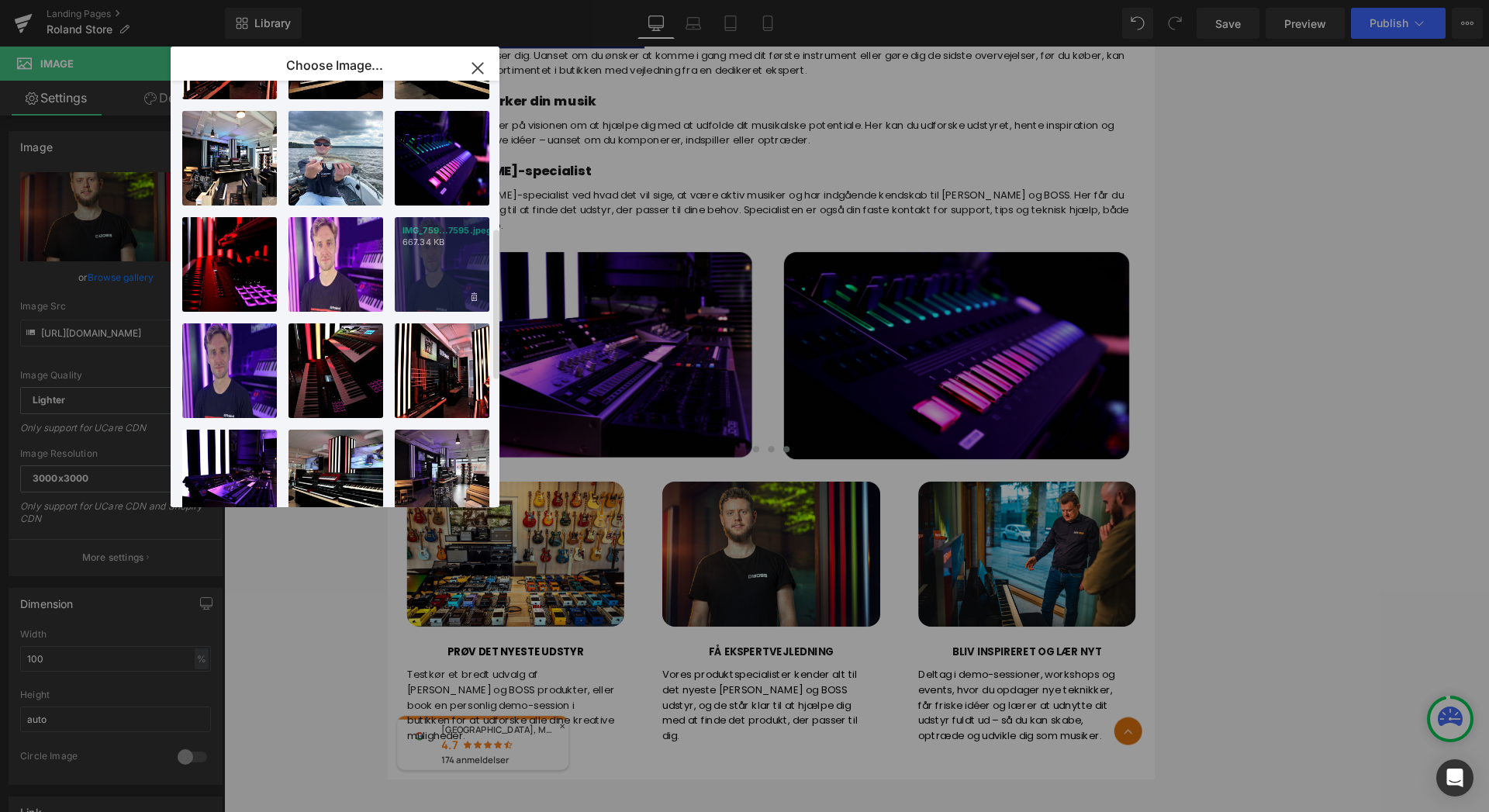
click at [449, 257] on div "IMG_759...7595.jpeg 667.34 KB" at bounding box center [442, 264] width 94 height 94
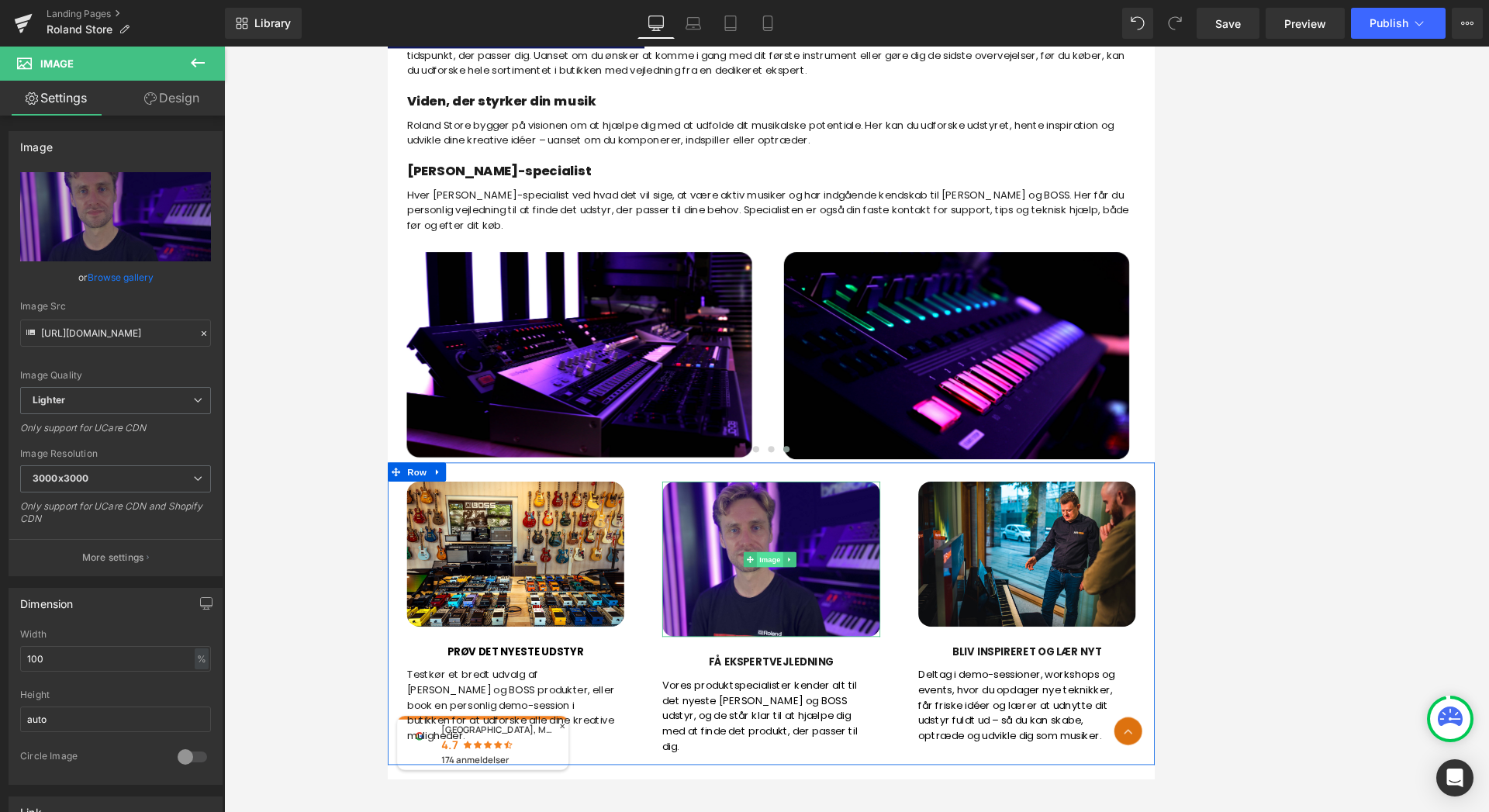
click at [847, 674] on span "Image" at bounding box center [856, 674] width 33 height 19
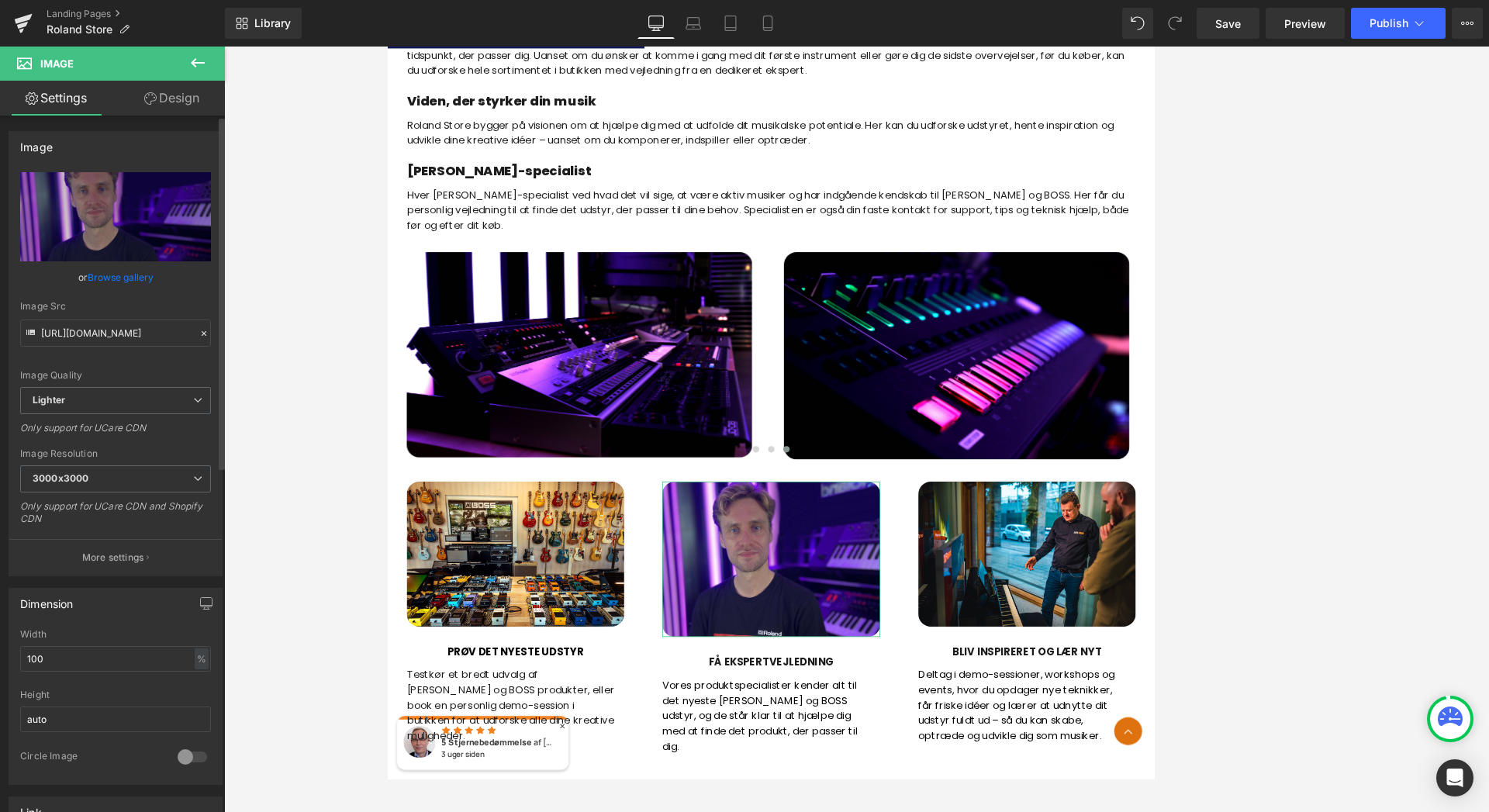
click at [111, 279] on link "Browse gallery" at bounding box center [120, 277] width 66 height 27
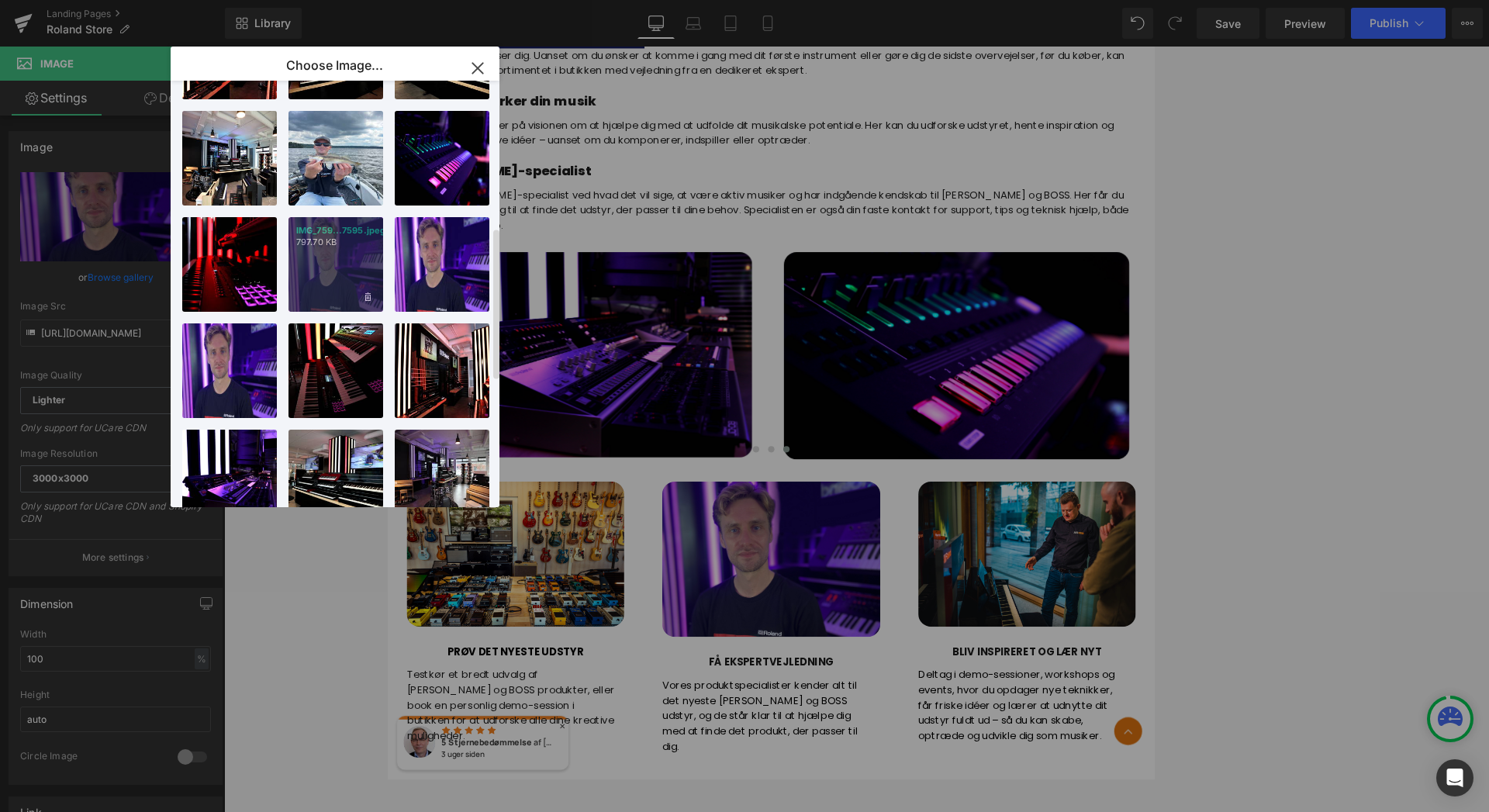
click at [336, 272] on div "IMG_759...7595.jpeg 797.70 KB" at bounding box center [336, 264] width 94 height 94
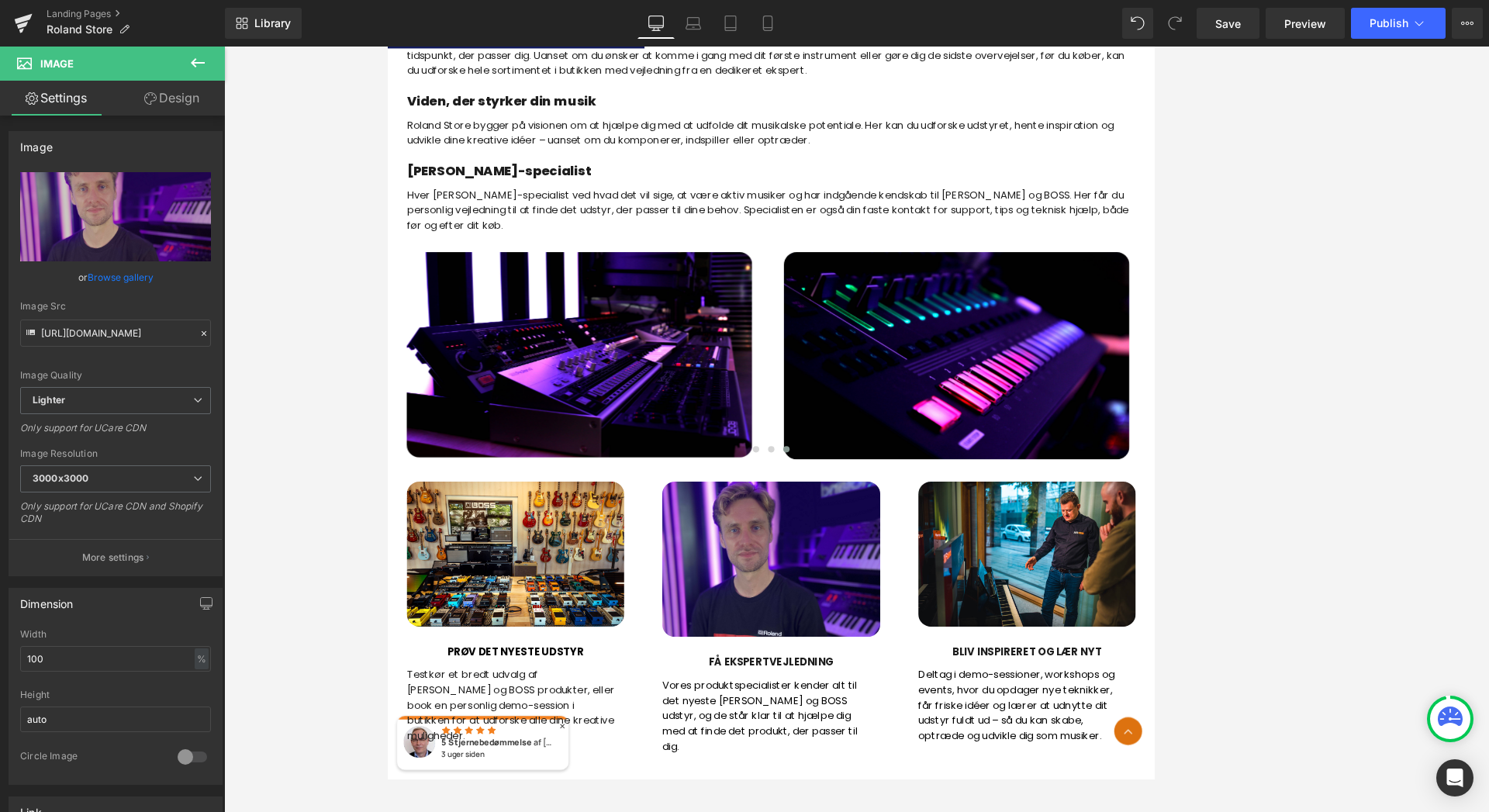
type input "[URL][DOMAIN_NAME]"
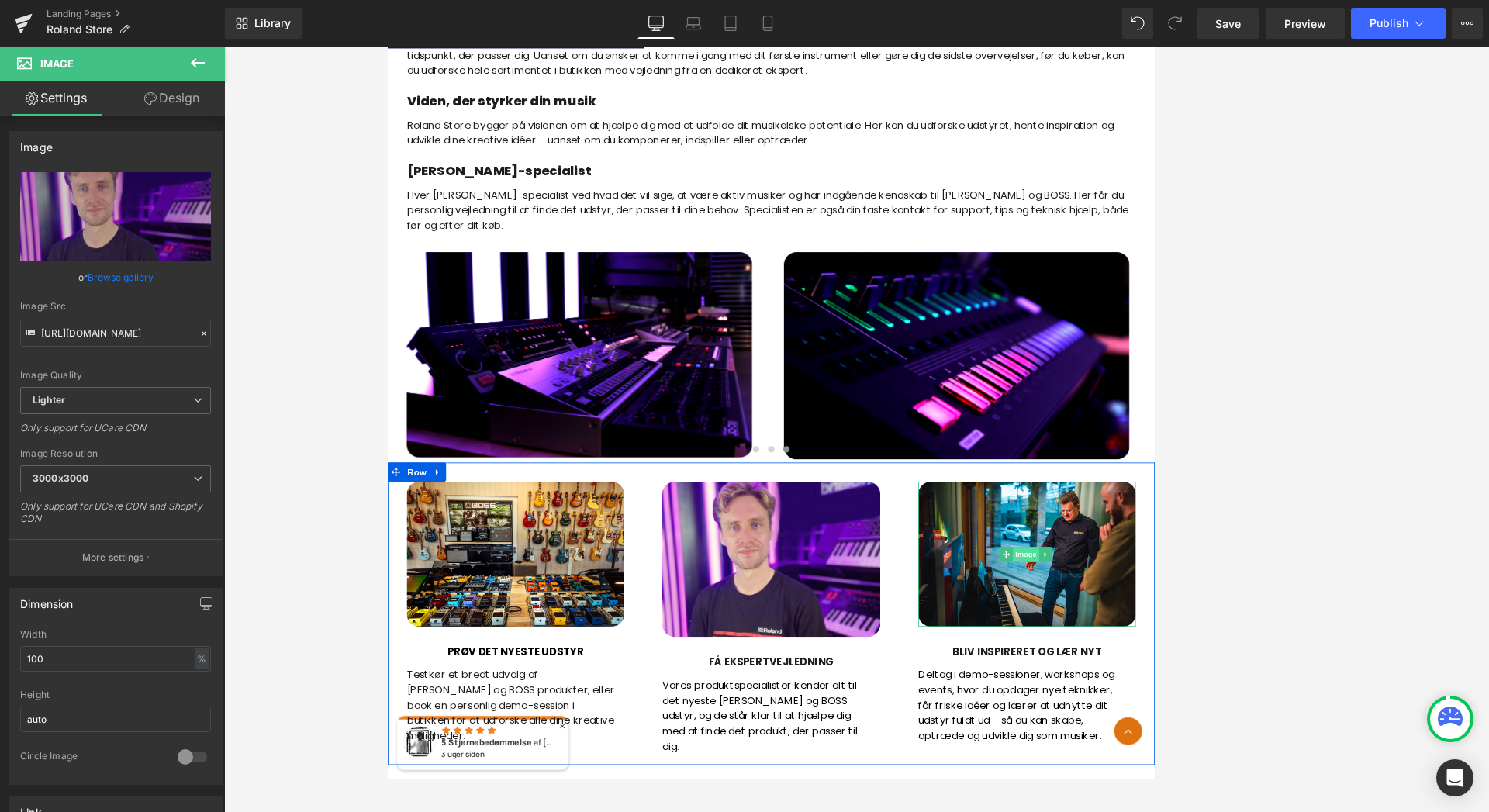
click at [1162, 665] on span "Image" at bounding box center [1167, 667] width 33 height 19
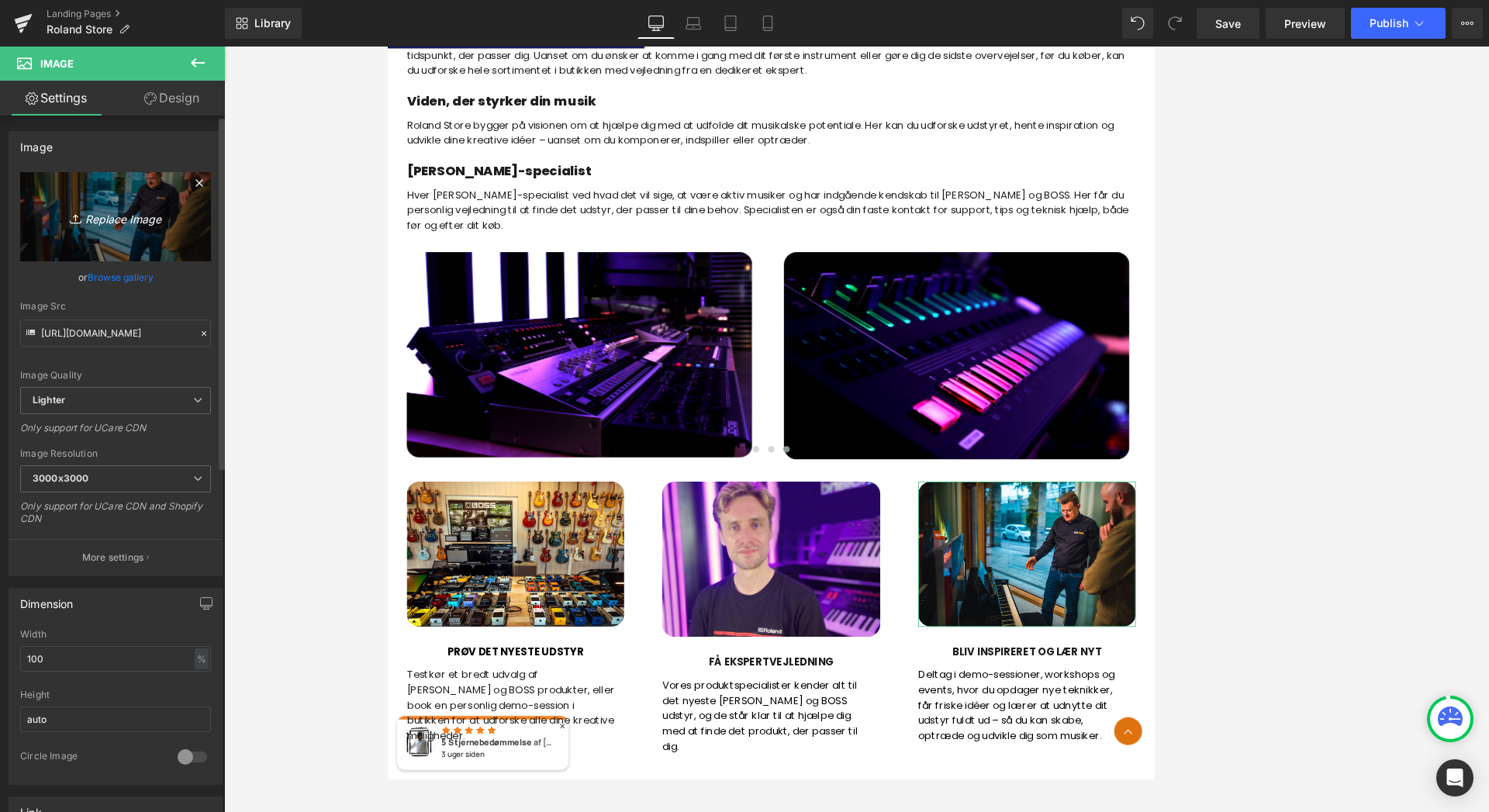
click at [133, 222] on icon "Replace Image" at bounding box center [115, 217] width 124 height 20
type input "C:\fakepath\Roland_oversigt_min.JPG"
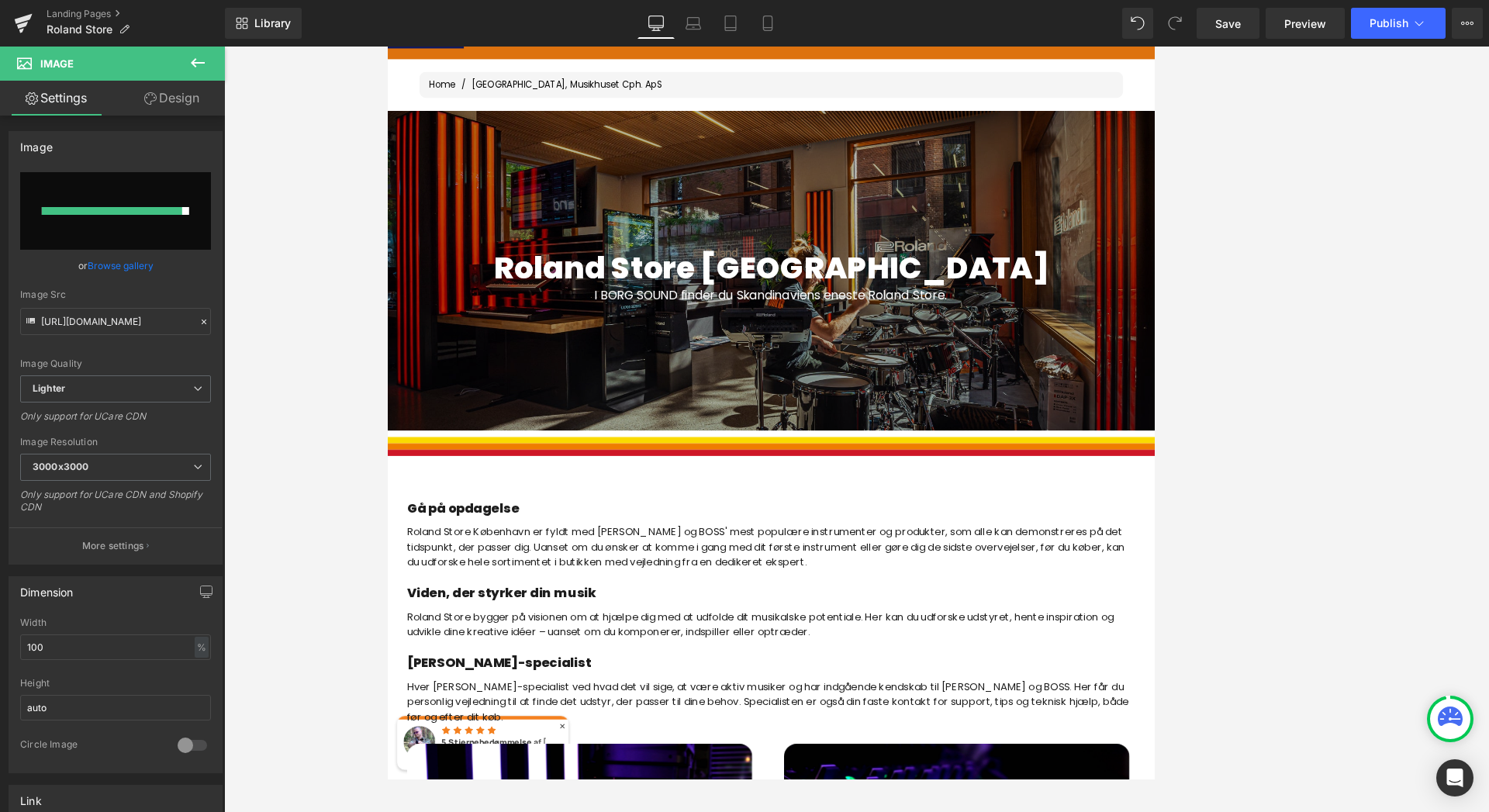
scroll to position [249, 0]
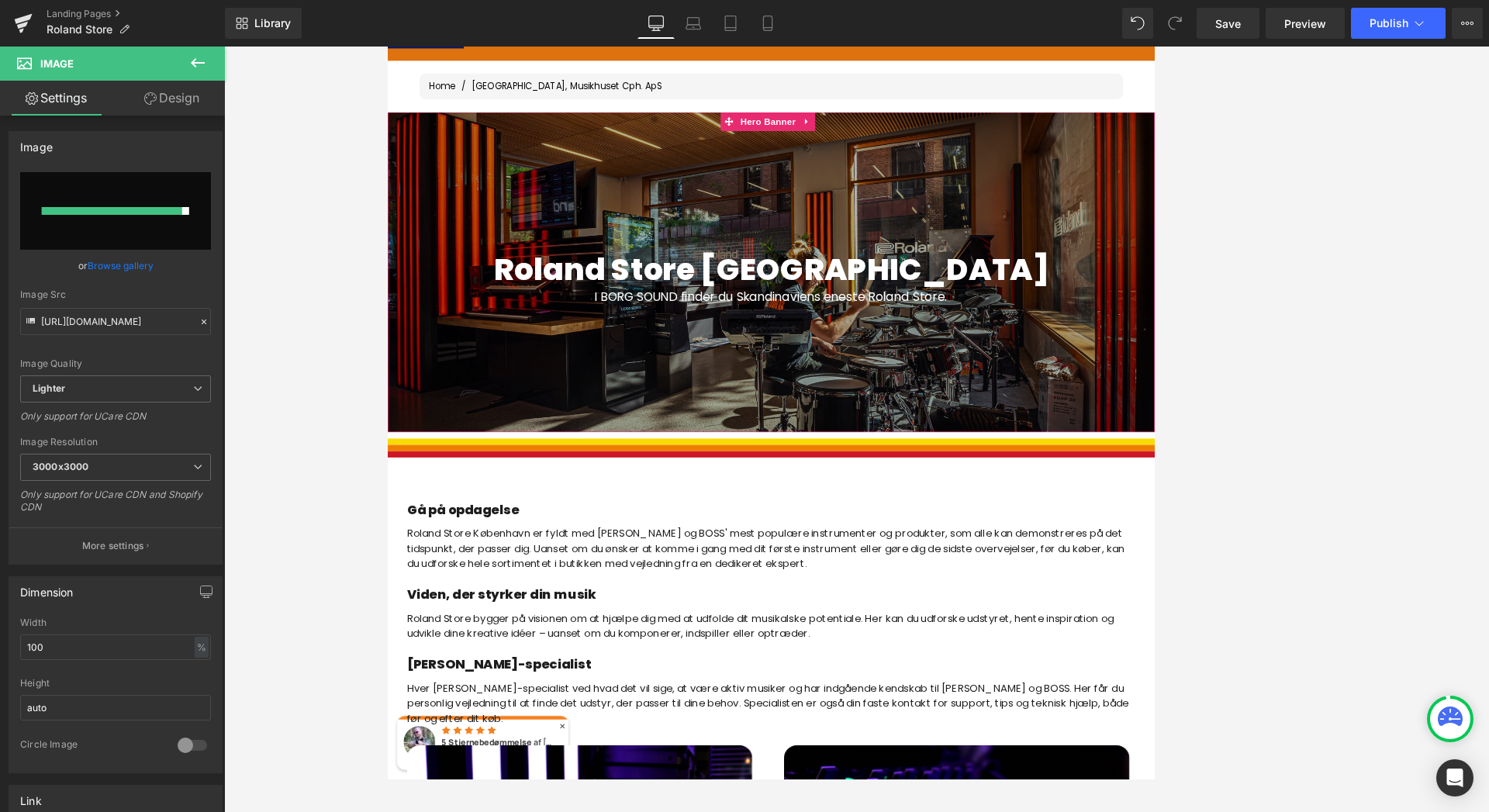
click at [1178, 239] on div at bounding box center [857, 322] width 939 height 392
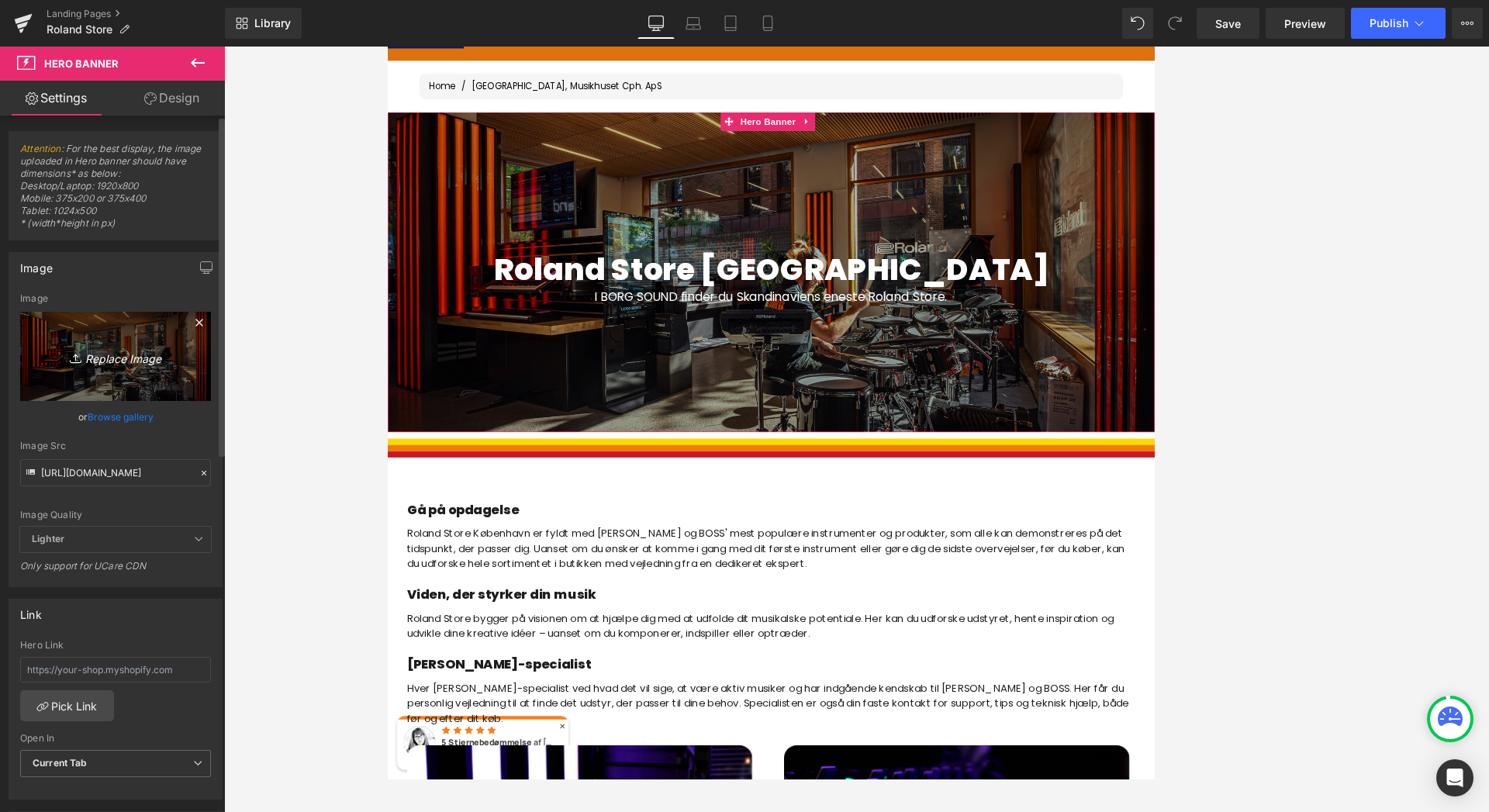
click at [108, 360] on icon "Replace Image" at bounding box center [115, 356] width 124 height 20
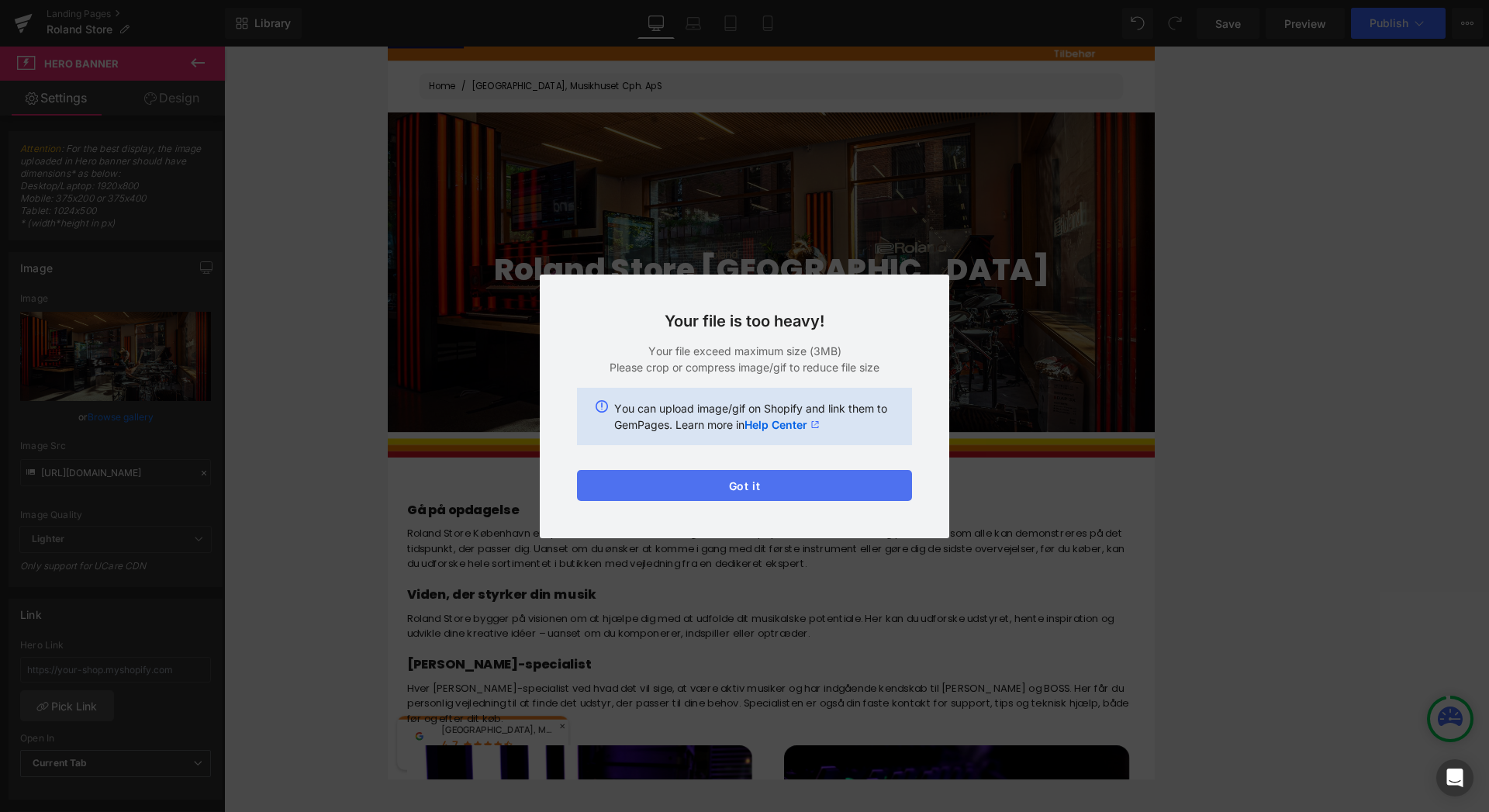
click at [749, 481] on button "Got it" at bounding box center [744, 485] width 336 height 31
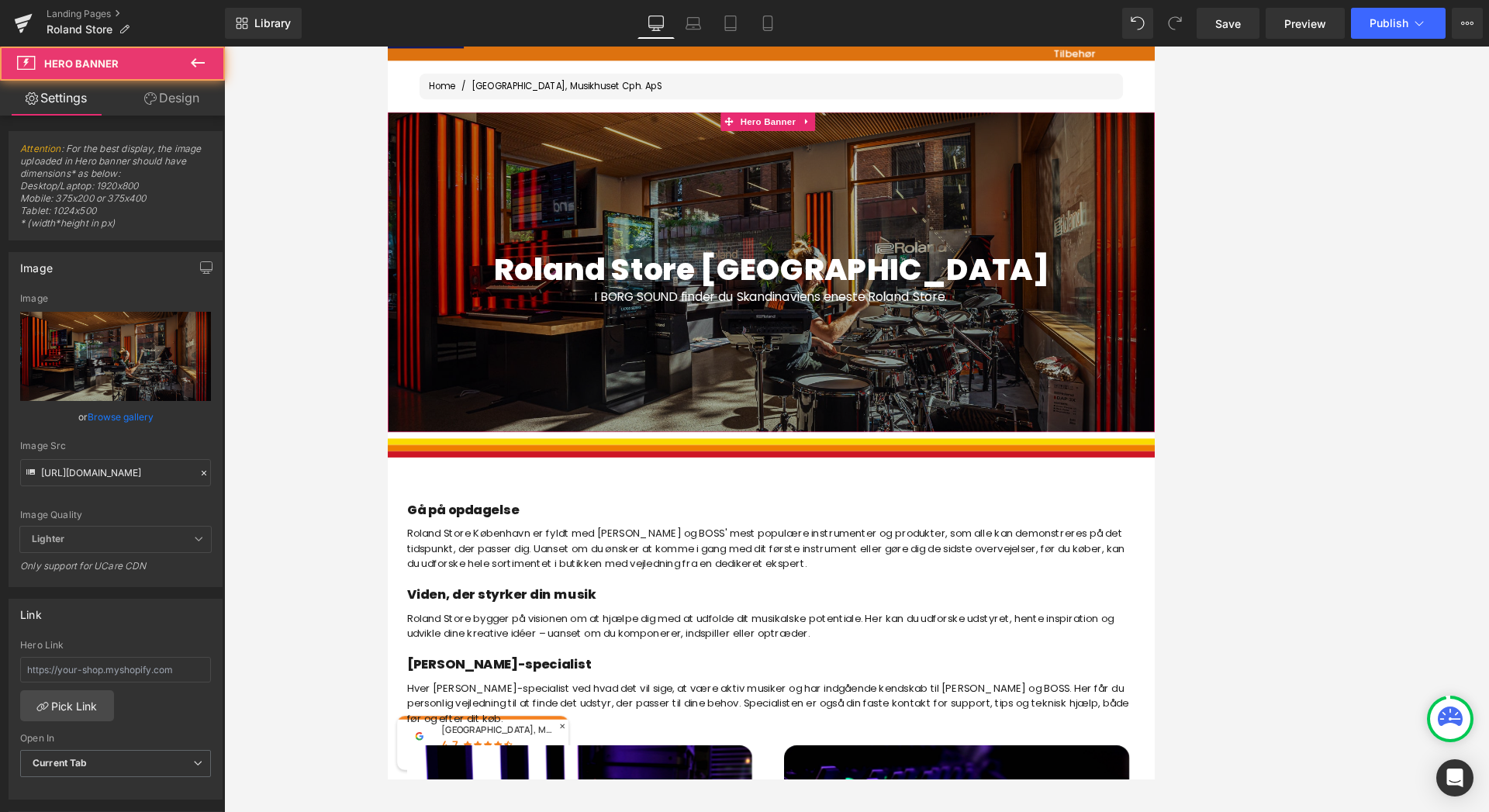
click at [1009, 252] on div at bounding box center [857, 322] width 939 height 392
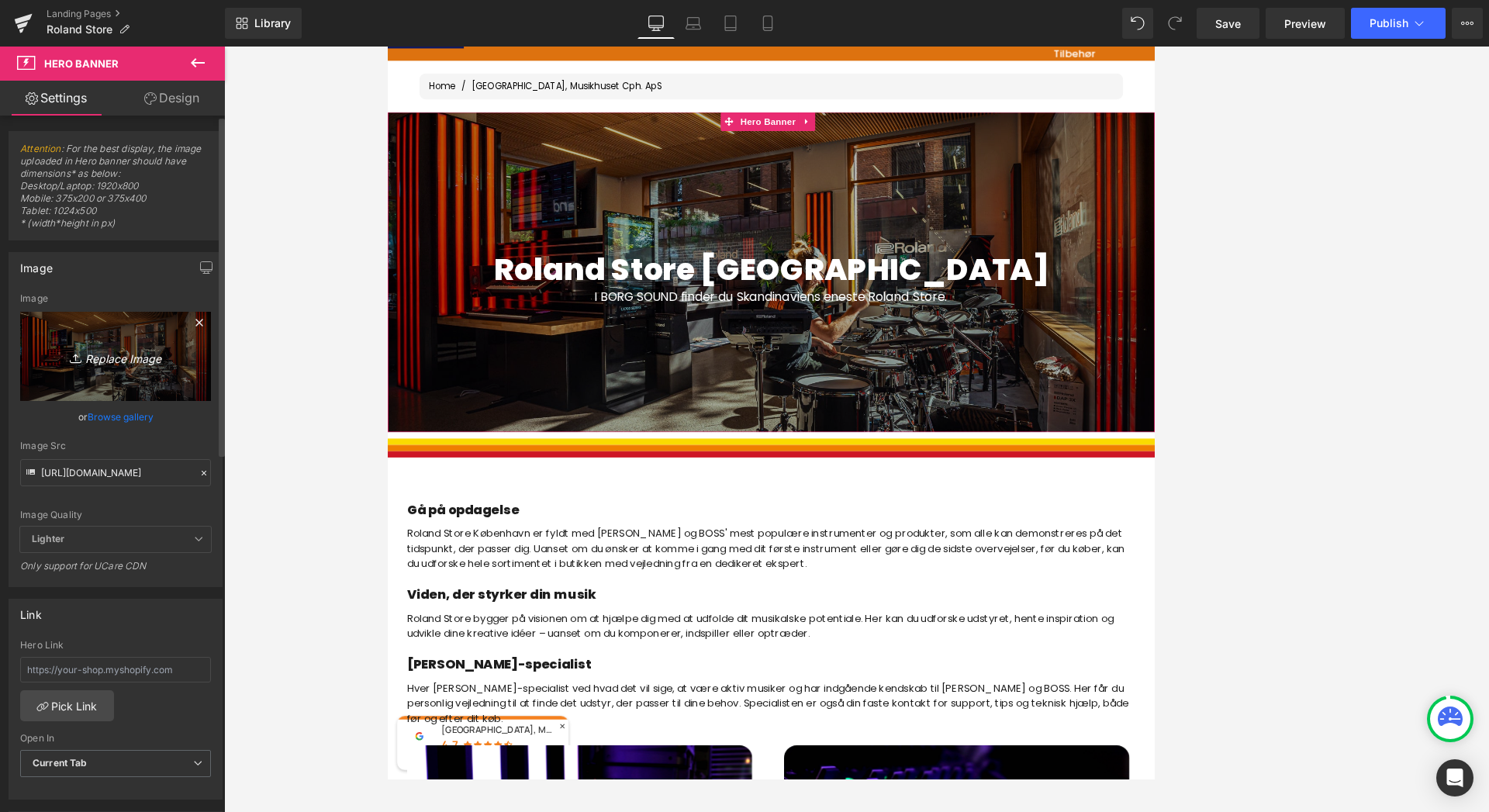
click at [110, 355] on icon "Replace Image" at bounding box center [115, 356] width 124 height 20
type input "C:\fakepath\Roland_oversigt_min.JPG"
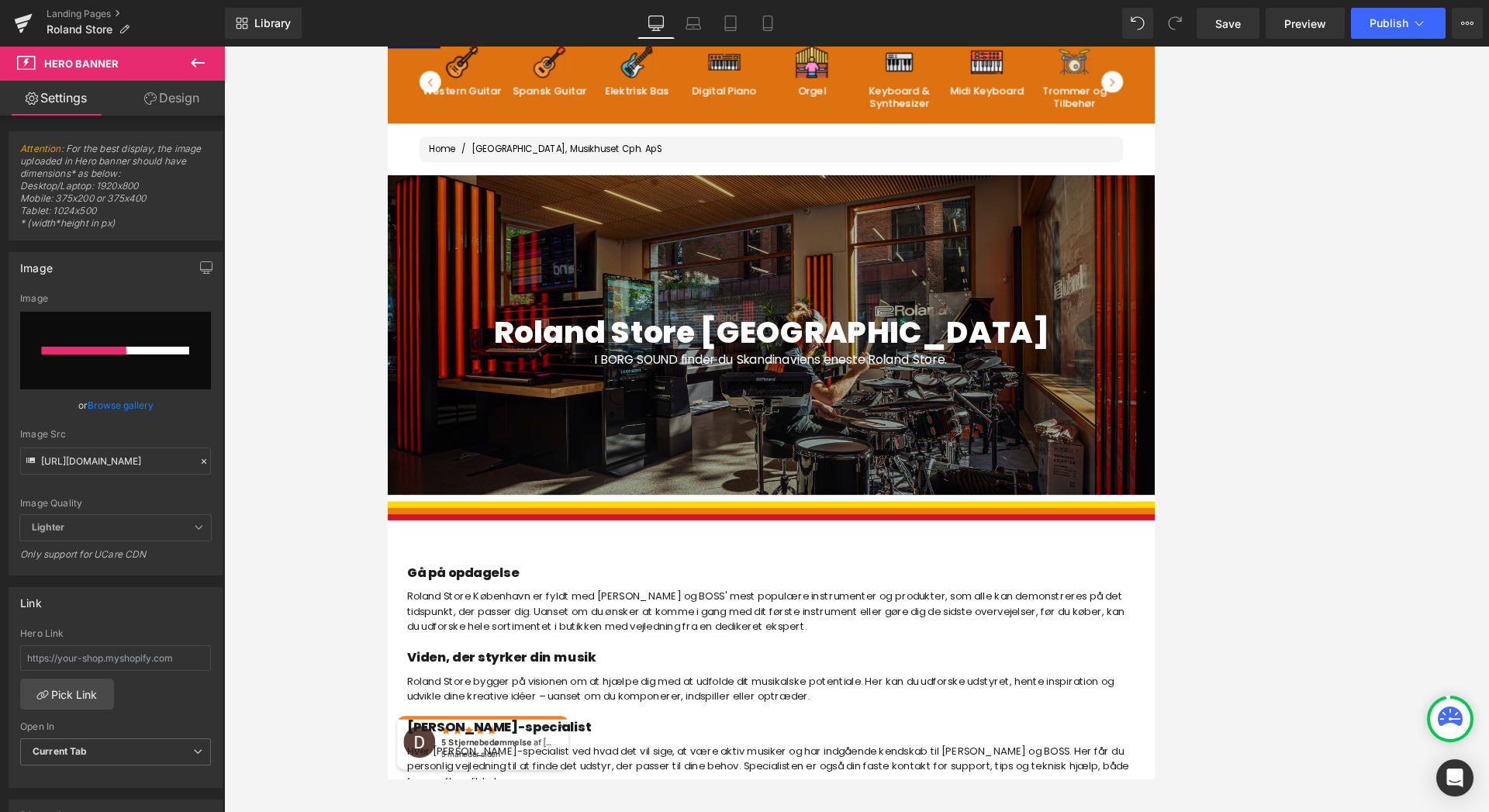
scroll to position [172, 0]
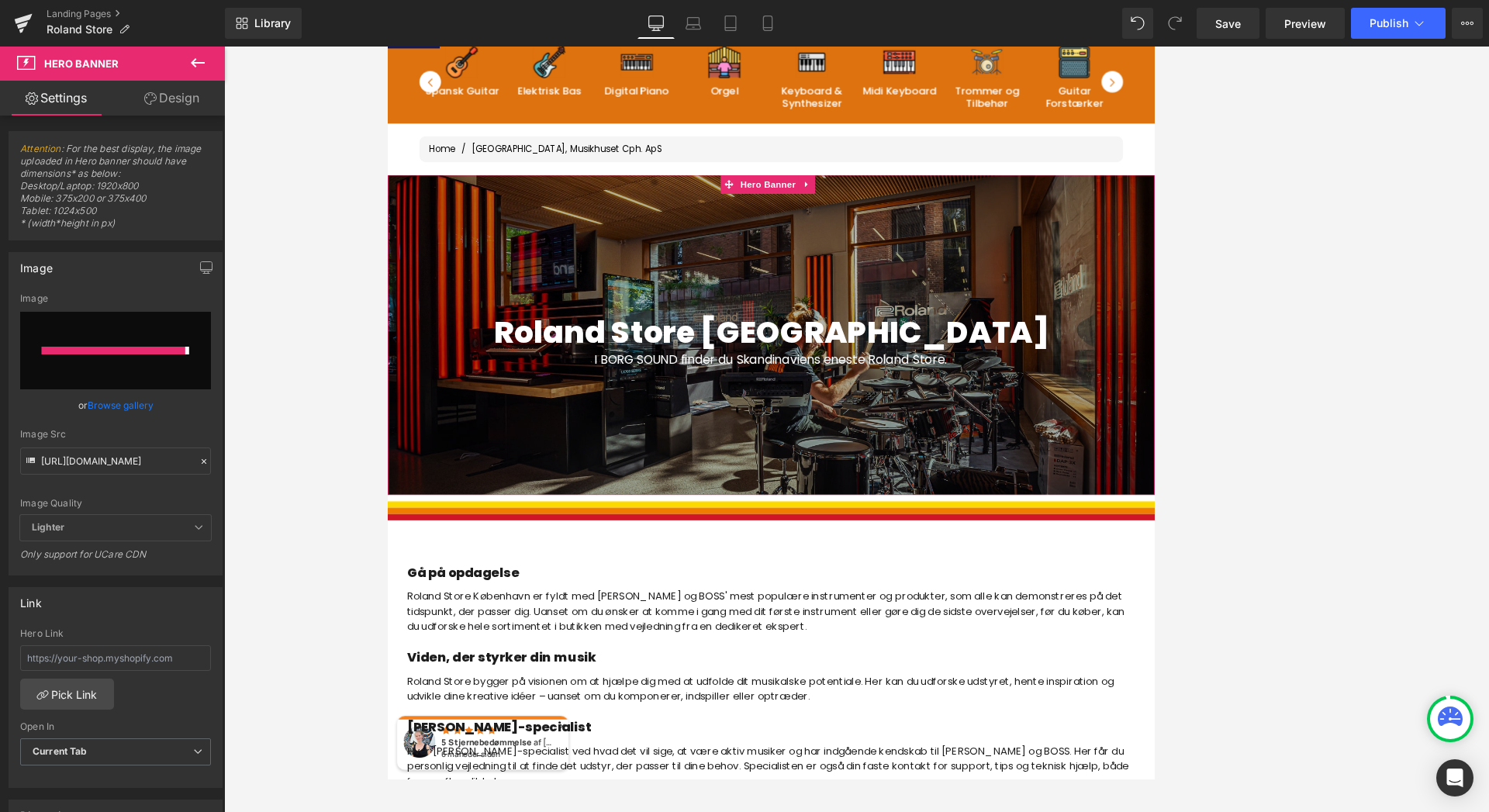
type input "[URL][DOMAIN_NAME]"
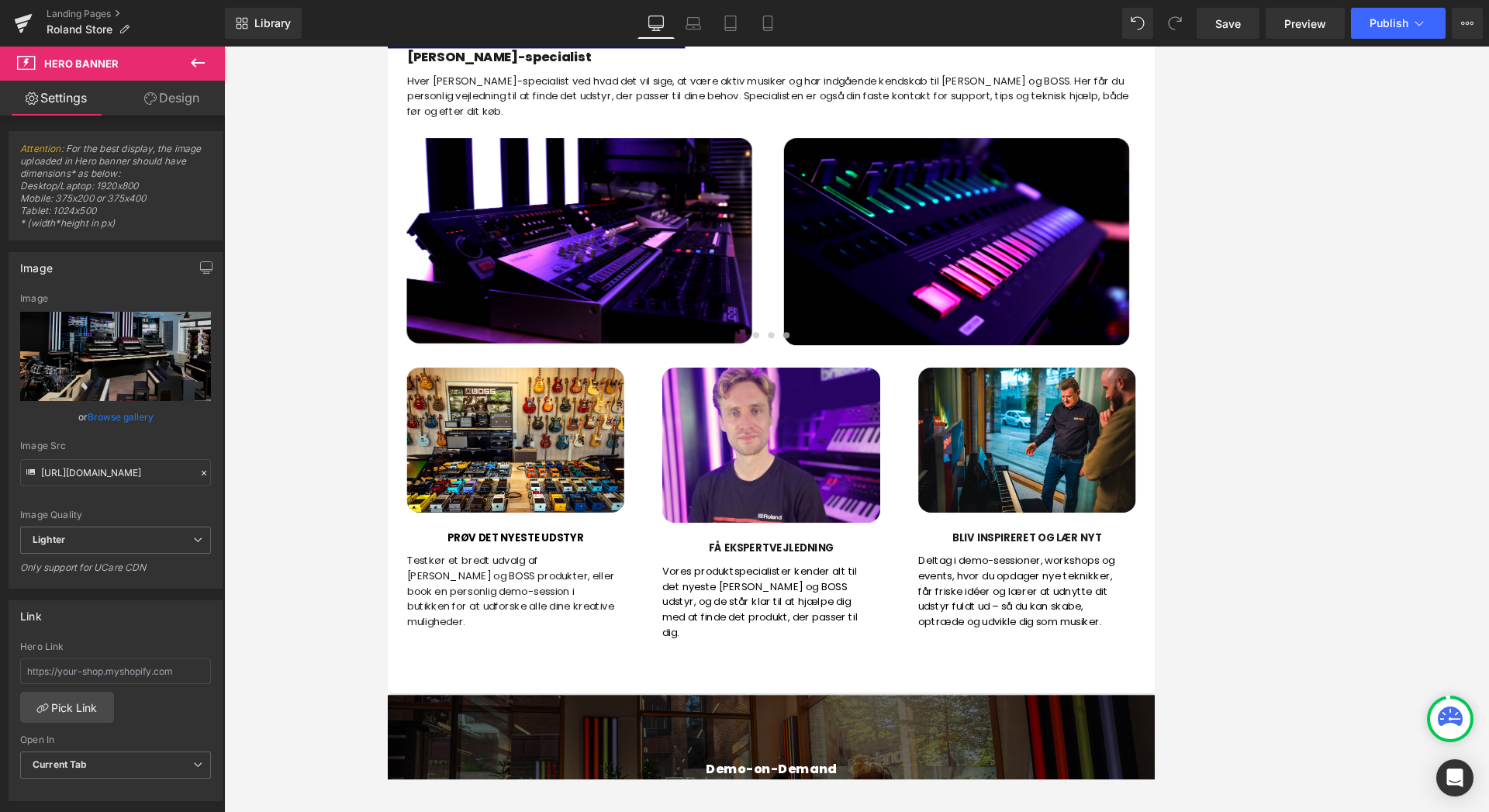
scroll to position [995, 0]
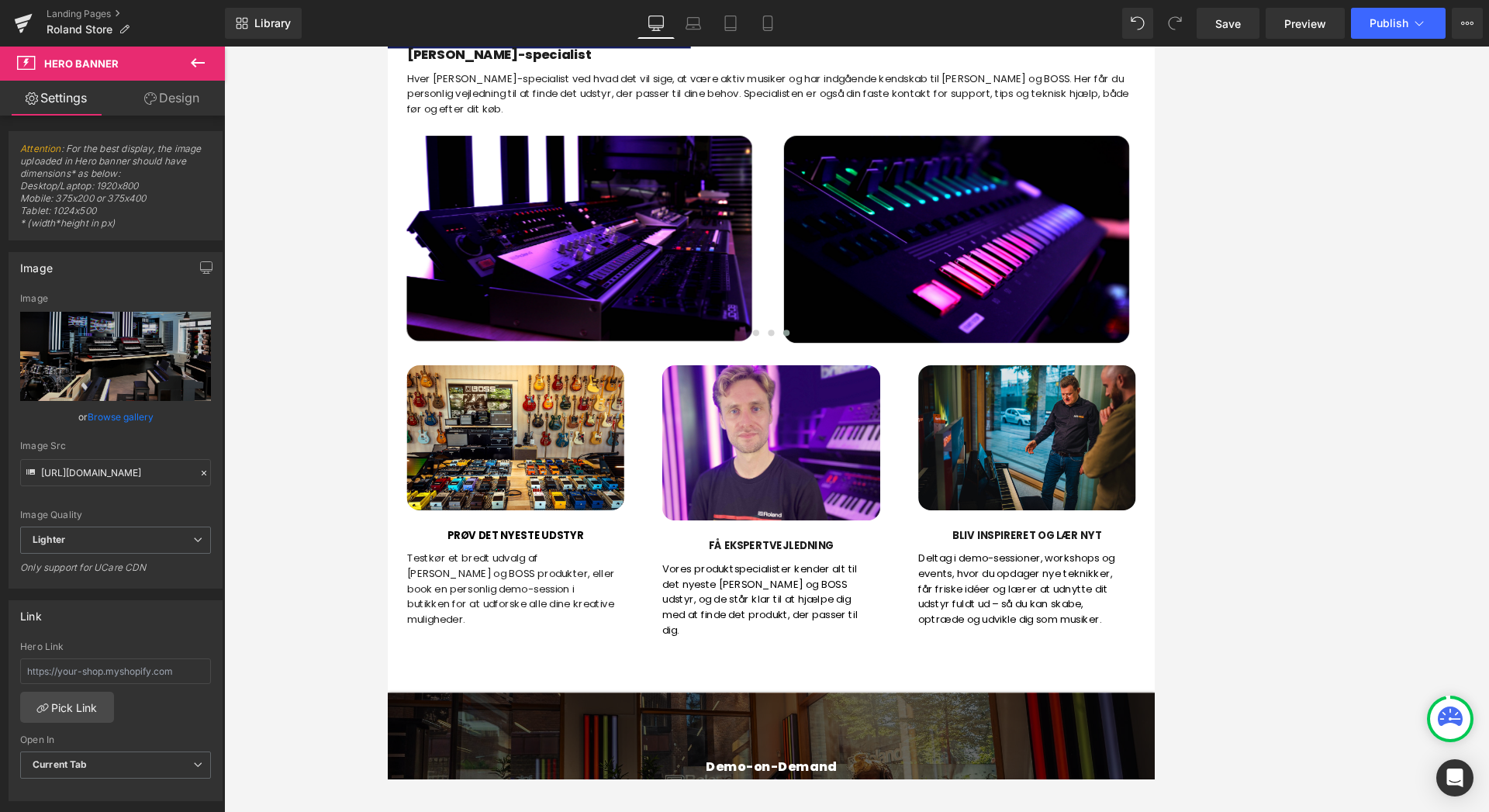
click at [1159, 527] on div "Image" at bounding box center [1169, 525] width 266 height 178
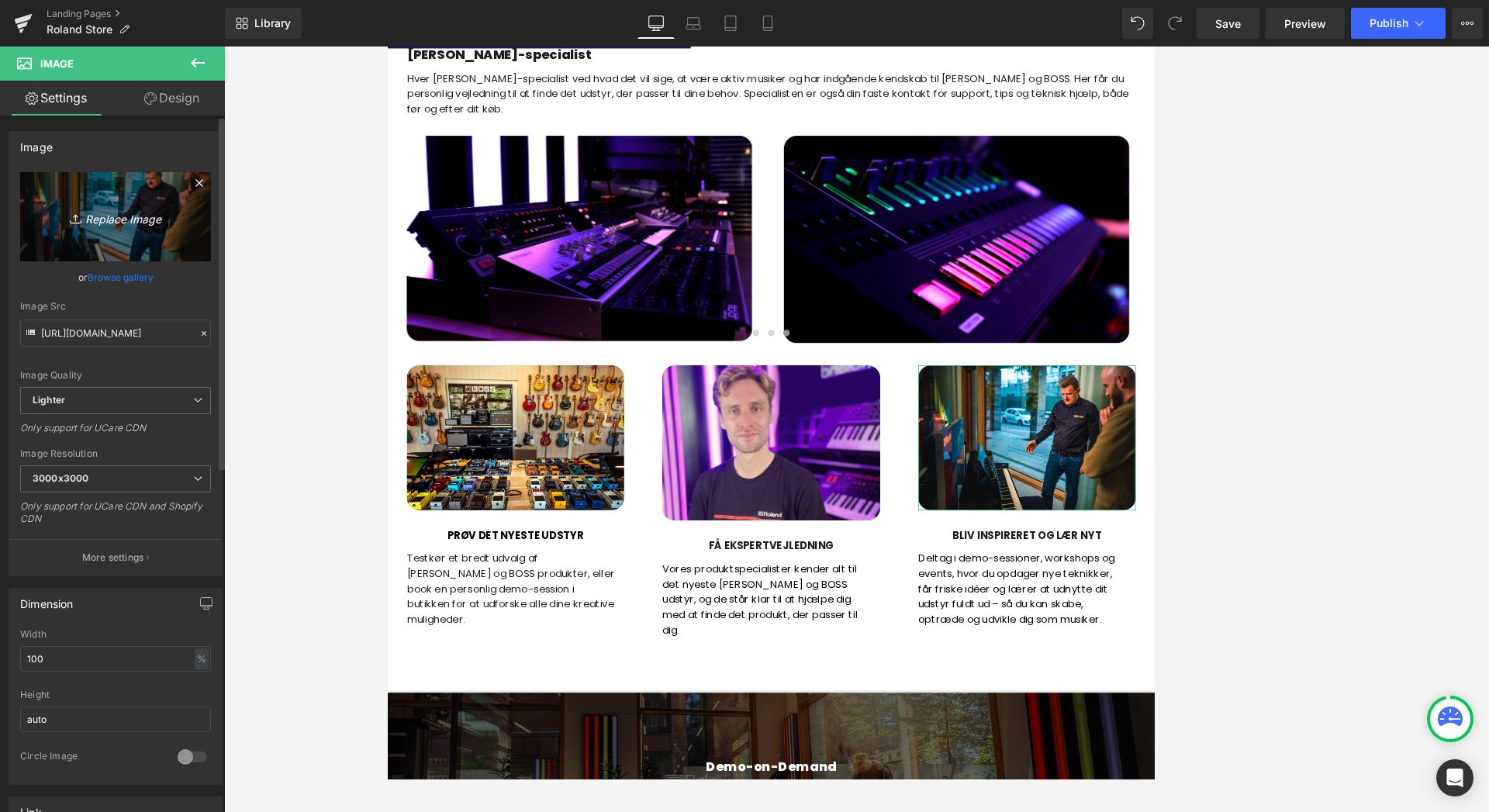
click at [118, 223] on icon "Replace Image" at bounding box center [115, 217] width 124 height 20
type input "C:\fakepath\IMG_0917_min.JPG"
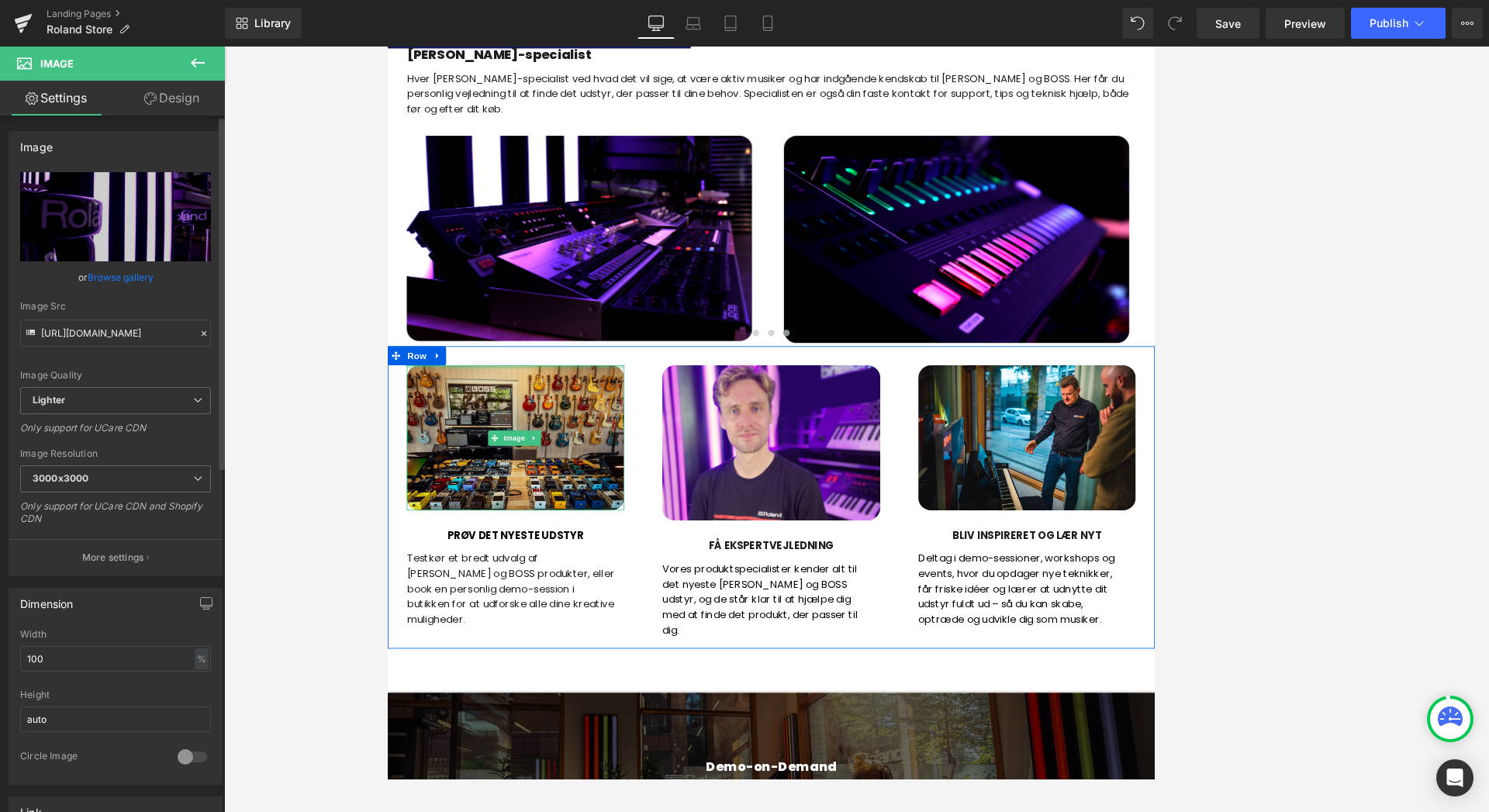
type input "[URL][DOMAIN_NAME]"
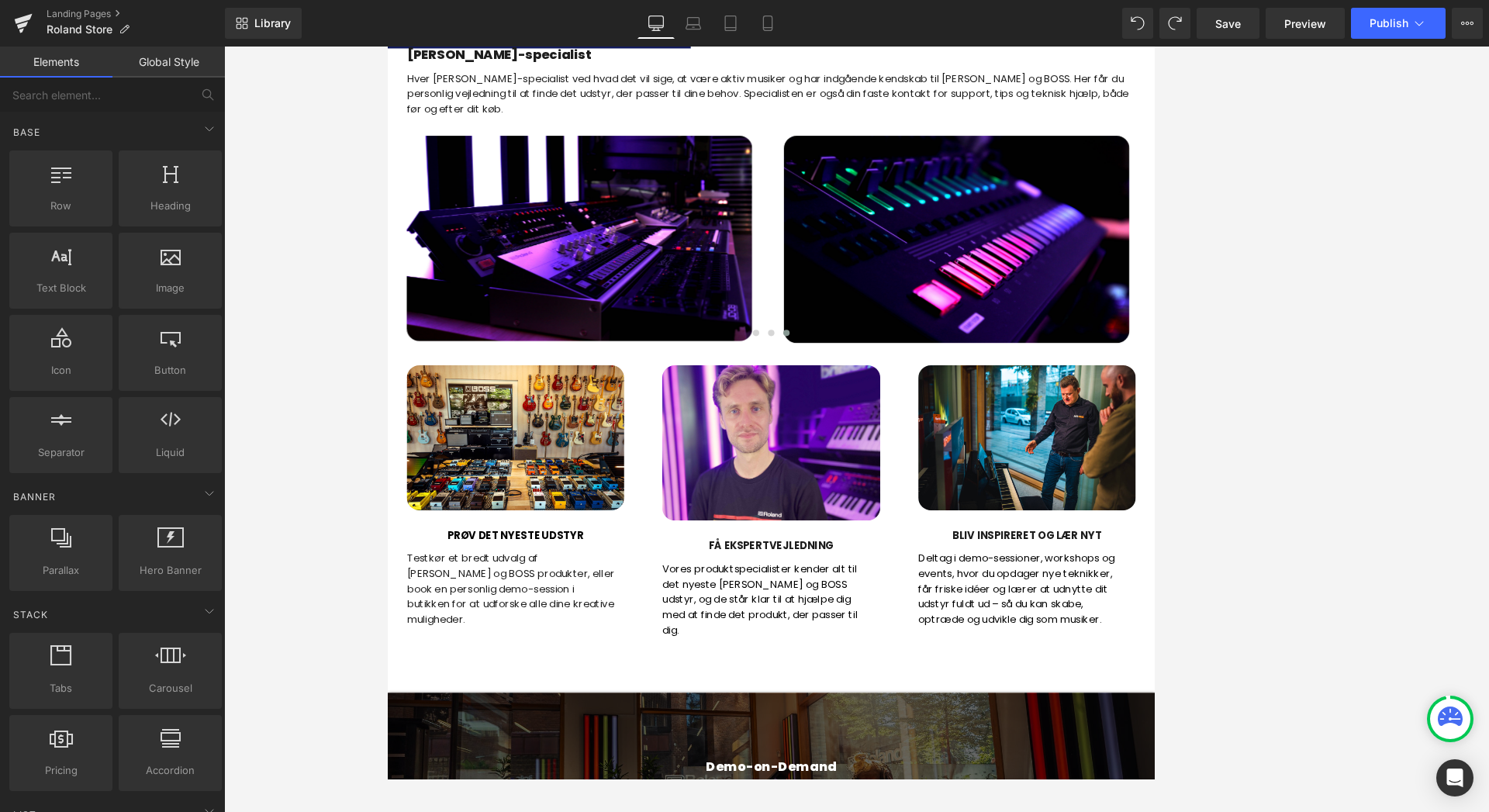
click at [1237, 419] on div at bounding box center [857, 429] width 1266 height 765
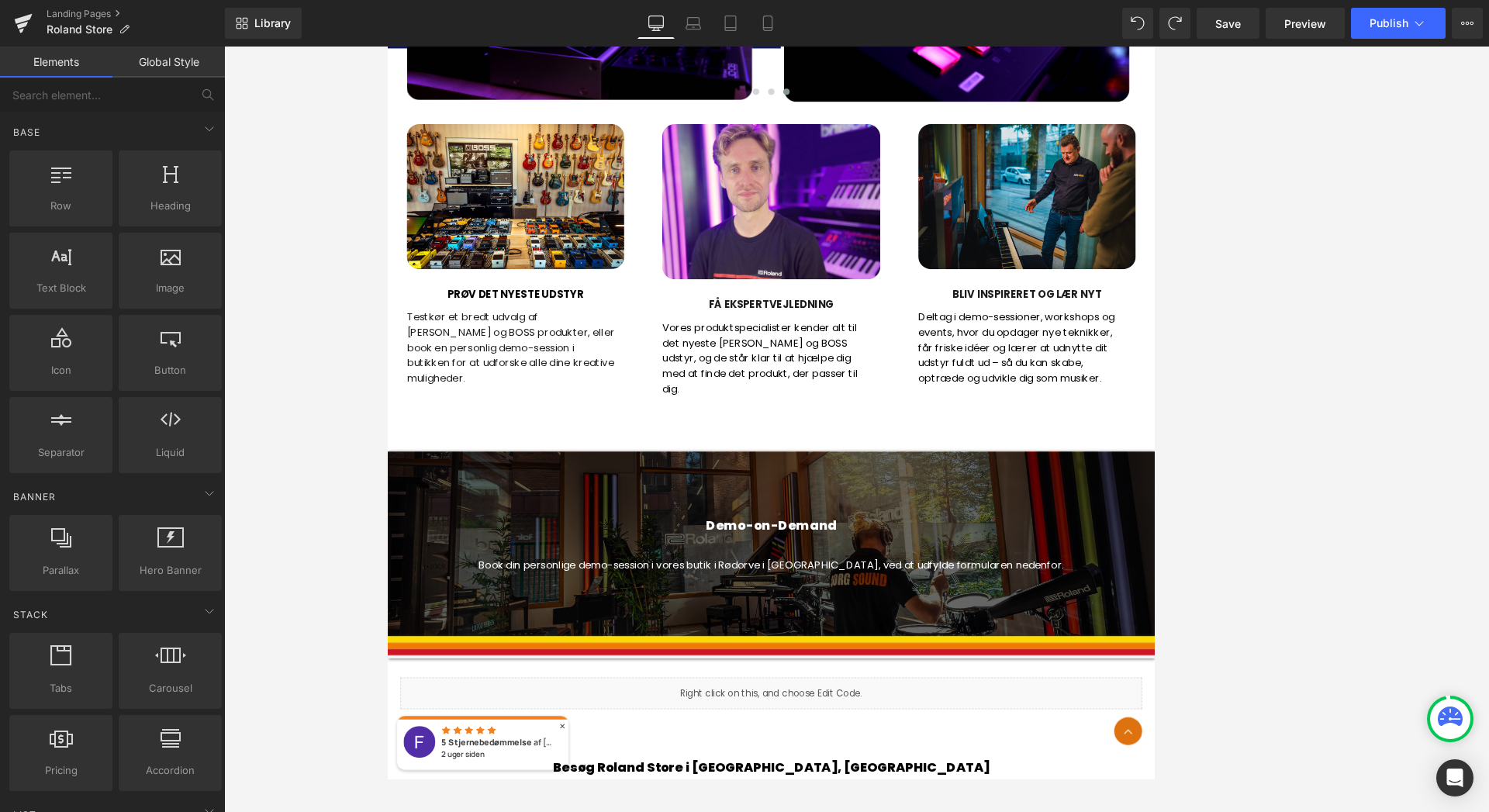
scroll to position [1290, 0]
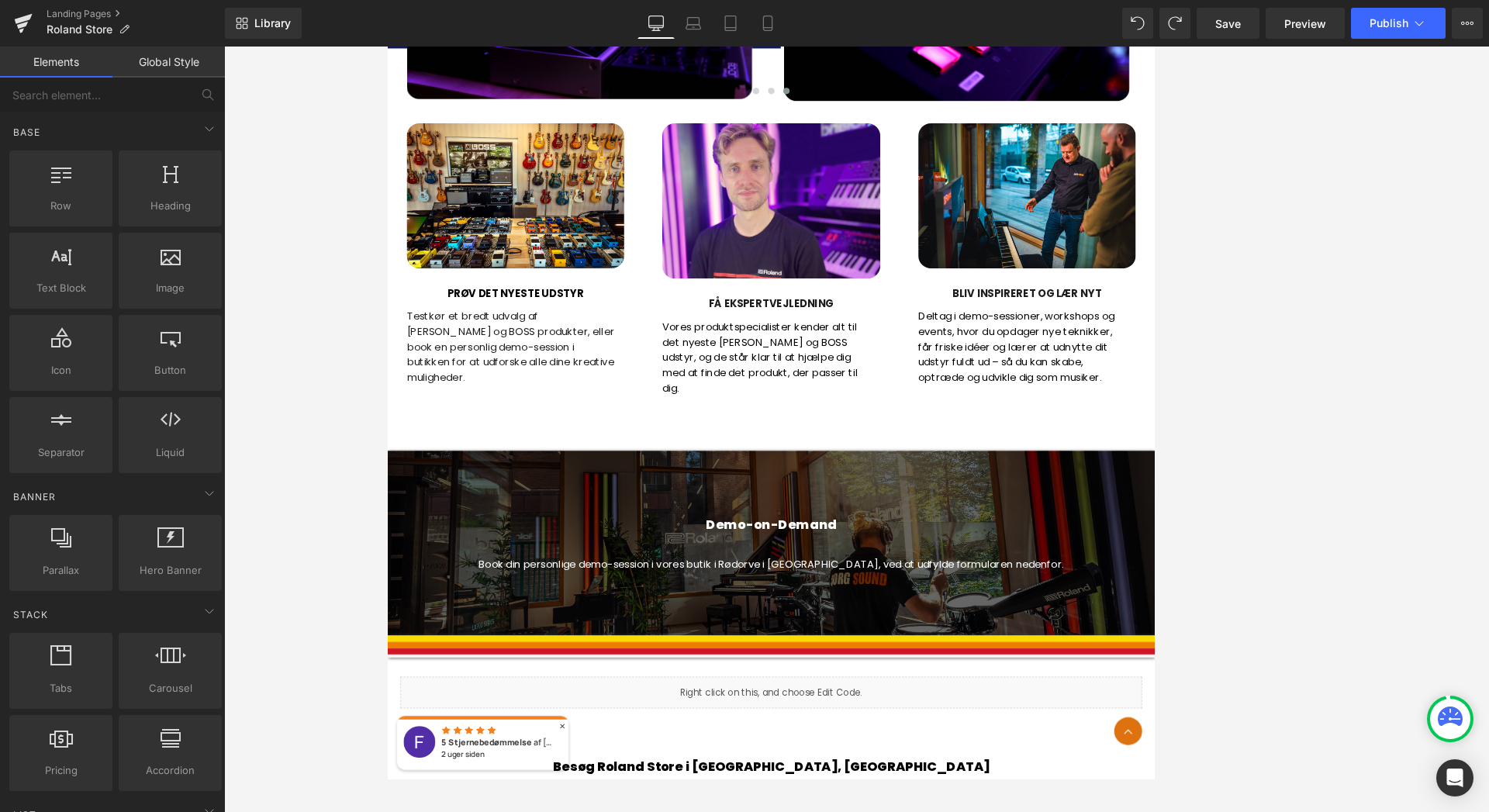
click at [1074, 597] on div at bounding box center [857, 653] width 939 height 225
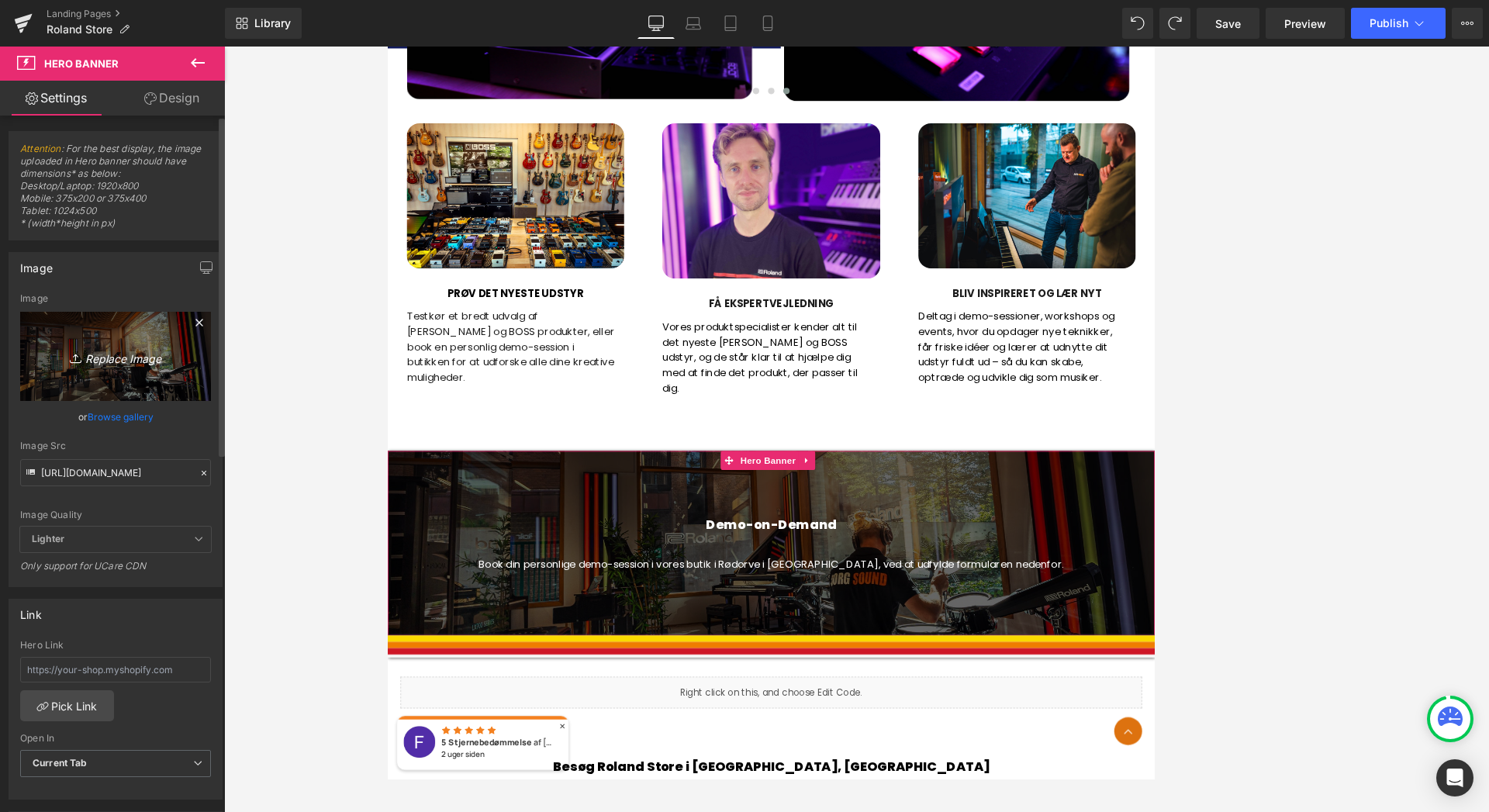
click at [123, 362] on icon "Replace Image" at bounding box center [115, 356] width 124 height 20
type input "C:\fakepath\Roland_Keybaords_min.JPG"
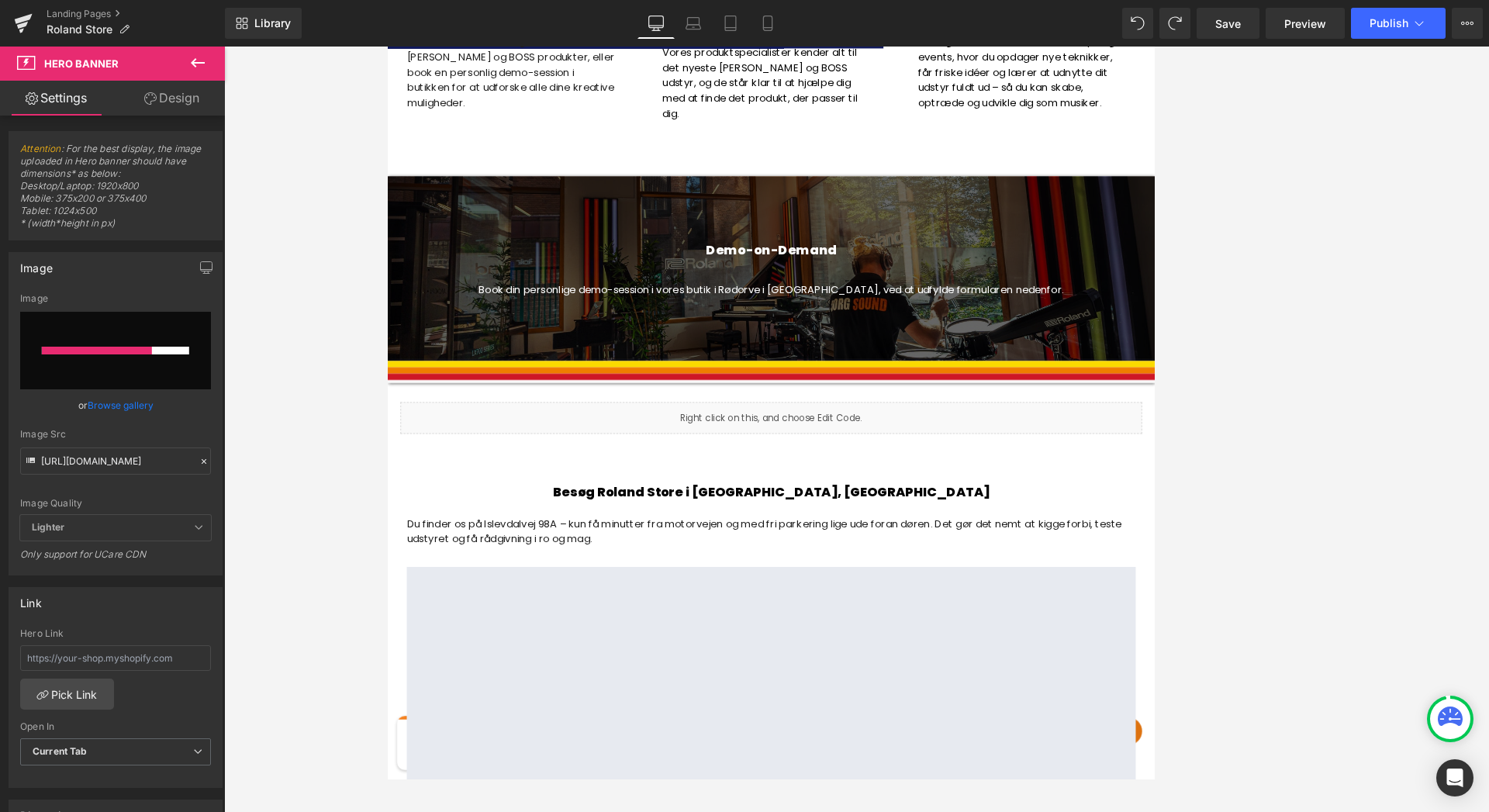
scroll to position [1628, 0]
type input "[URL][DOMAIN_NAME]"
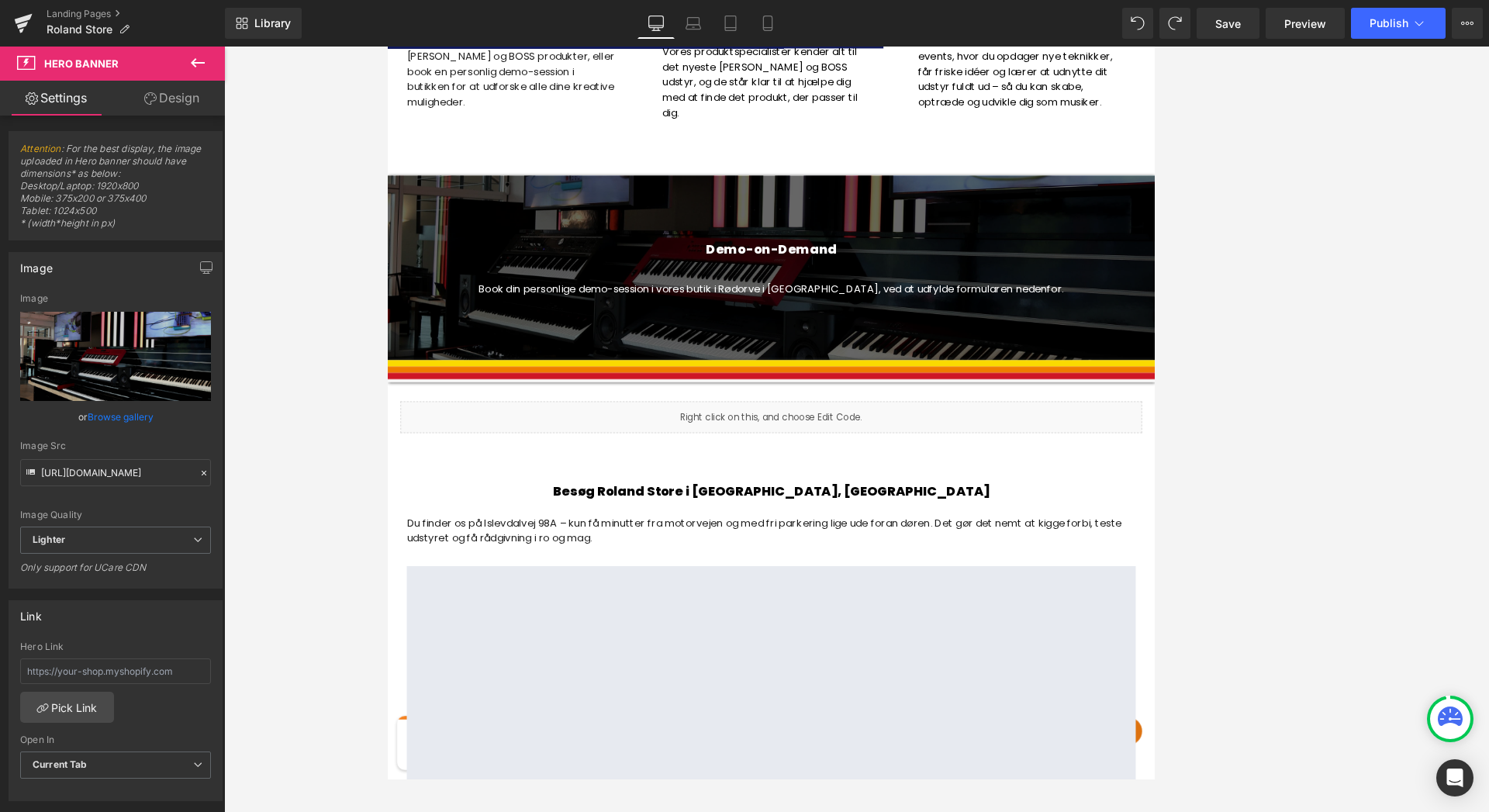
click at [1253, 392] on div at bounding box center [857, 429] width 1266 height 765
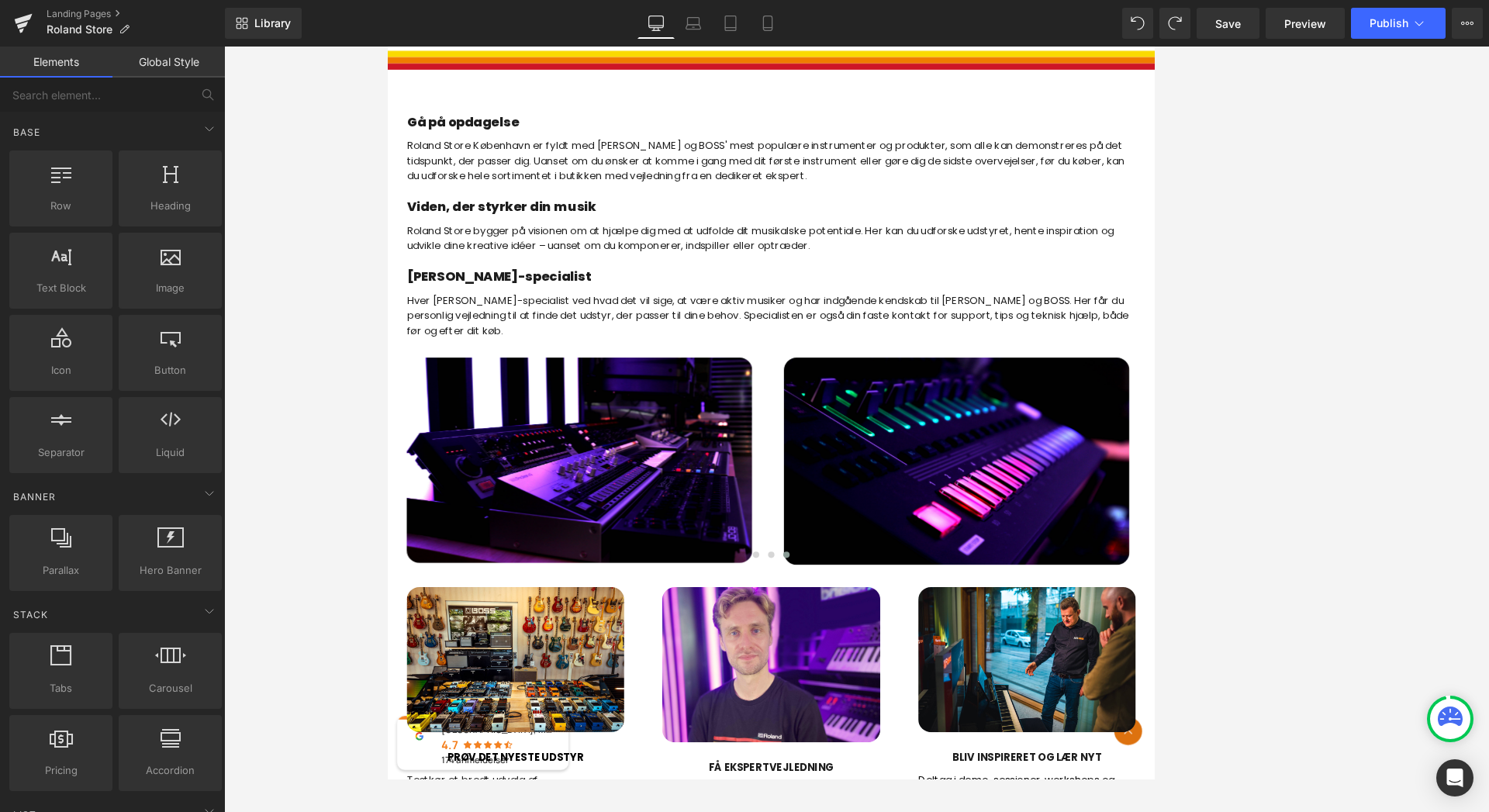
scroll to position [720, 0]
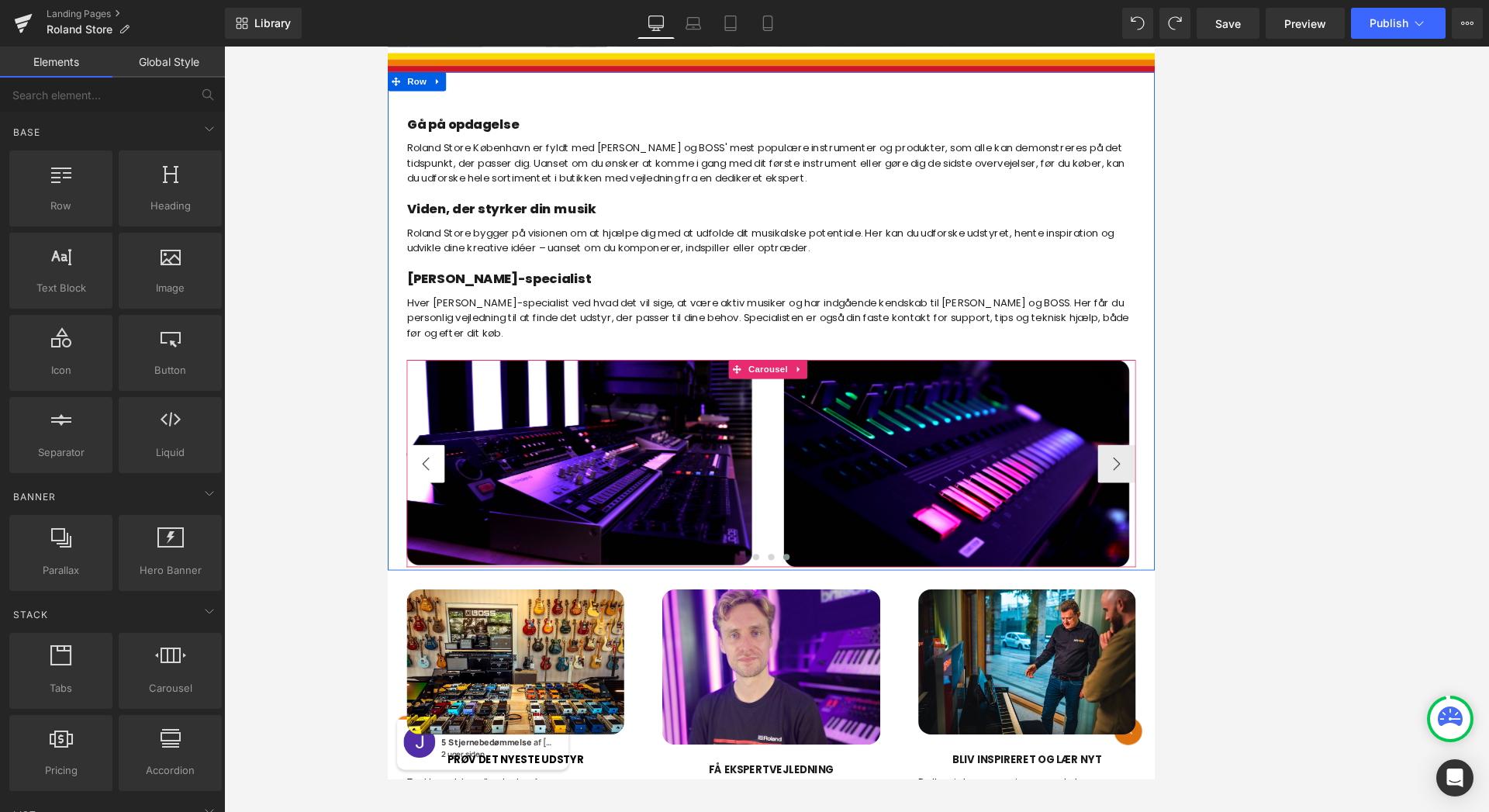
click at [427, 559] on button "‹" at bounding box center [433, 557] width 47 height 47
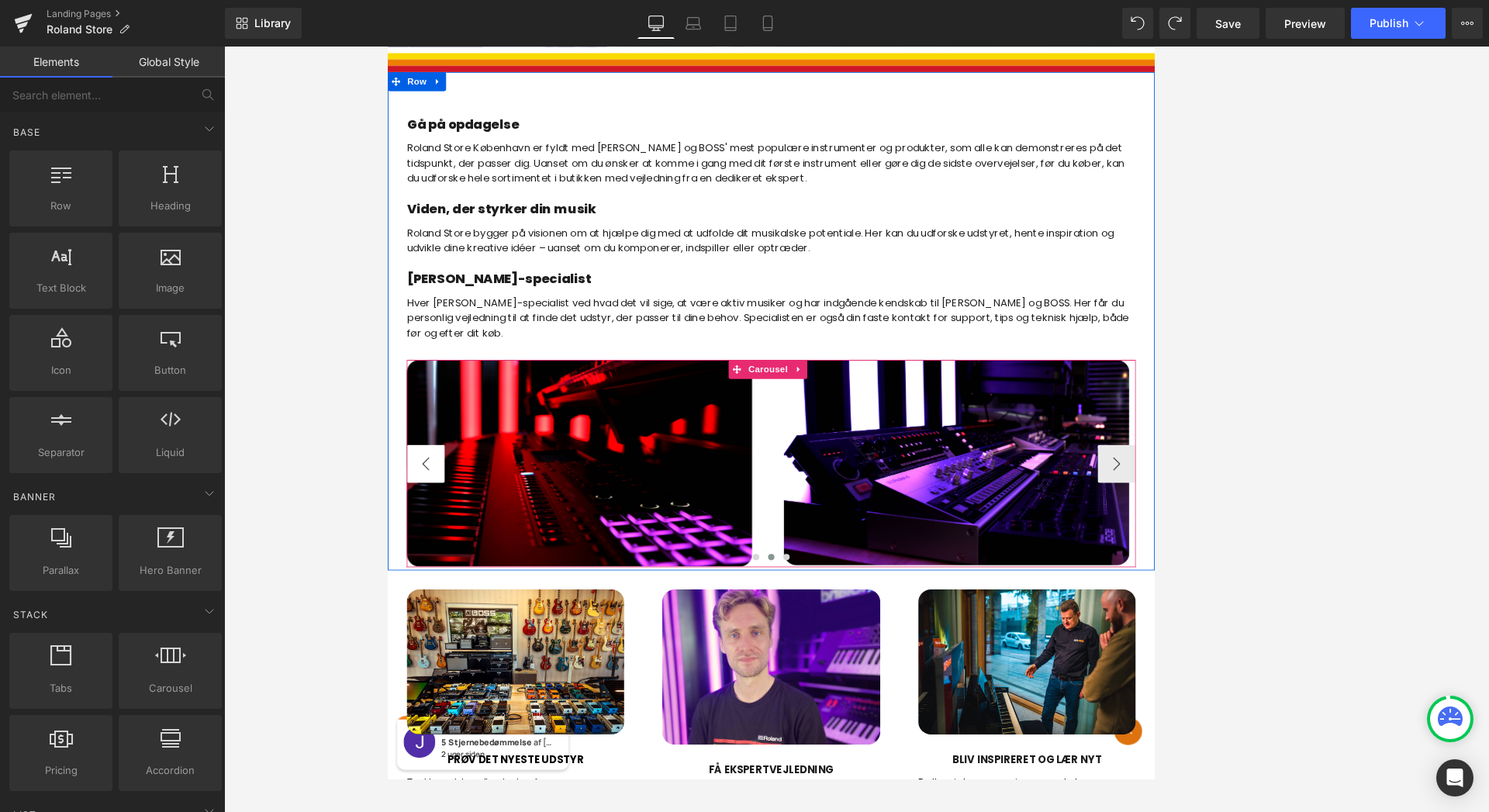
click at [427, 559] on button "‹" at bounding box center [433, 557] width 47 height 47
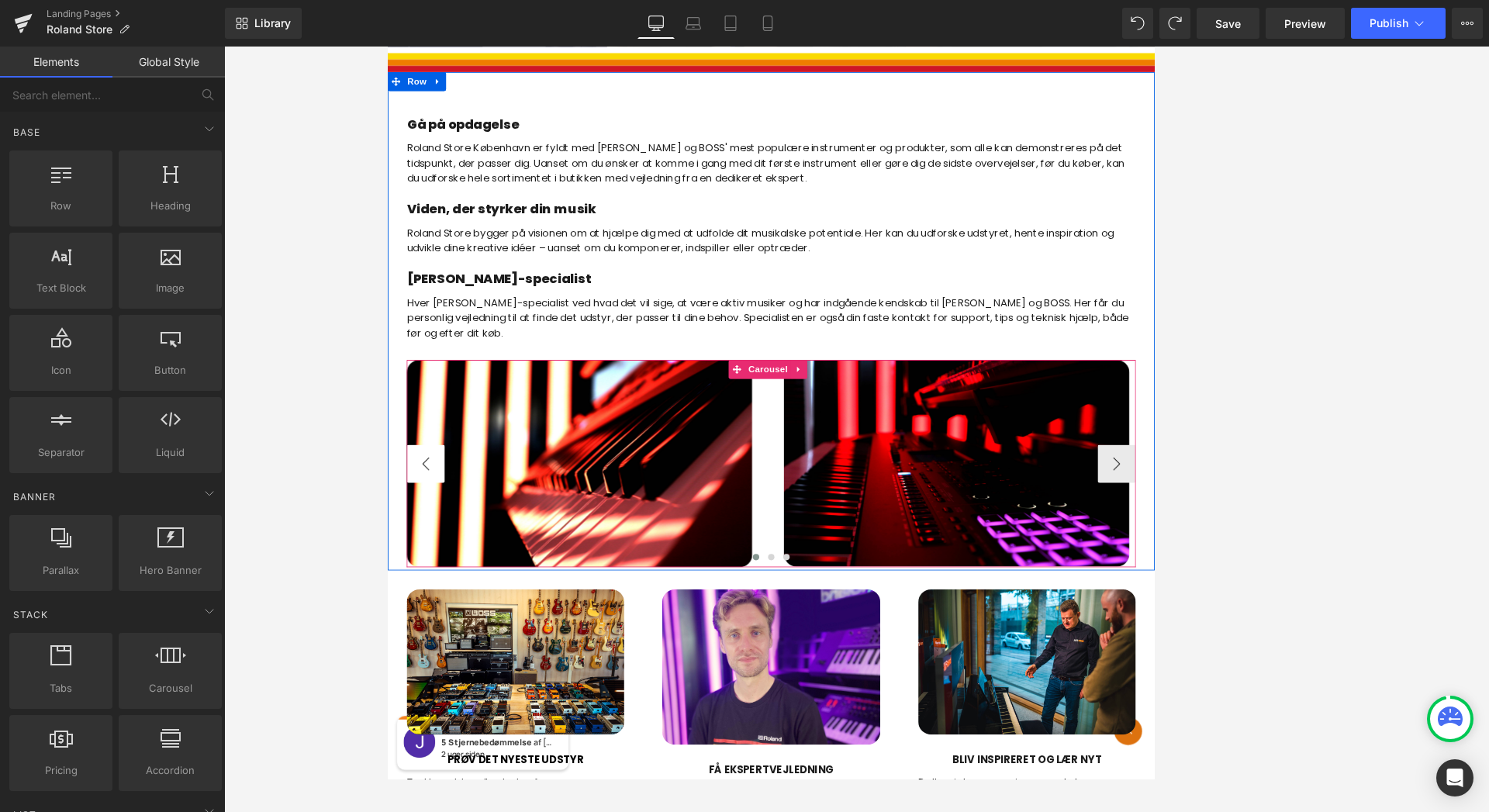
click at [427, 559] on button "‹" at bounding box center [433, 557] width 47 height 47
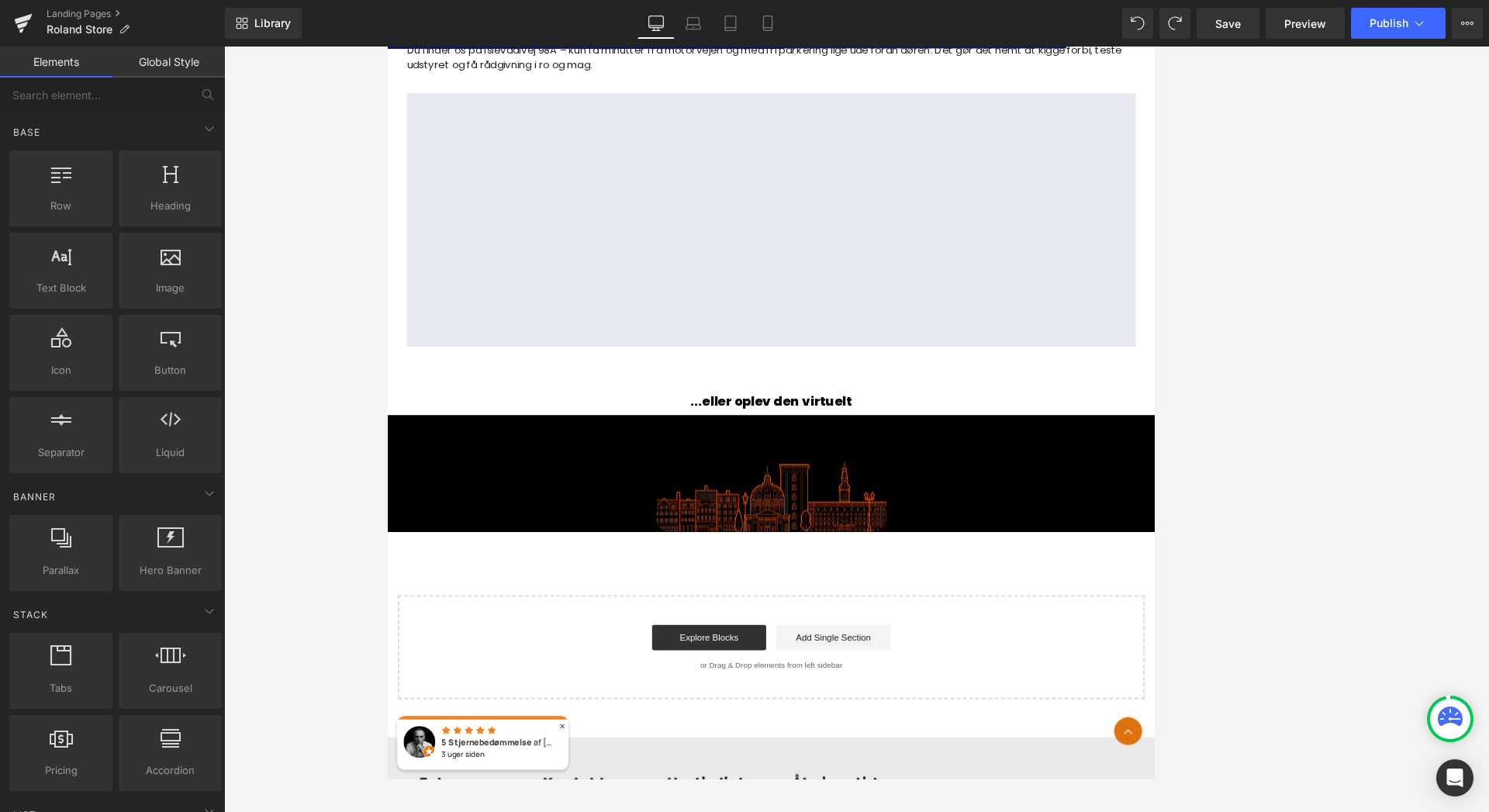
scroll to position [2233, 0]
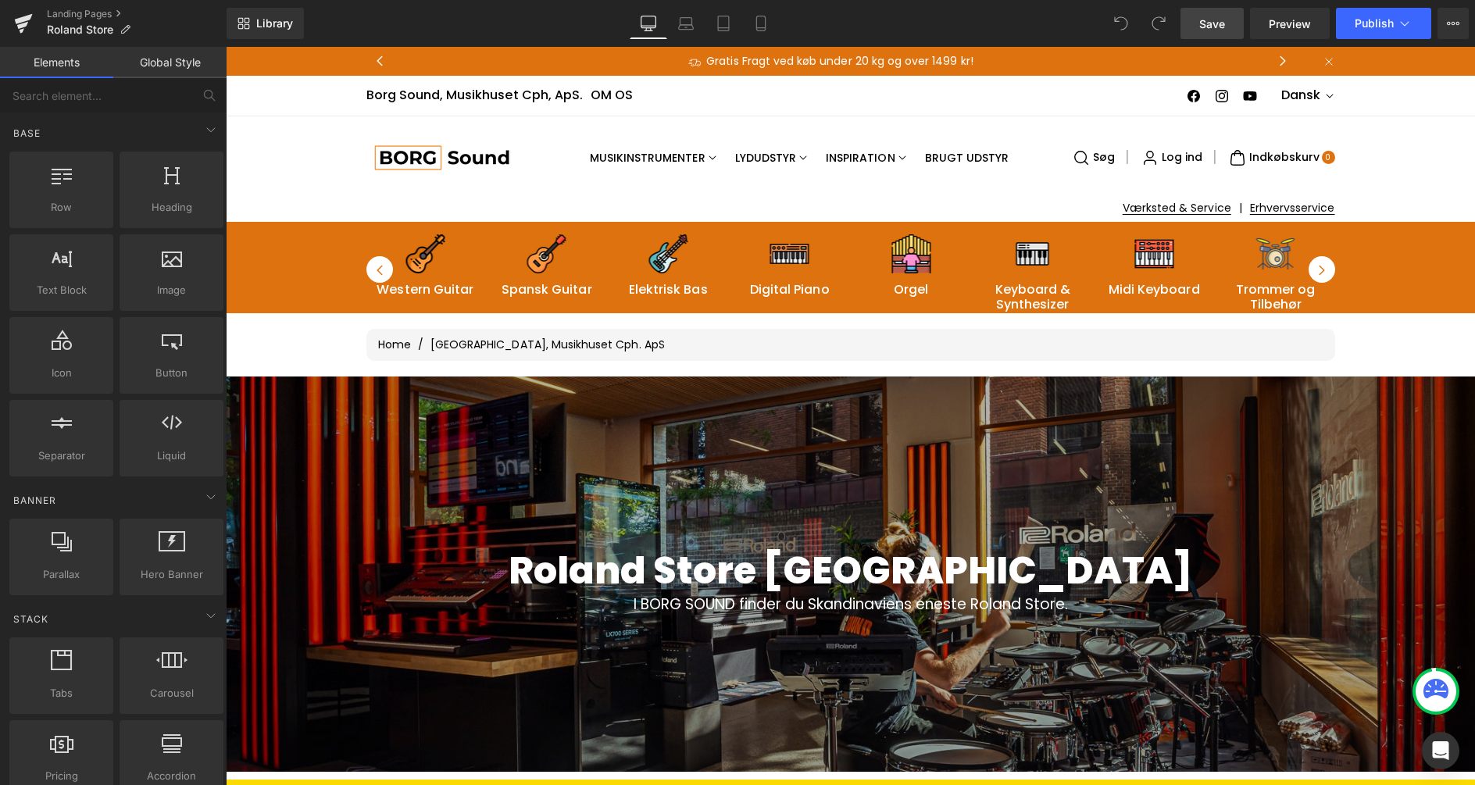
click at [1203, 25] on span "Save" at bounding box center [1213, 24] width 26 height 16
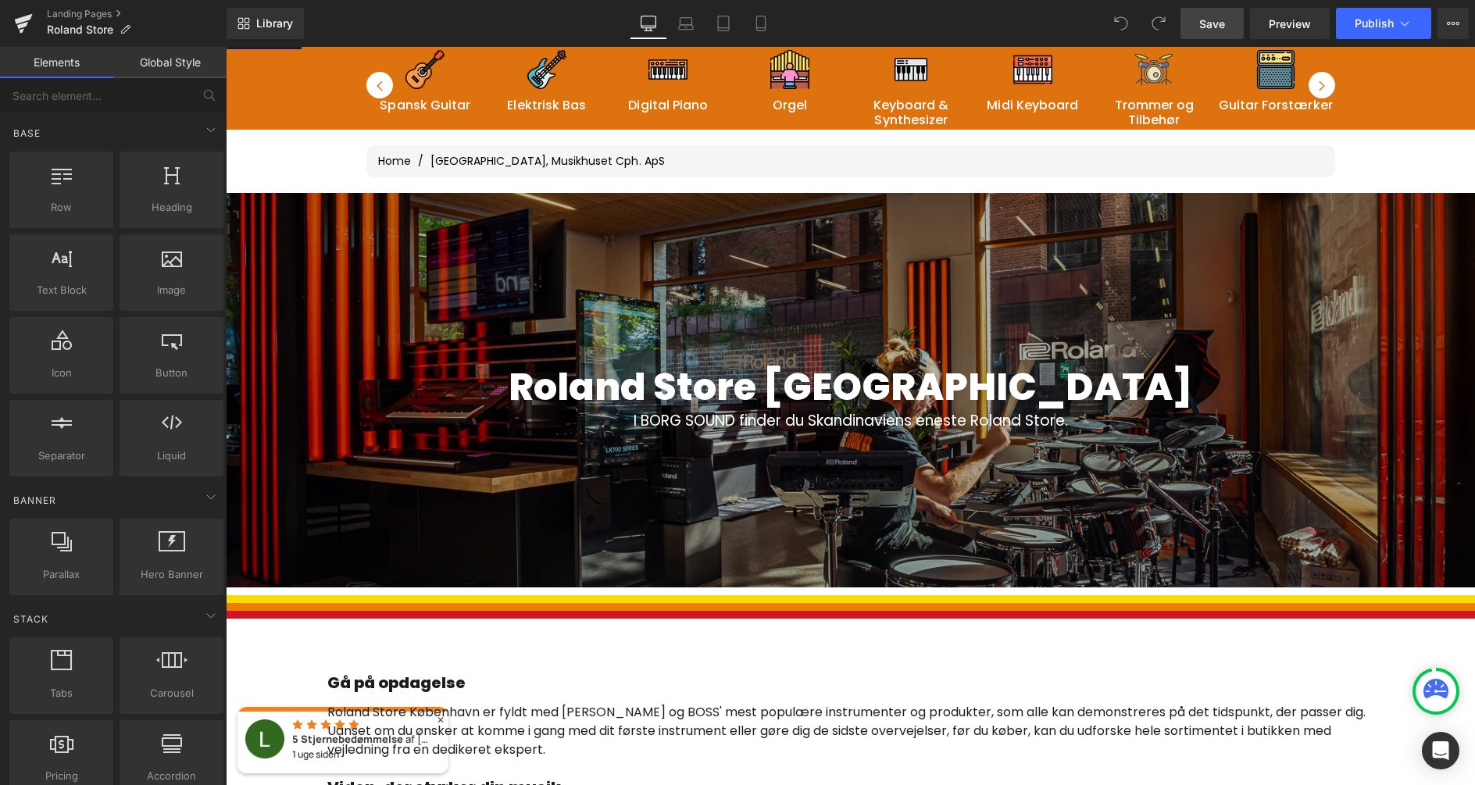
scroll to position [169, 0]
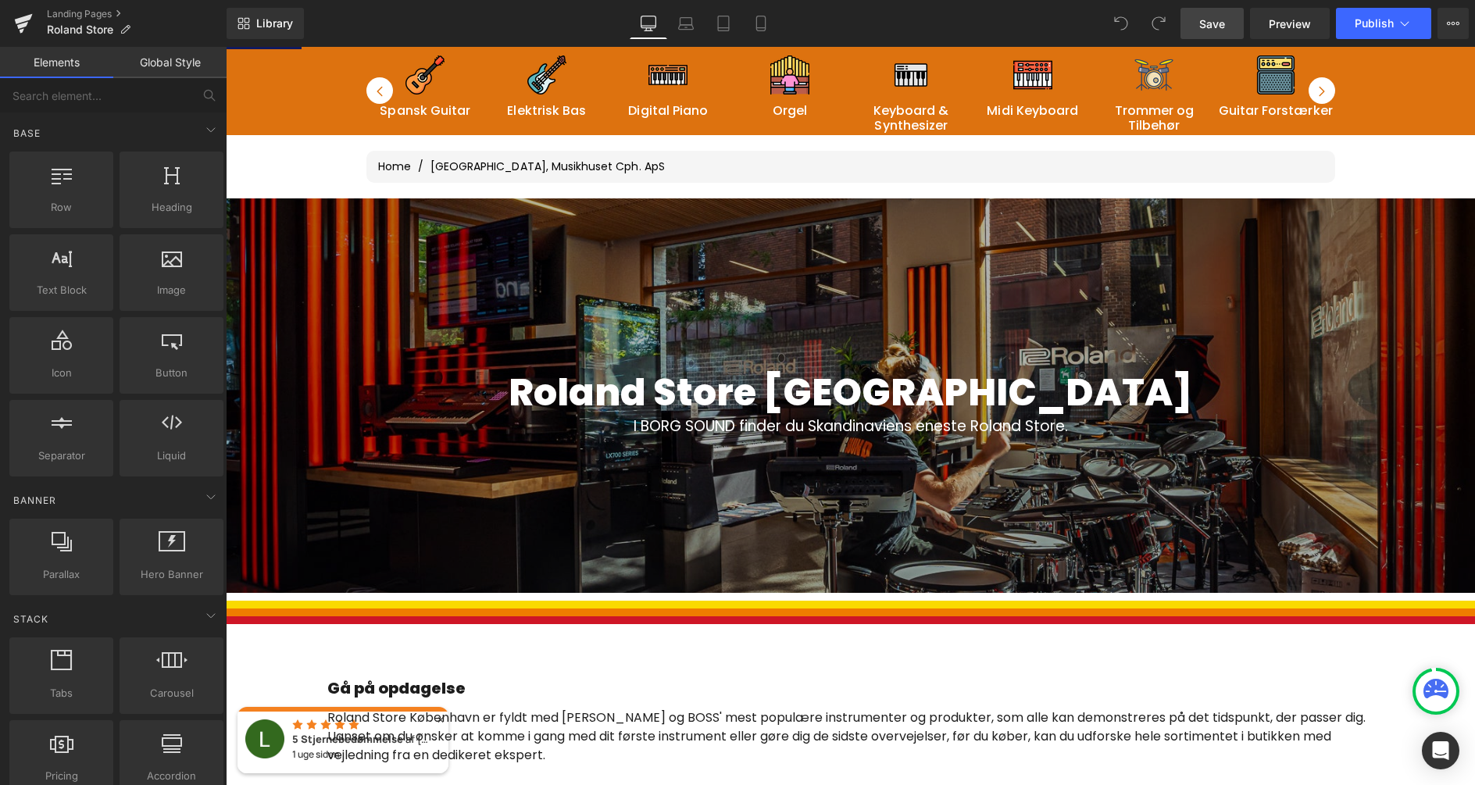
click at [839, 306] on div at bounding box center [851, 395] width 1250 height 395
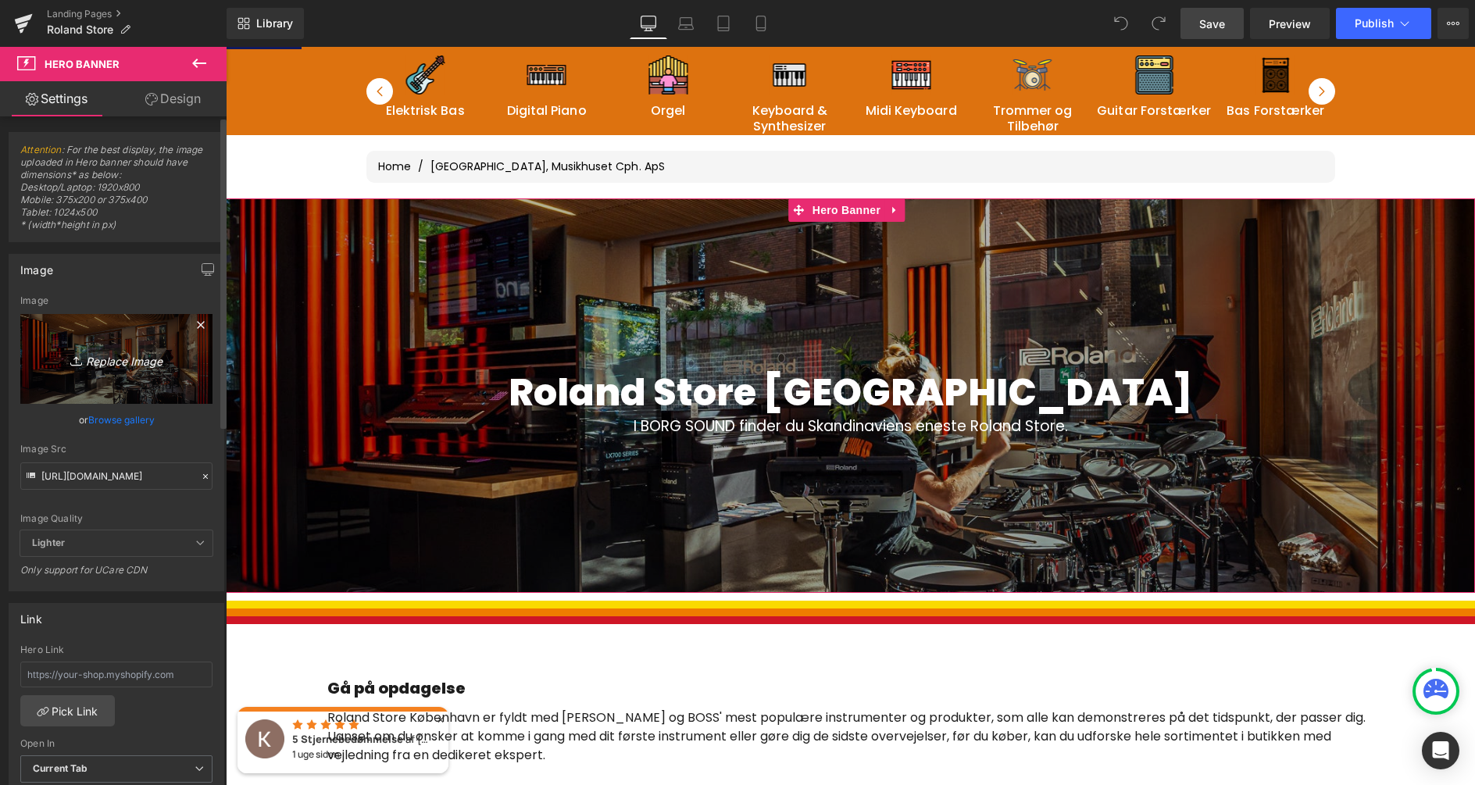
click at [123, 359] on icon "Replace Image" at bounding box center [116, 359] width 125 height 20
type input "C:\fakepath\Roland_oversigt_min.JPG"
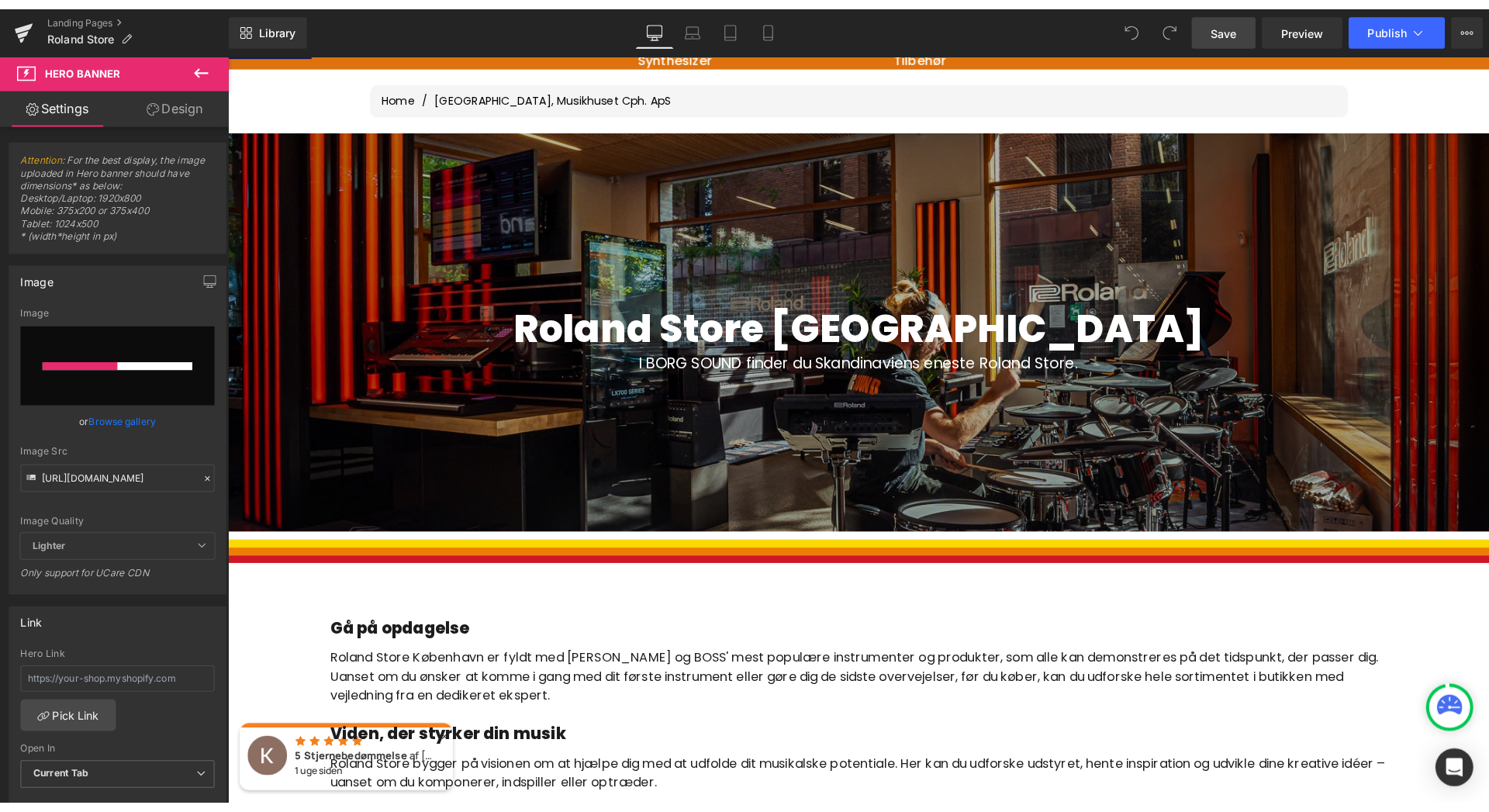
scroll to position [172, 0]
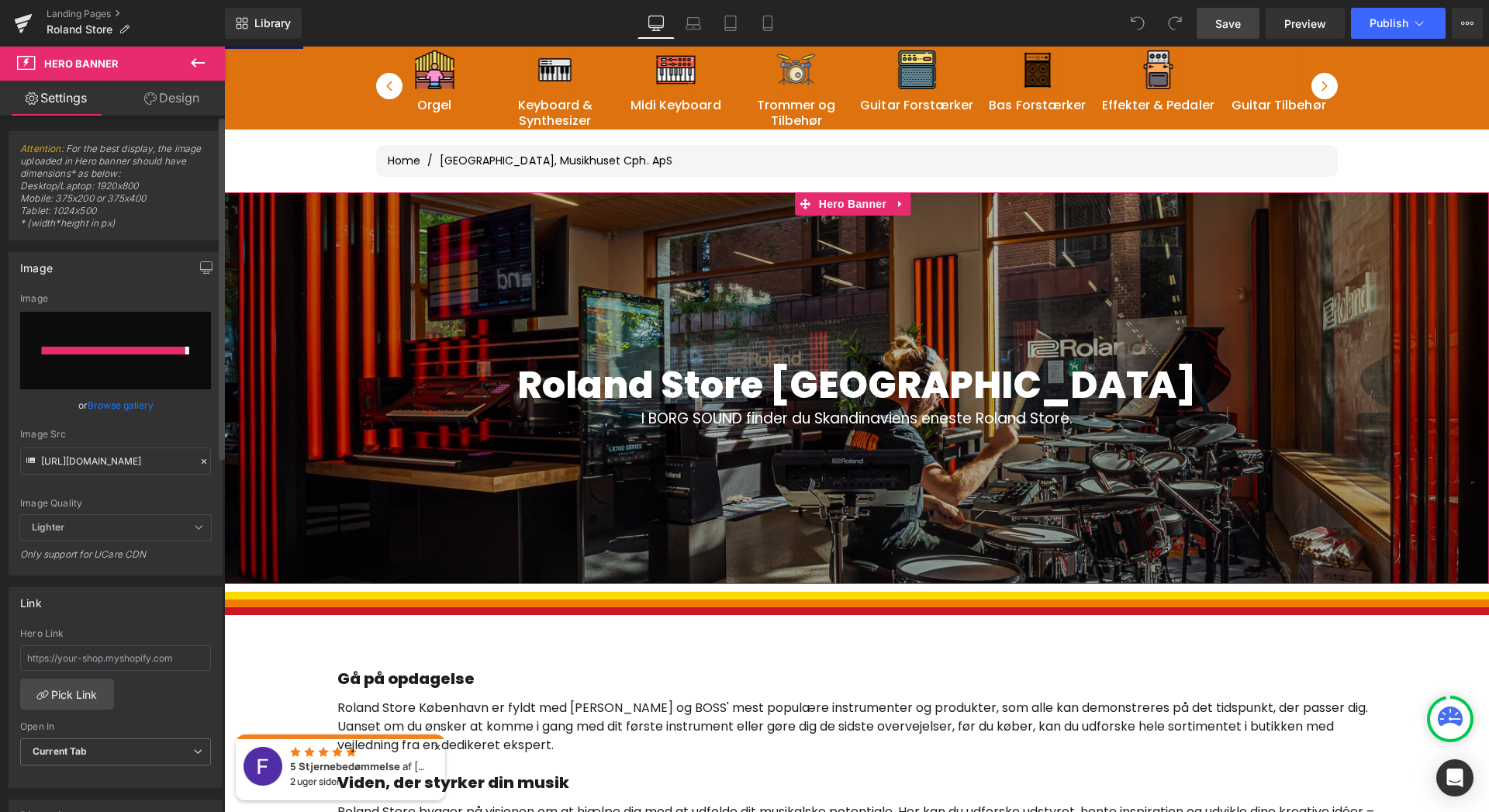
type input "https://ucarecdn.com/c74463cd-da3e-417f-bad5-84623b50d562/-/format/auto/-/previ…"
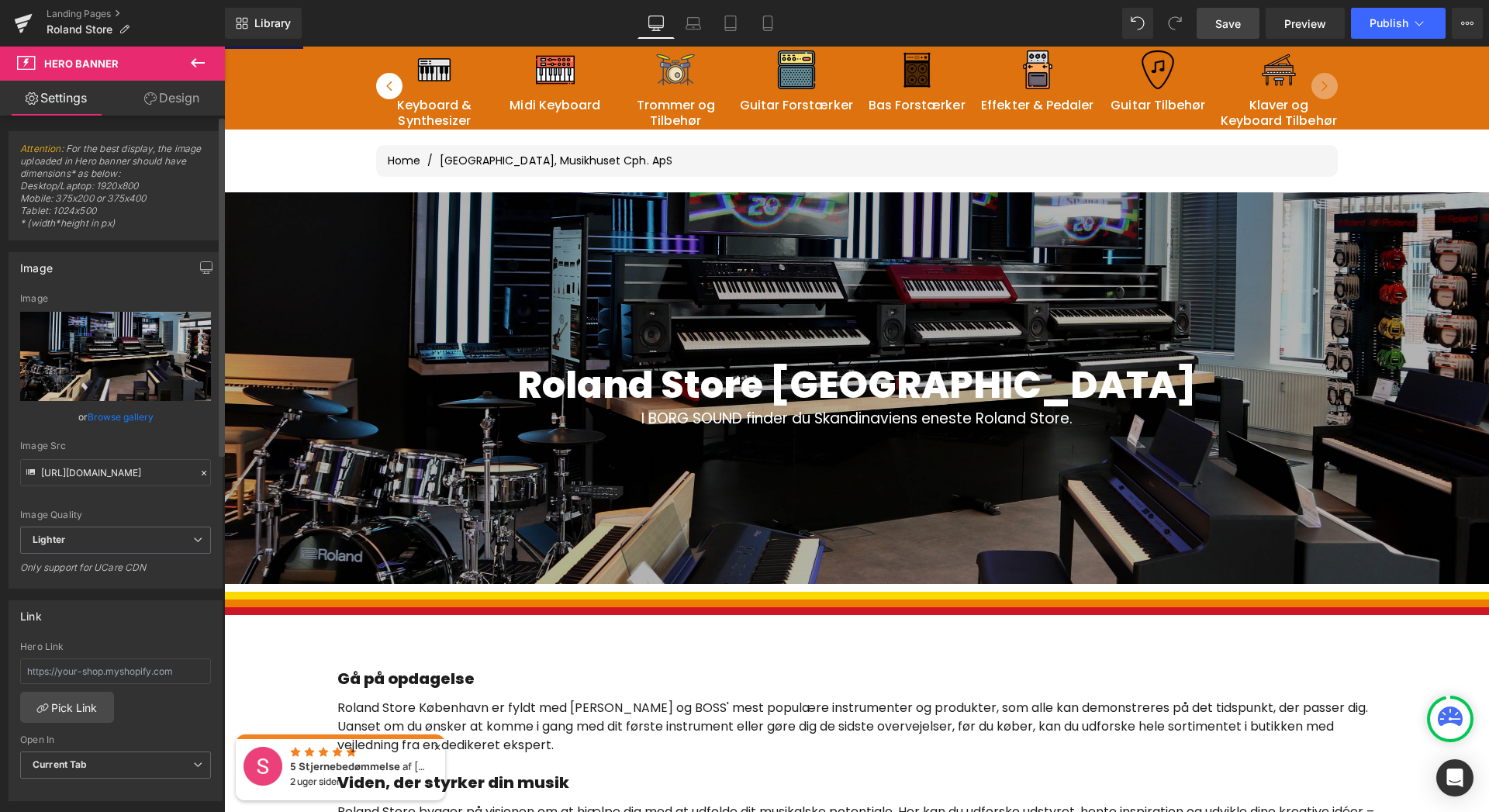
click at [1228, 20] on span "Save" at bounding box center [1229, 24] width 26 height 16
